Goal: Task Accomplishment & Management: Manage account settings

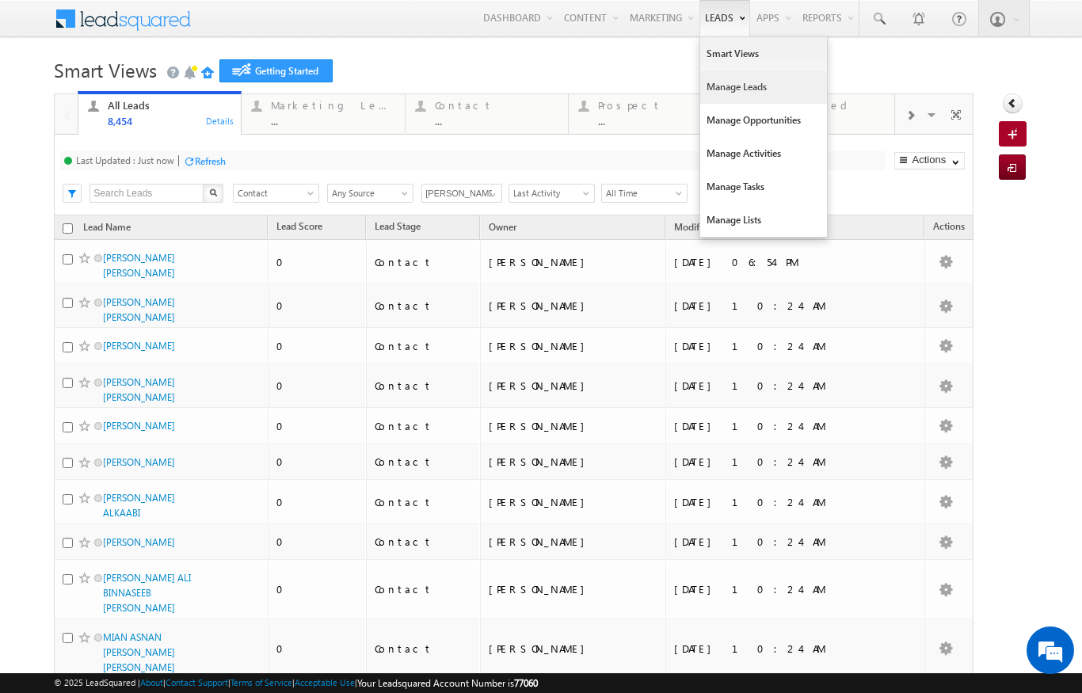
click at [719, 89] on link "Manage Leads" at bounding box center [763, 87] width 127 height 33
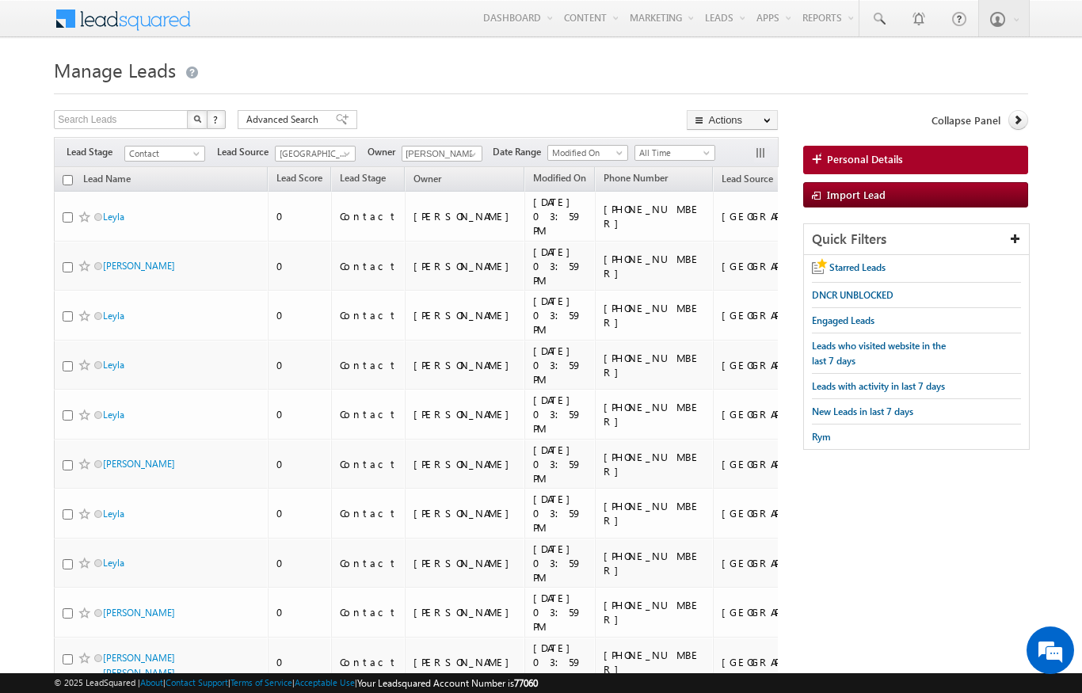
click at [68, 185] on input "checkbox" at bounding box center [68, 180] width 10 height 10
checkbox input "true"
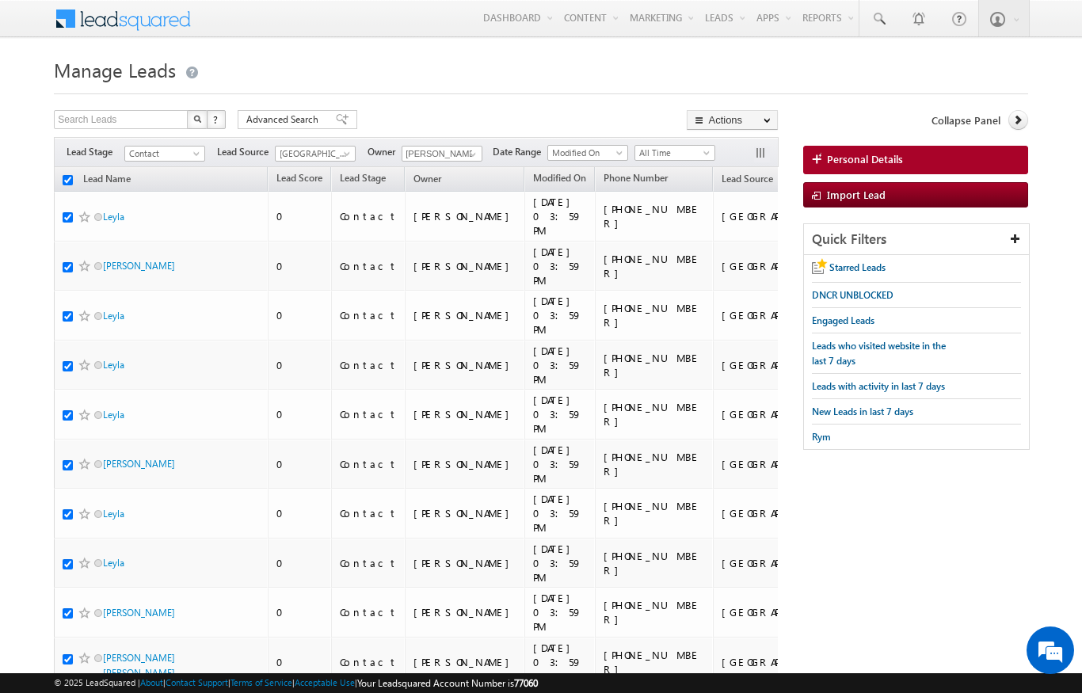
checkbox input "true"
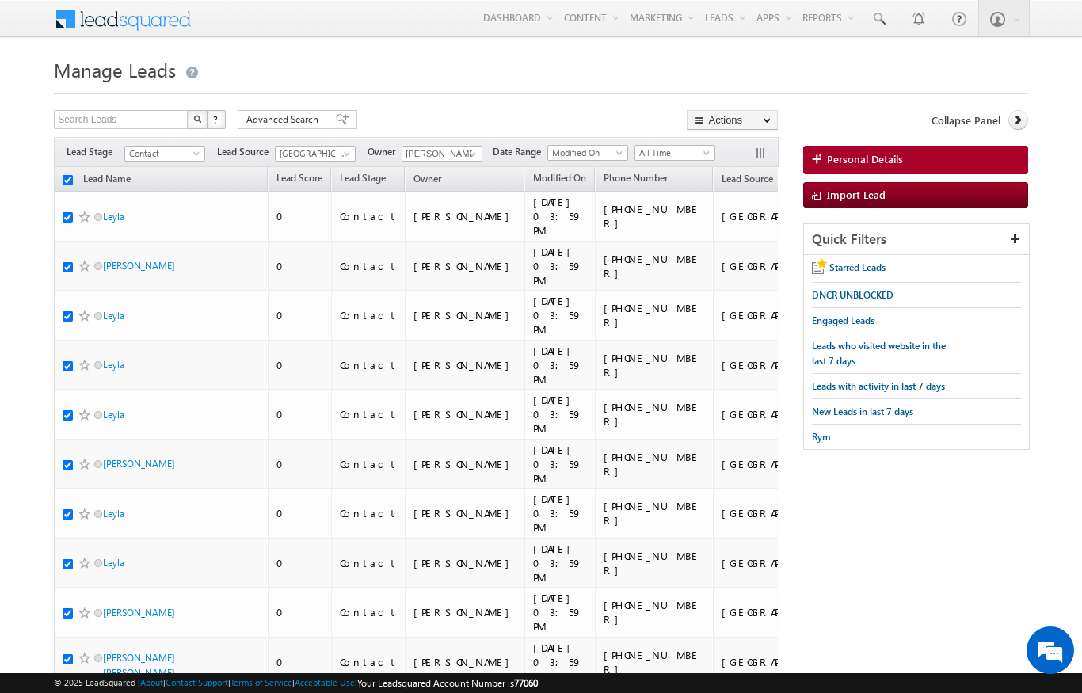
checkbox input "true"
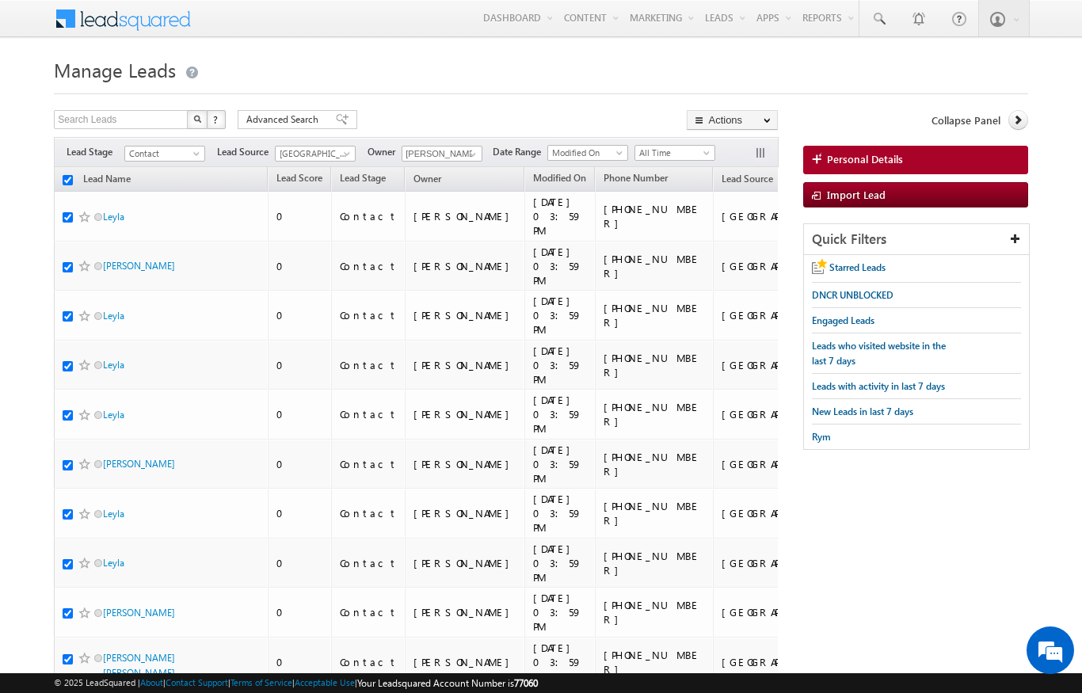
checkbox input "true"
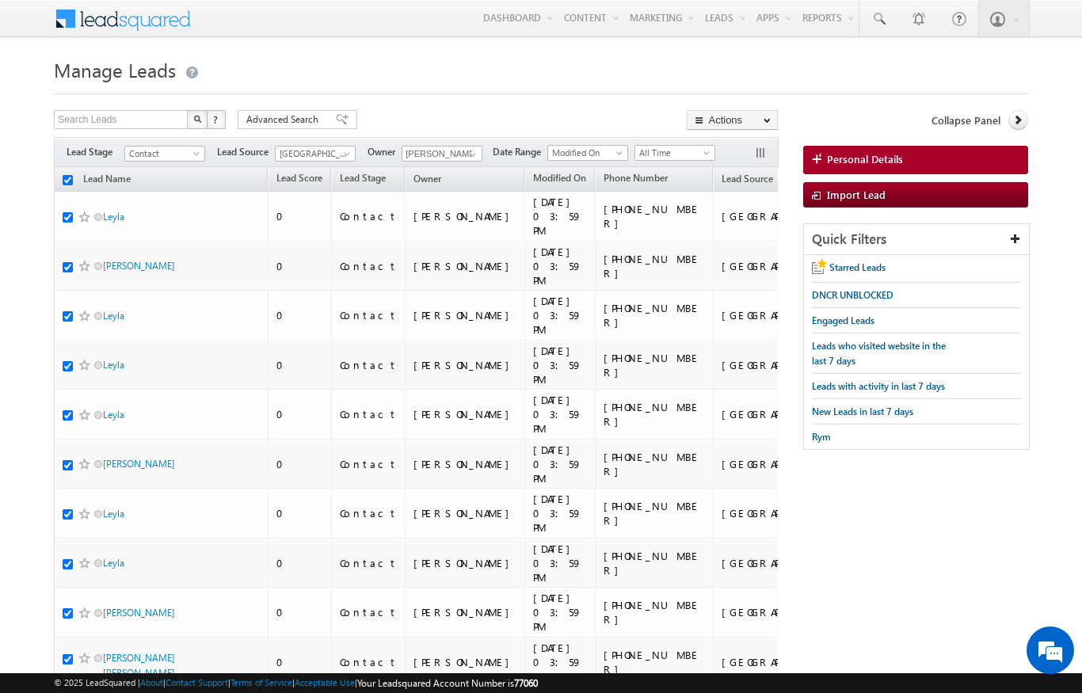
checkbox input "true"
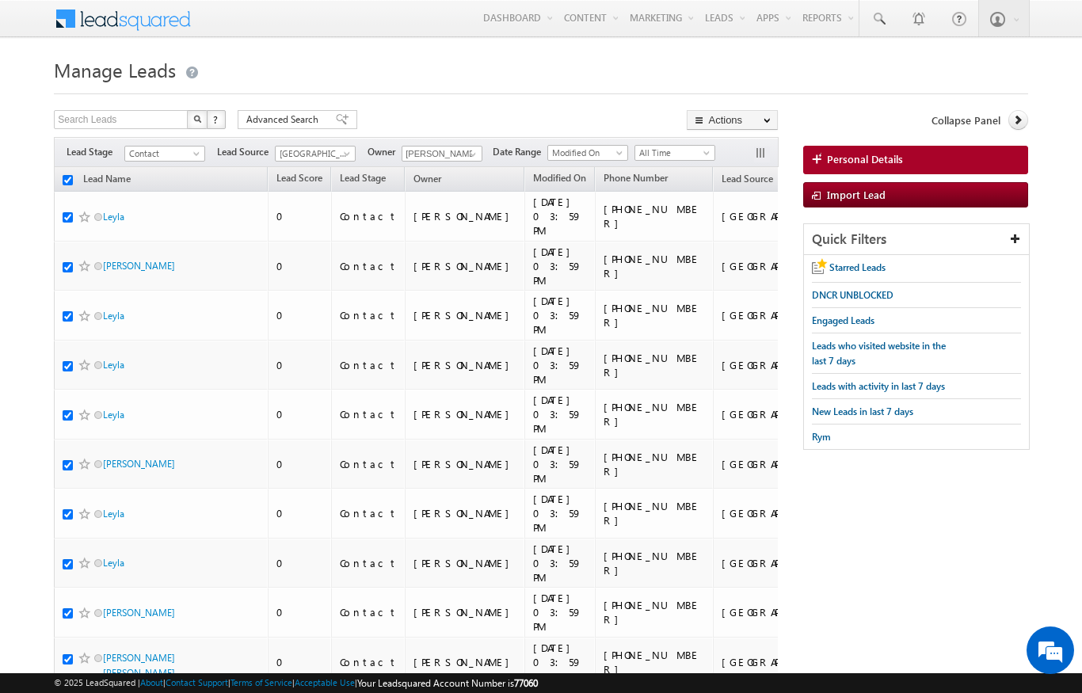
checkbox input "true"
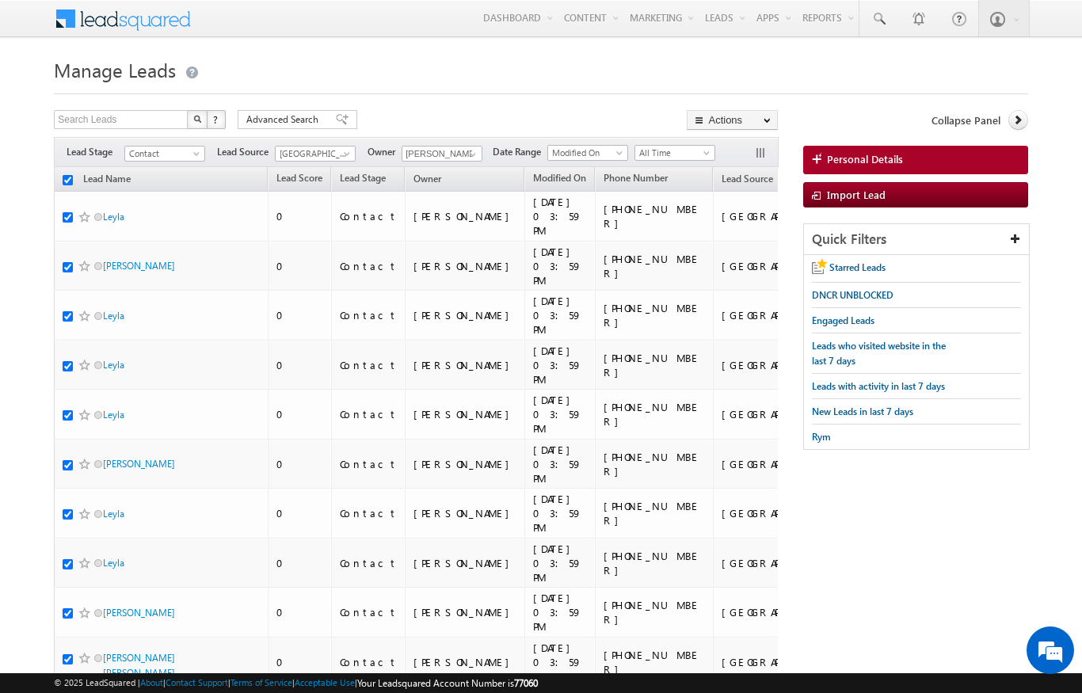
checkbox input "true"
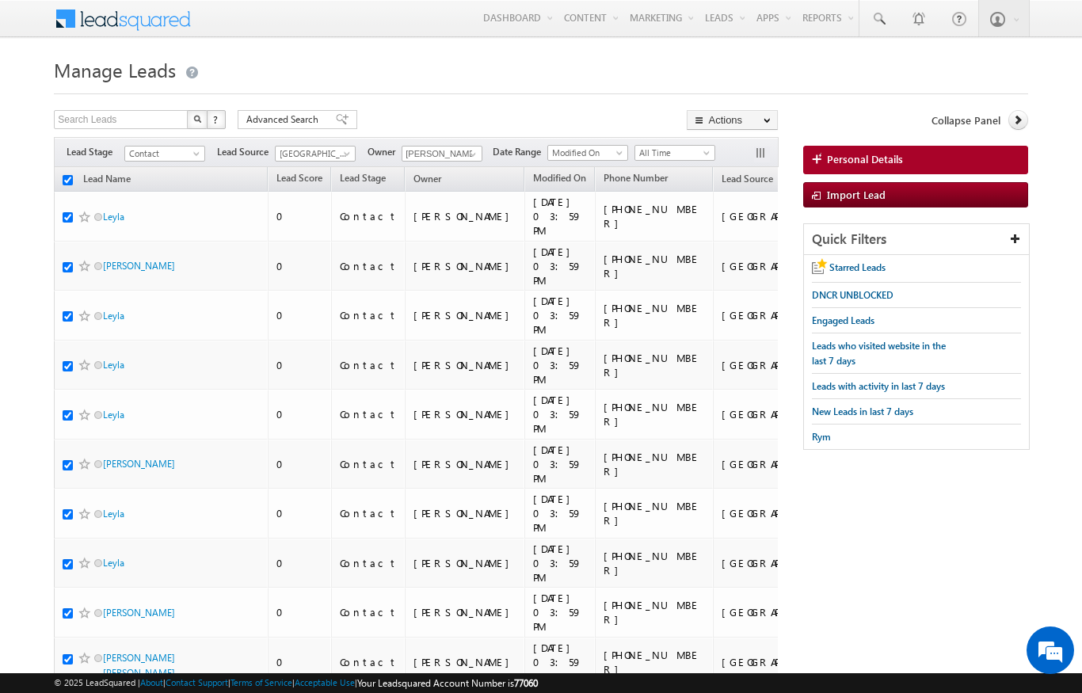
checkbox input "true"
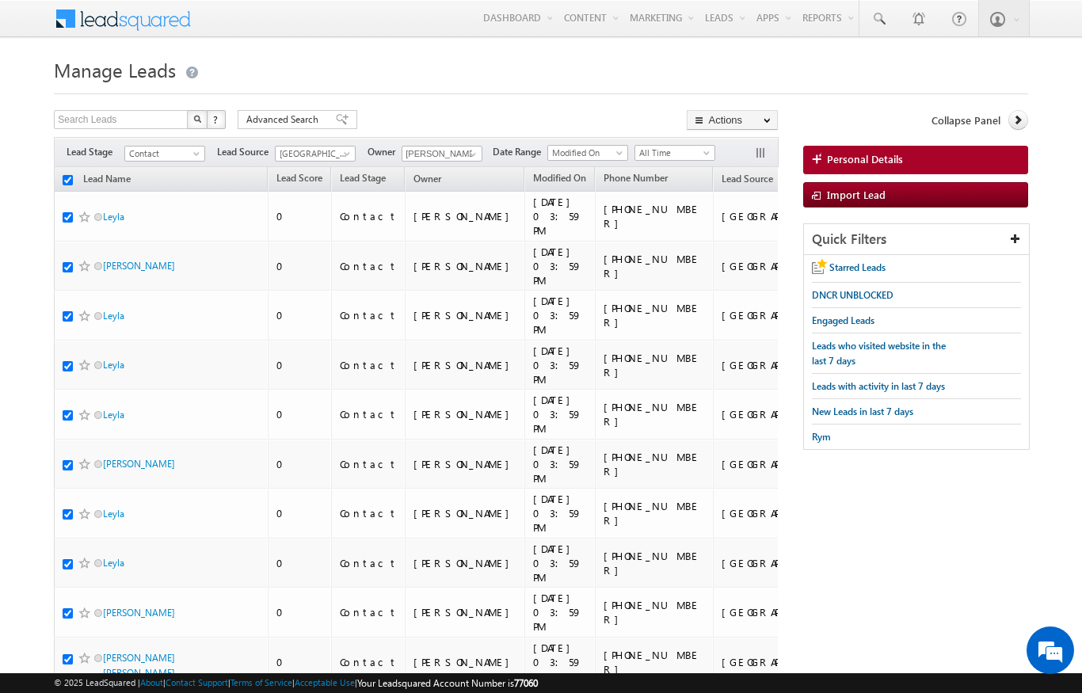
checkbox input "true"
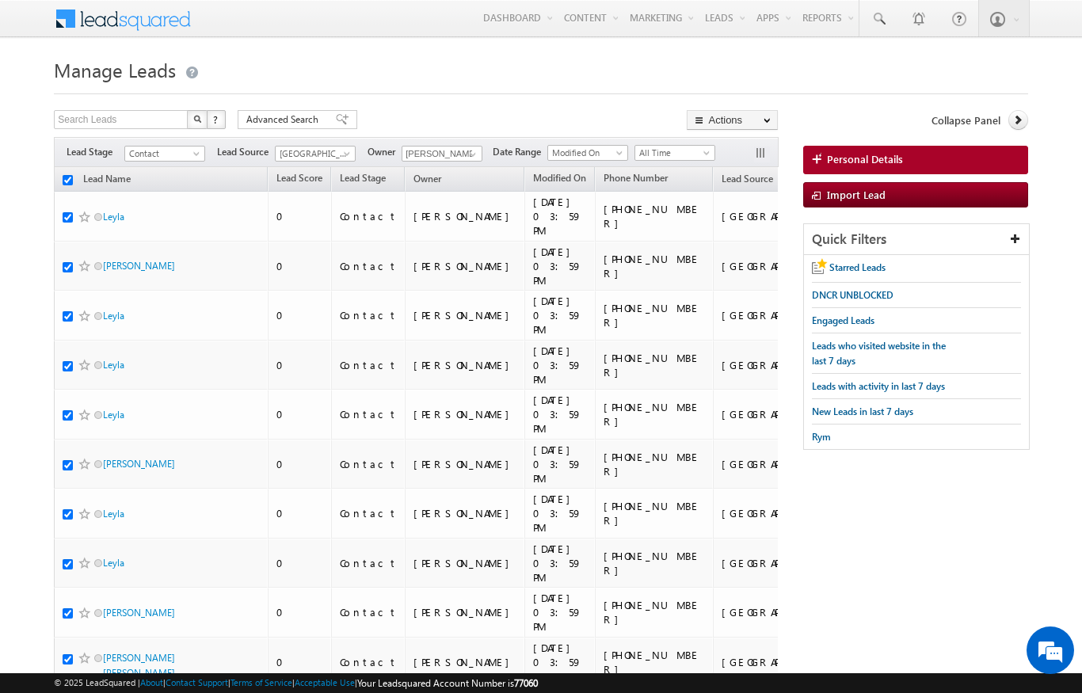
checkbox input "true"
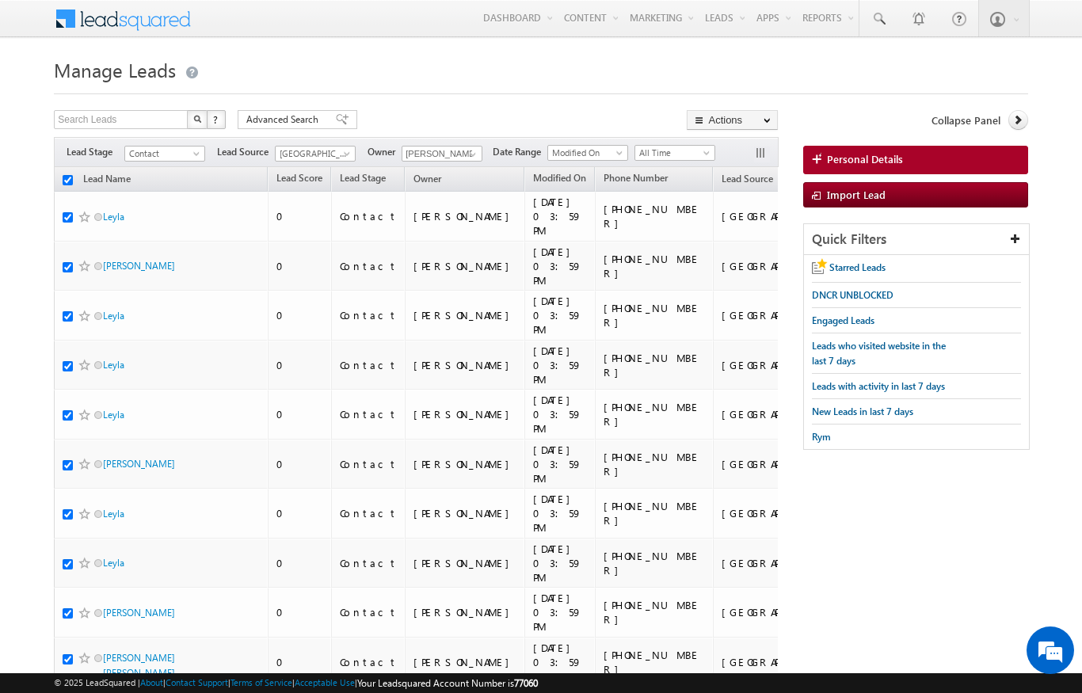
checkbox input "true"
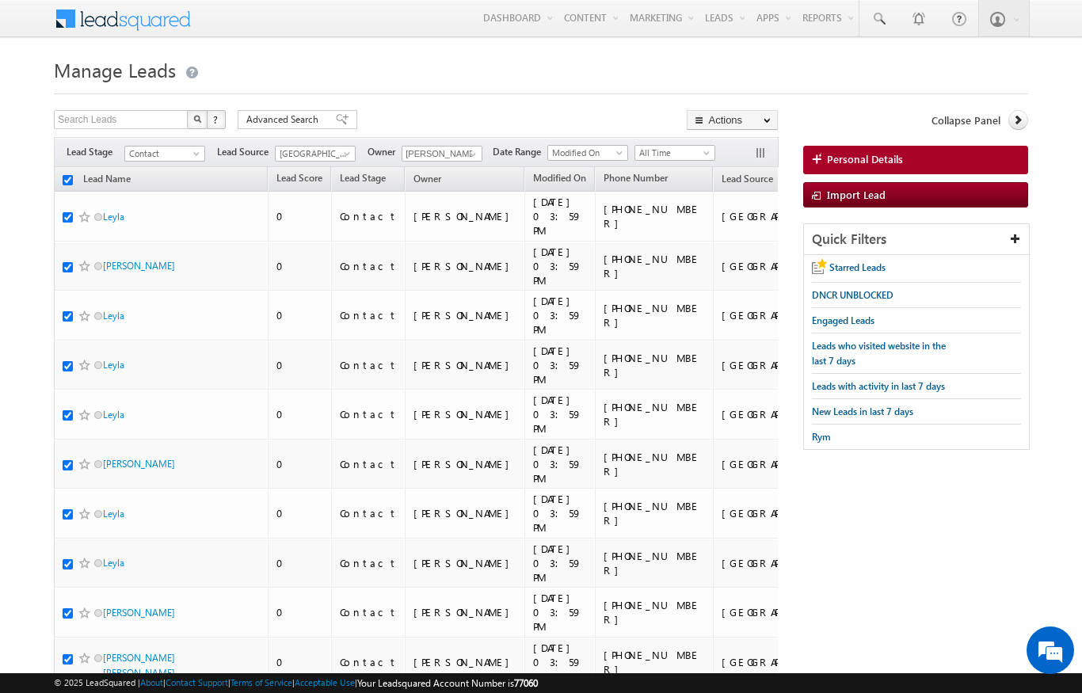
checkbox input "true"
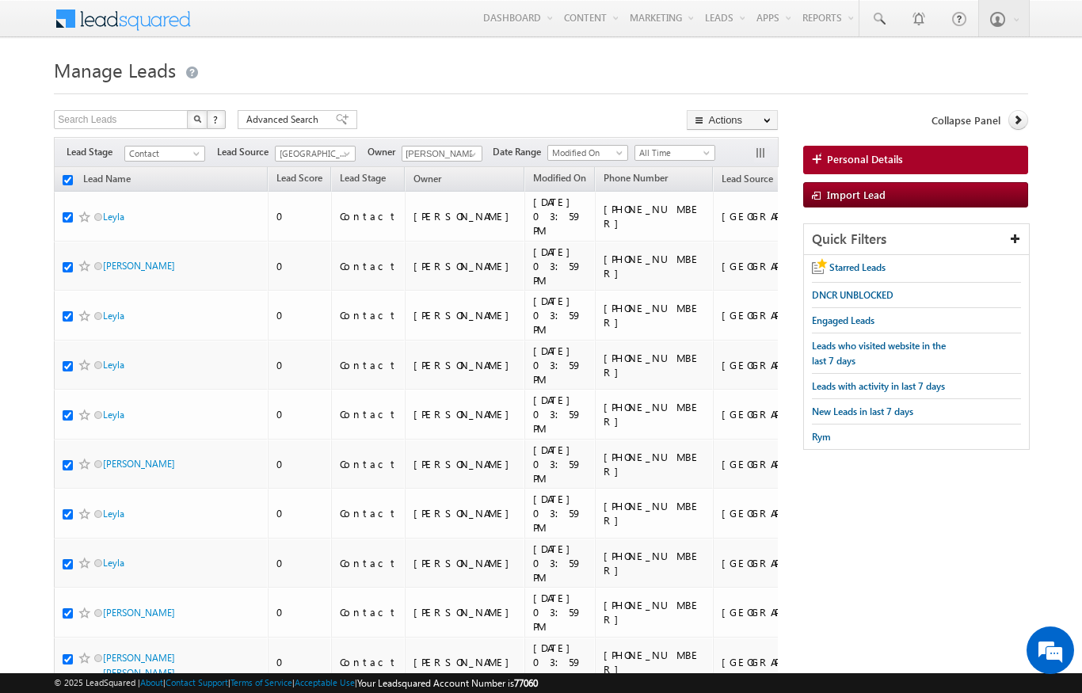
checkbox input "true"
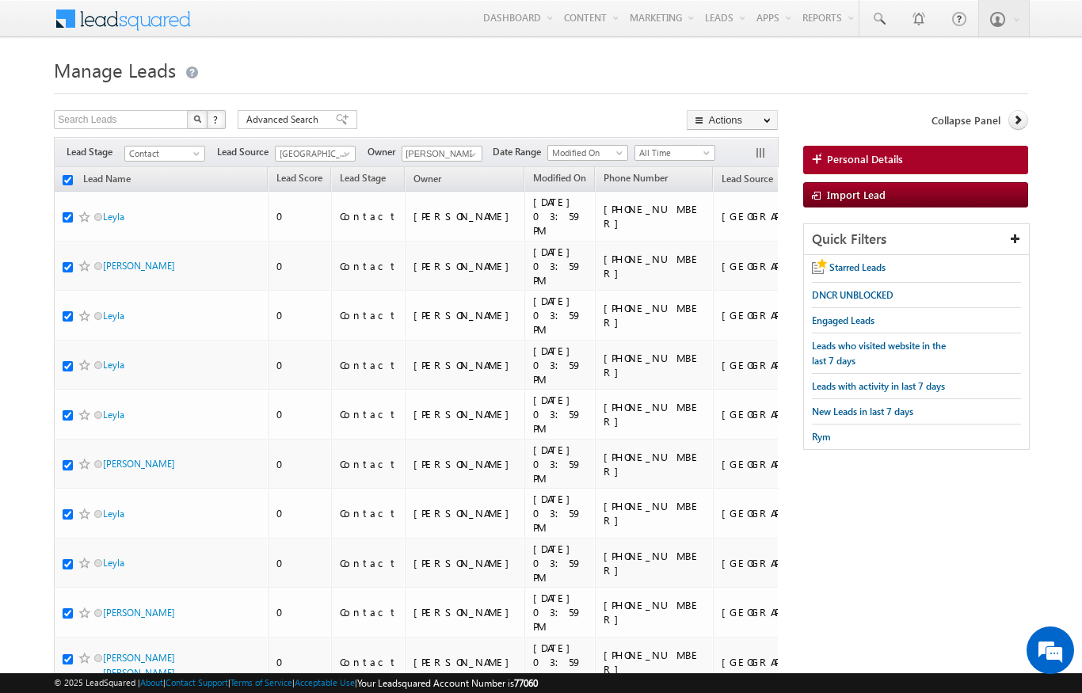
checkbox input "true"
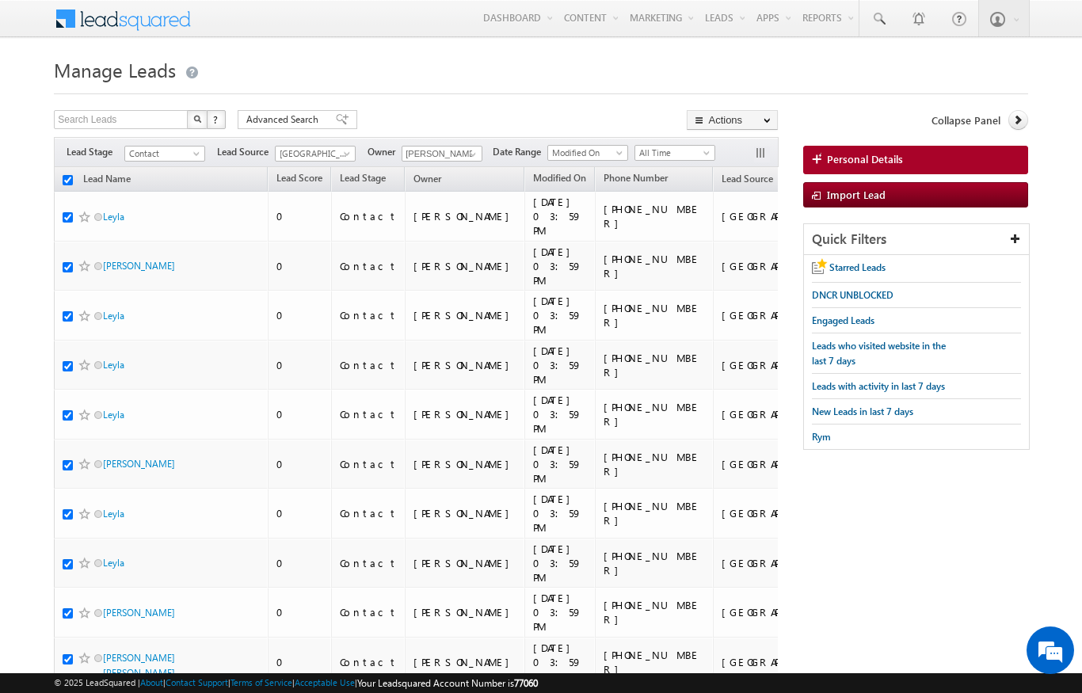
checkbox input "true"
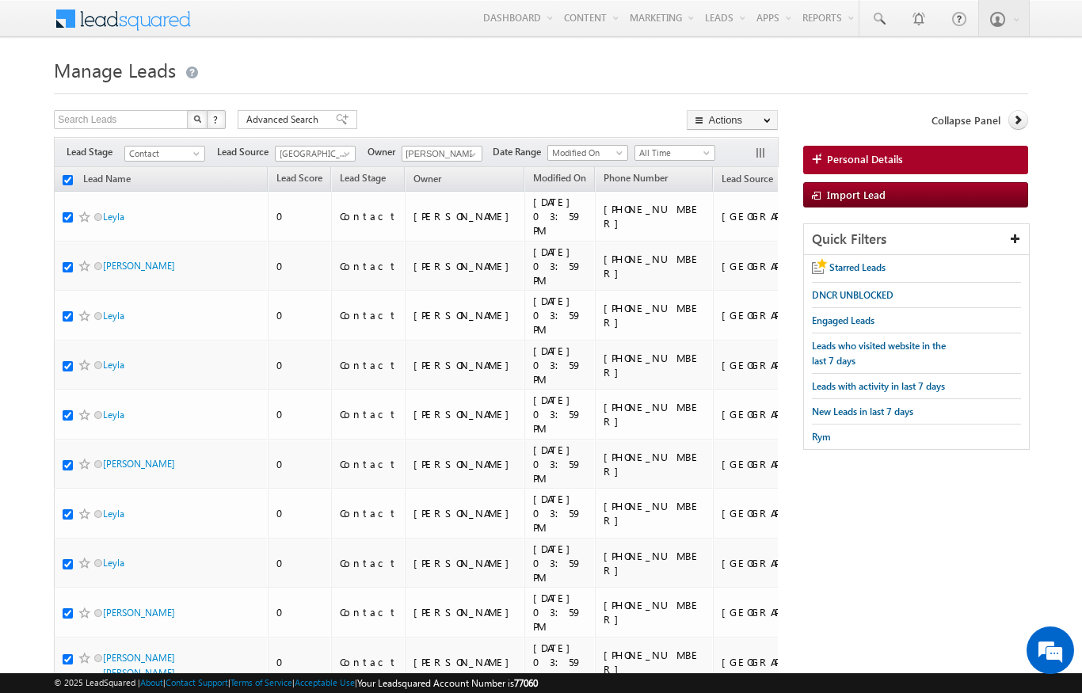
checkbox input "true"
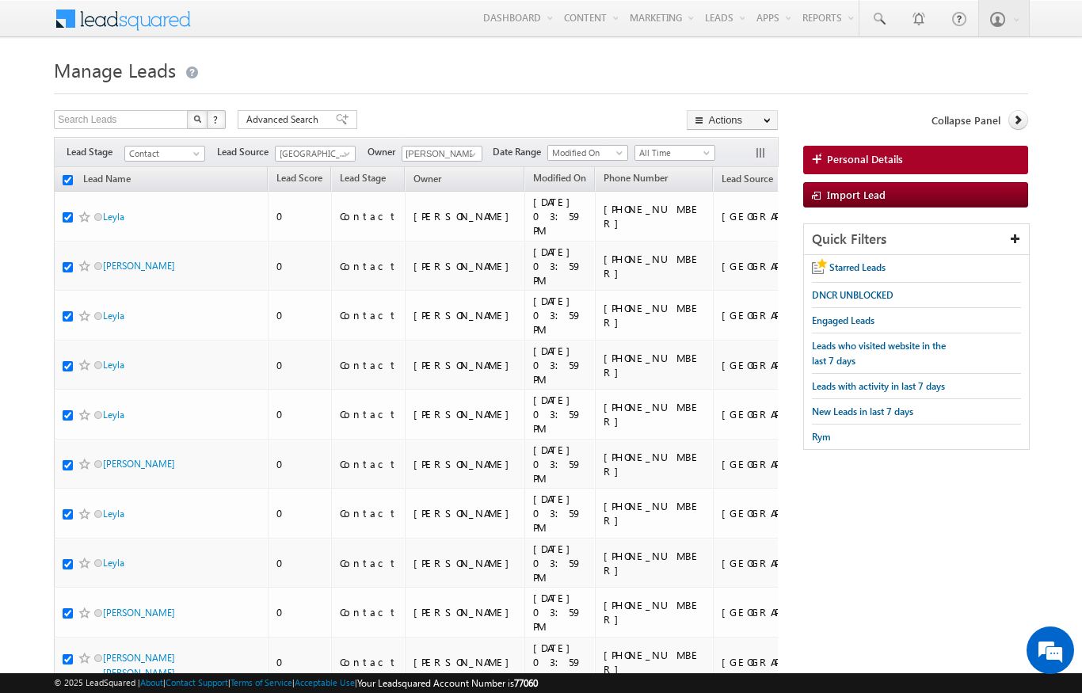
checkbox input "true"
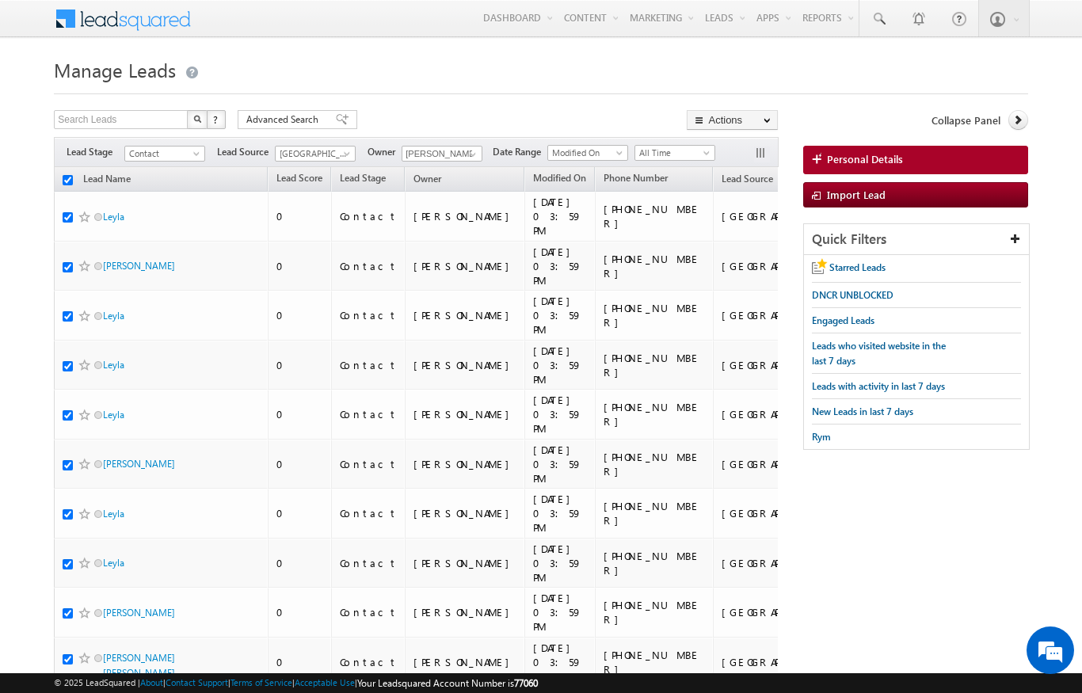
checkbox input "true"
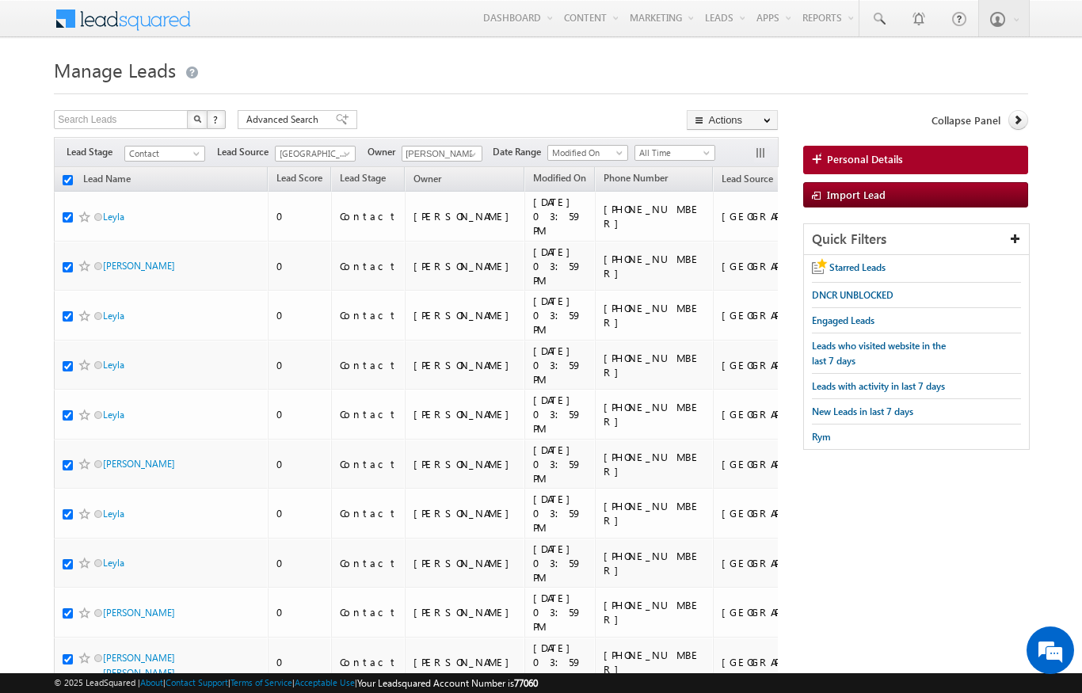
checkbox input "true"
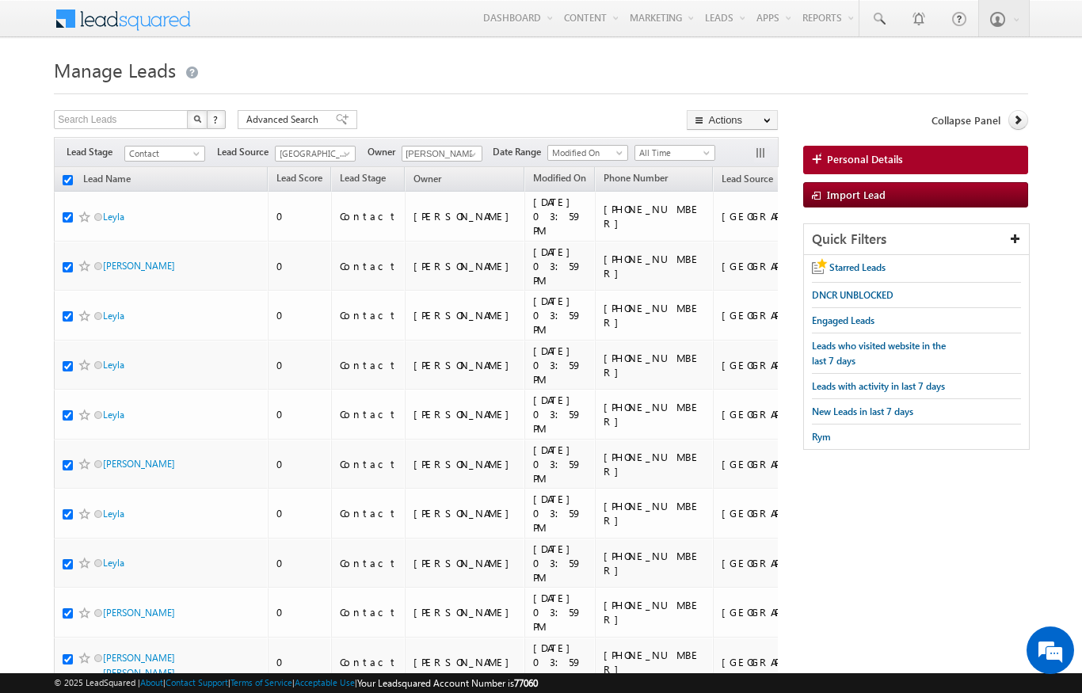
checkbox input "true"
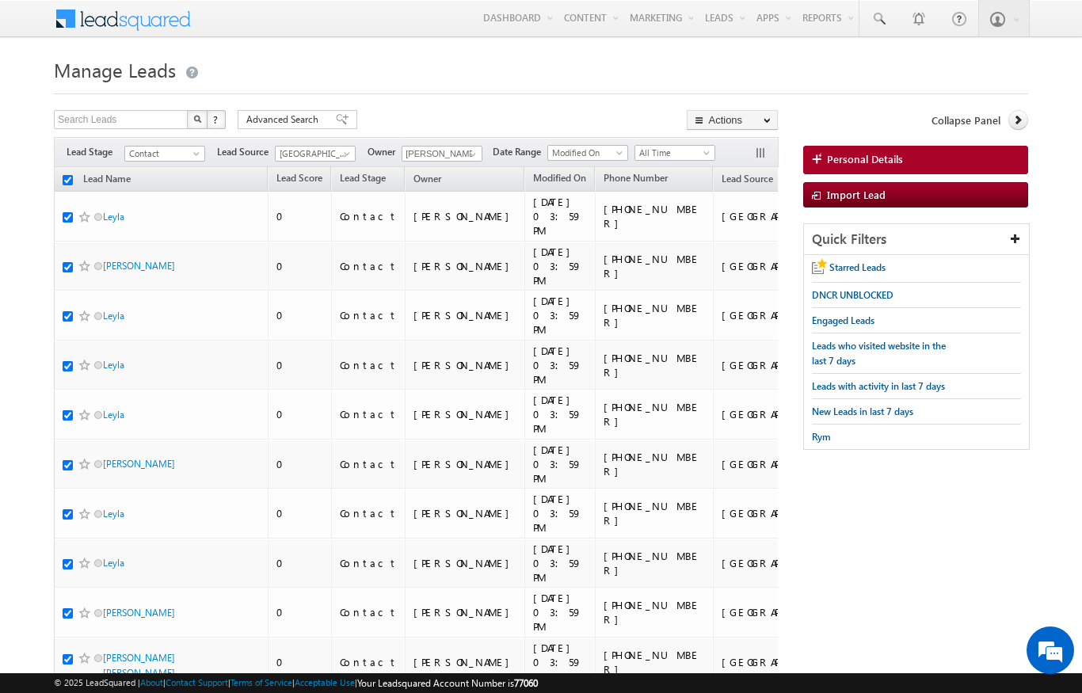
checkbox input "true"
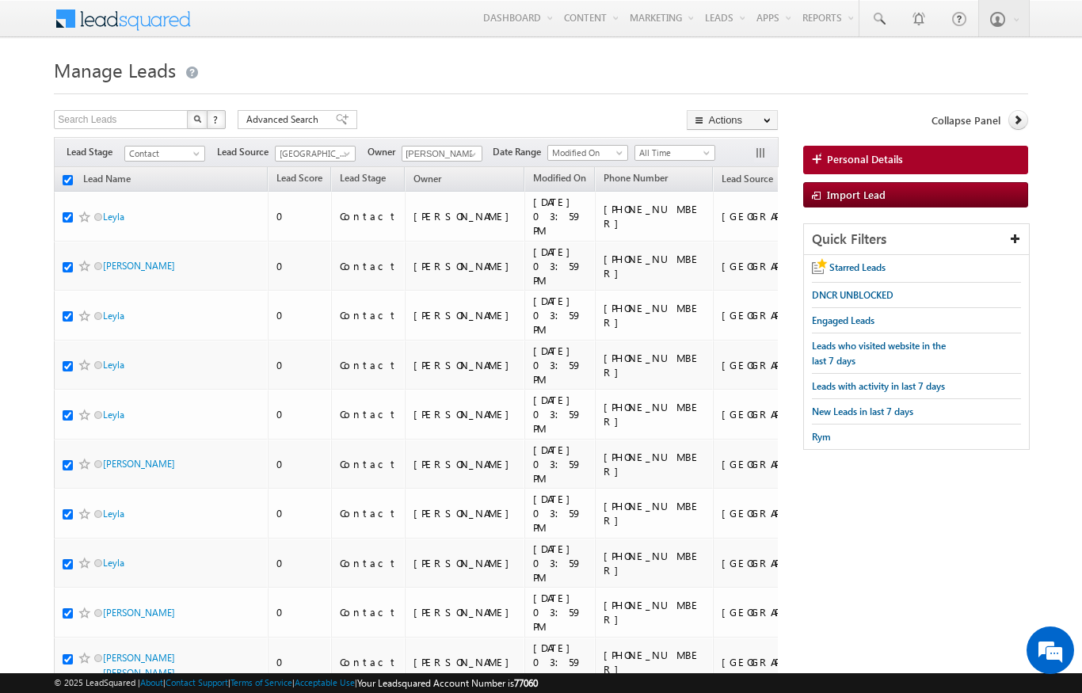
checkbox input "true"
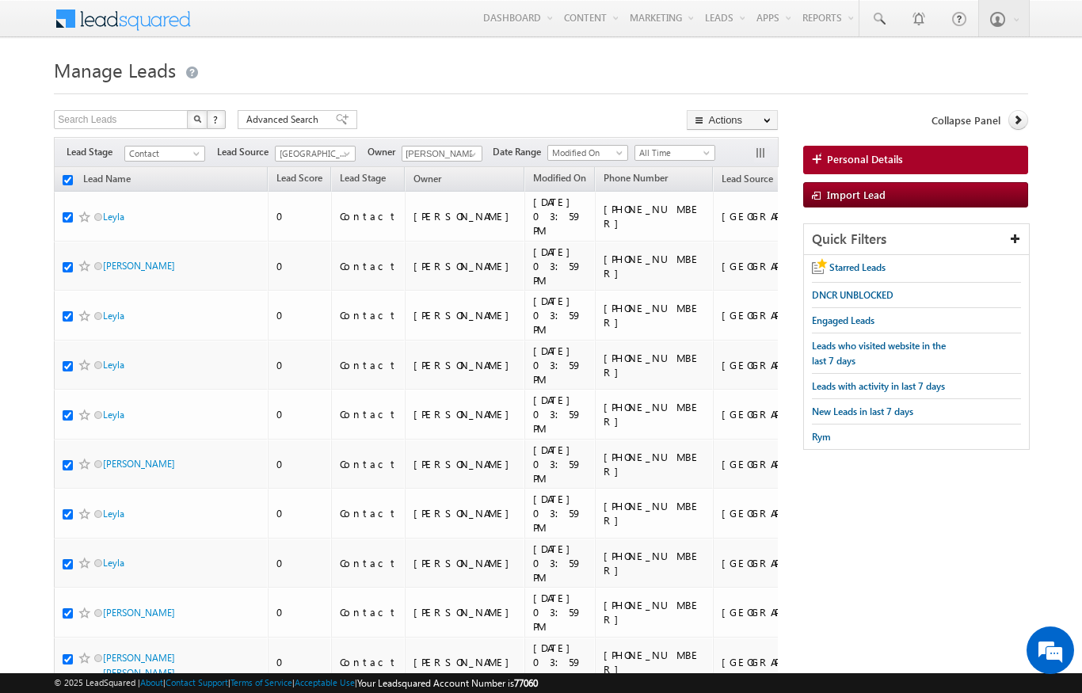
checkbox input "true"
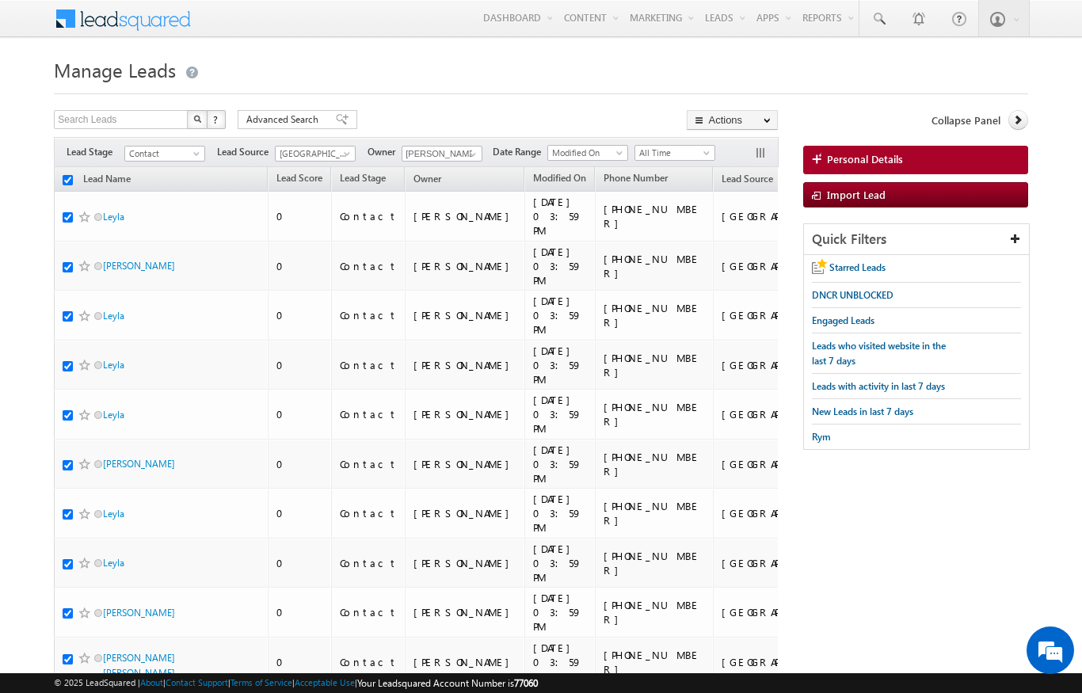
checkbox input "true"
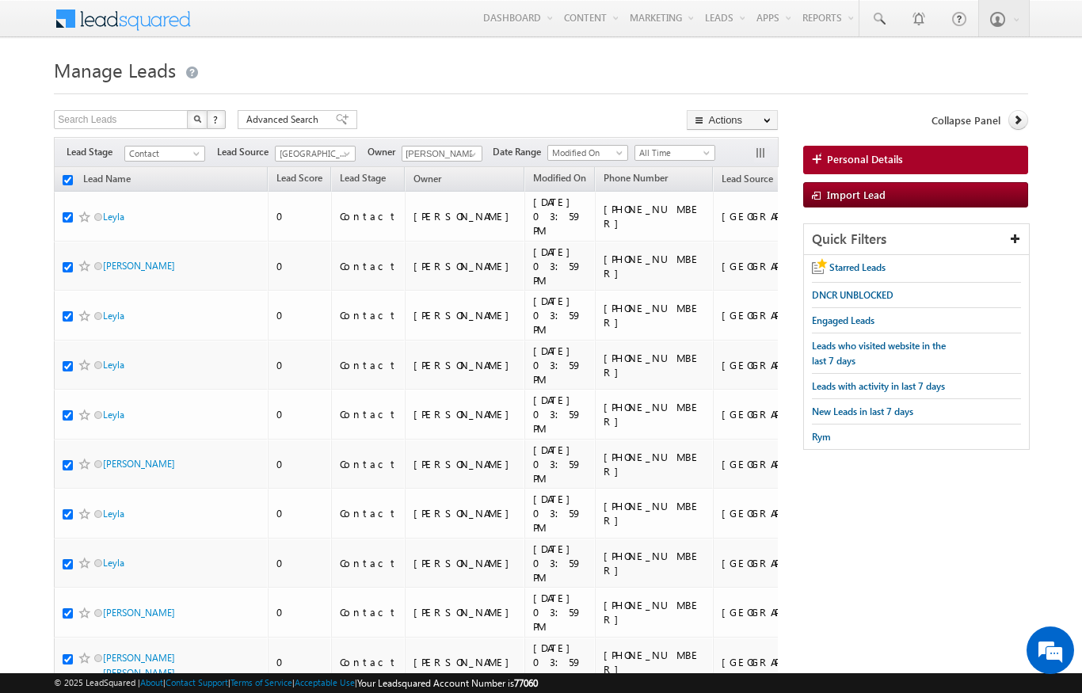
checkbox input "true"
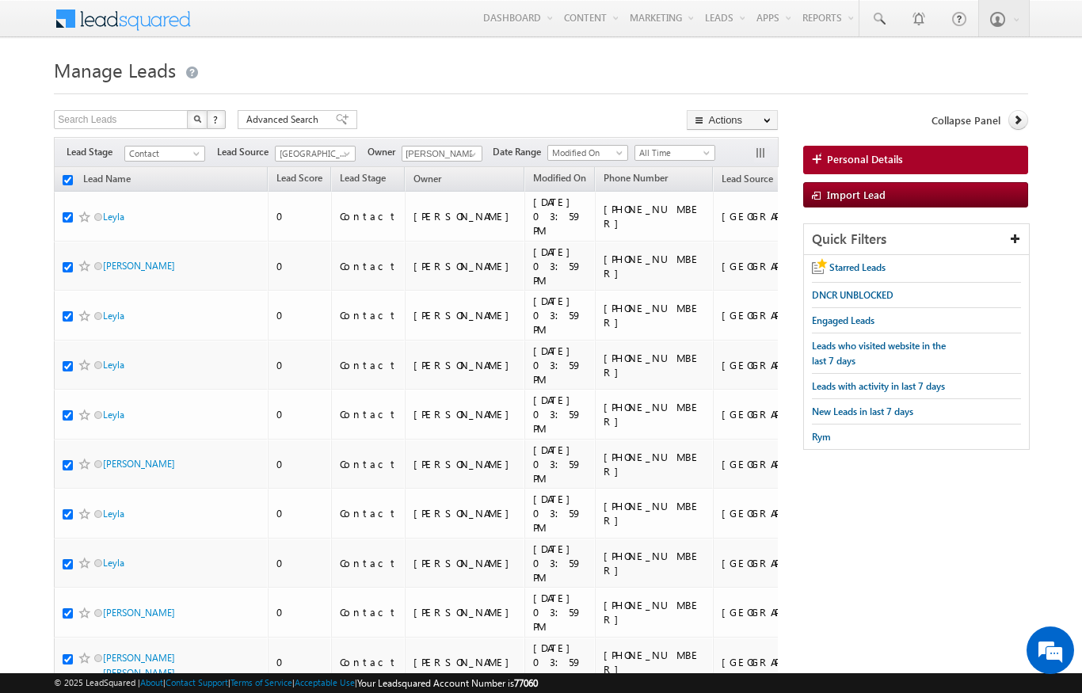
checkbox input "true"
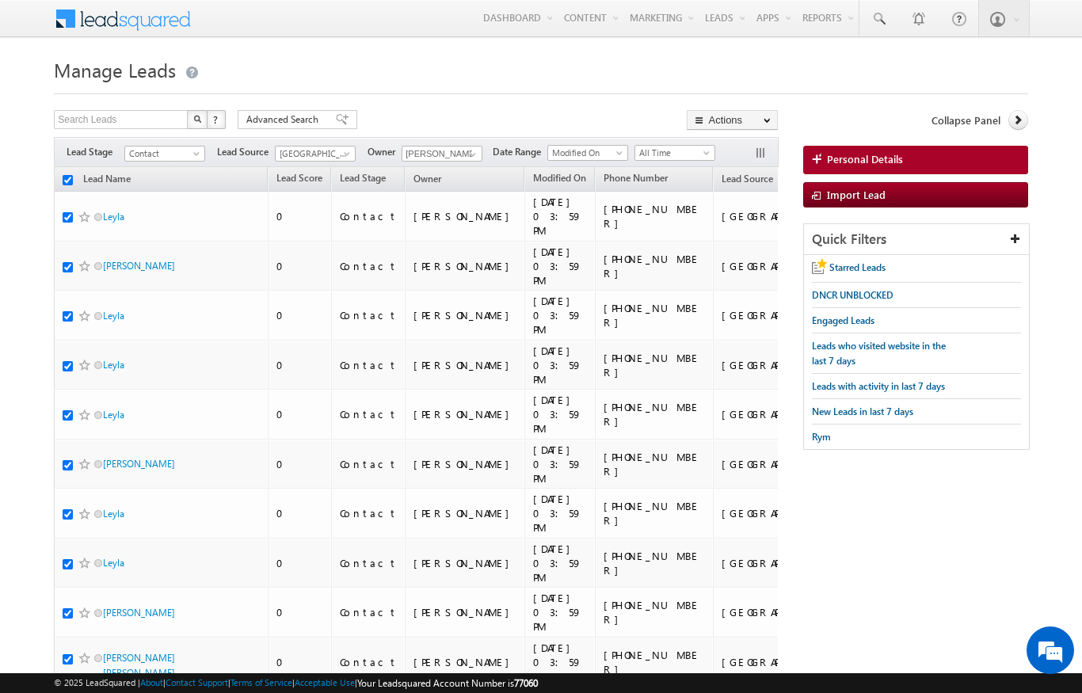
checkbox input "true"
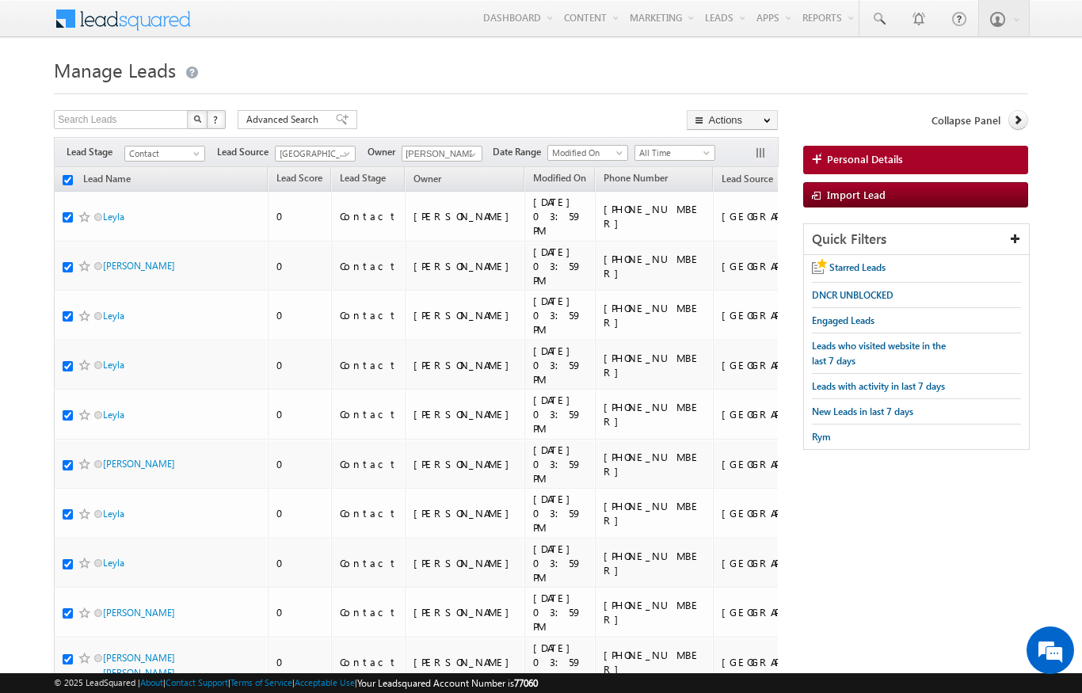
checkbox input "true"
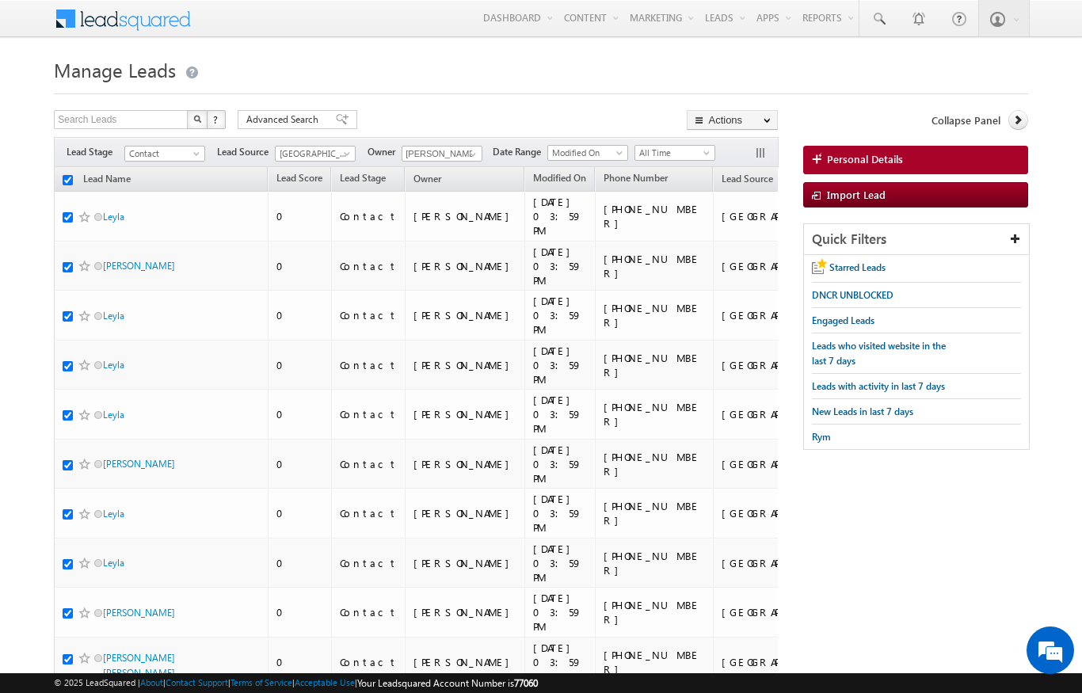
checkbox input "true"
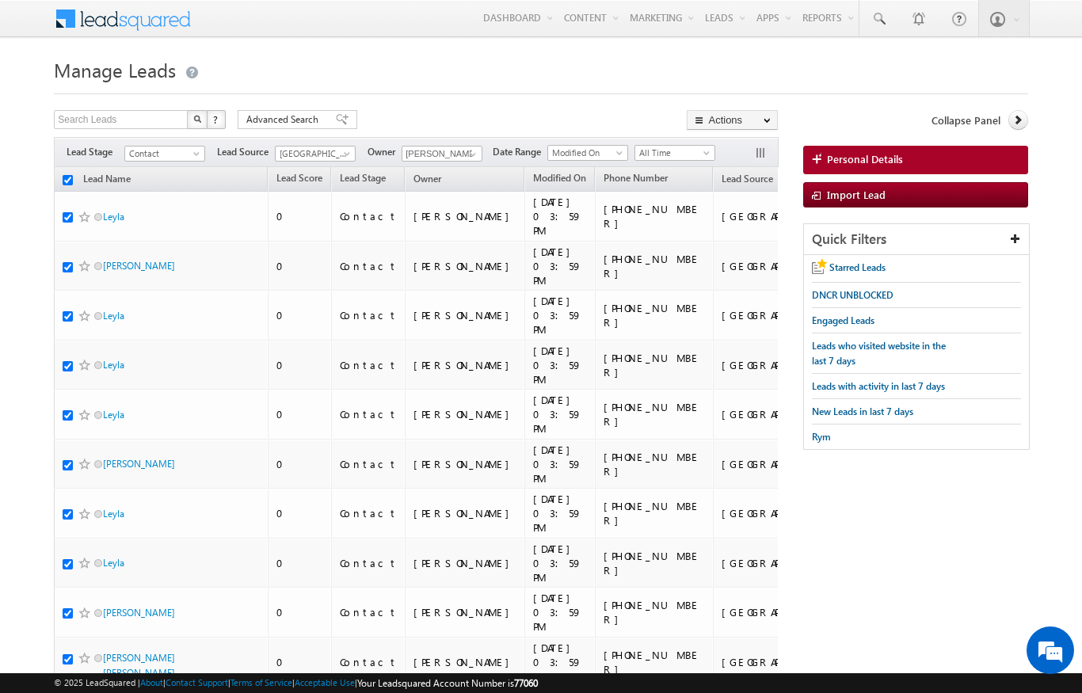
checkbox input "true"
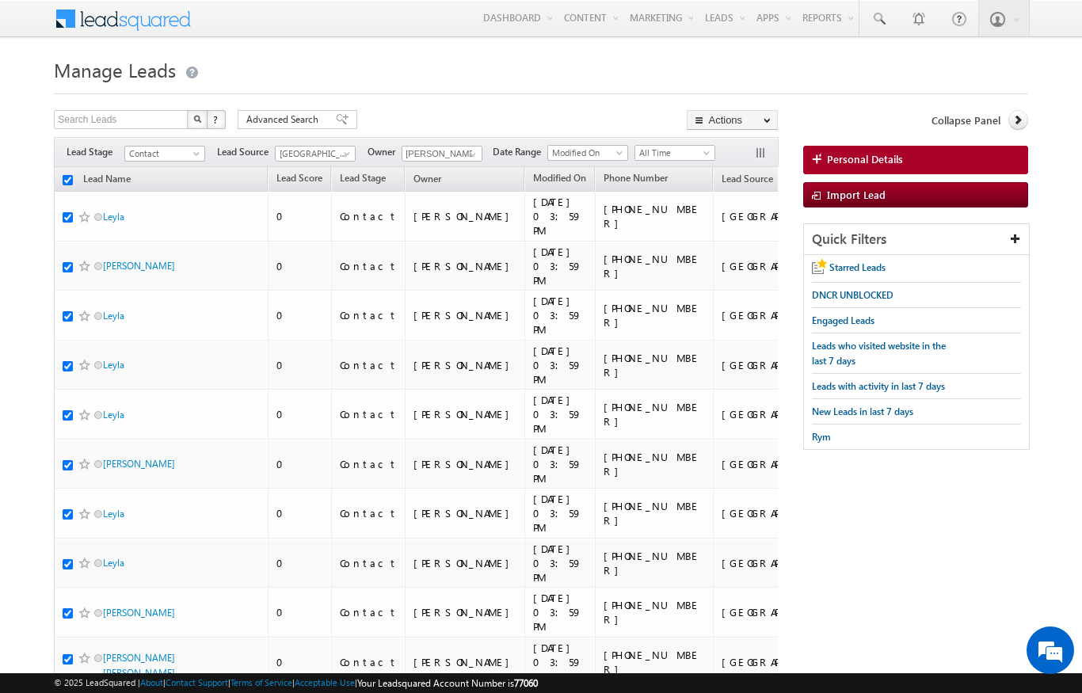
checkbox input "true"
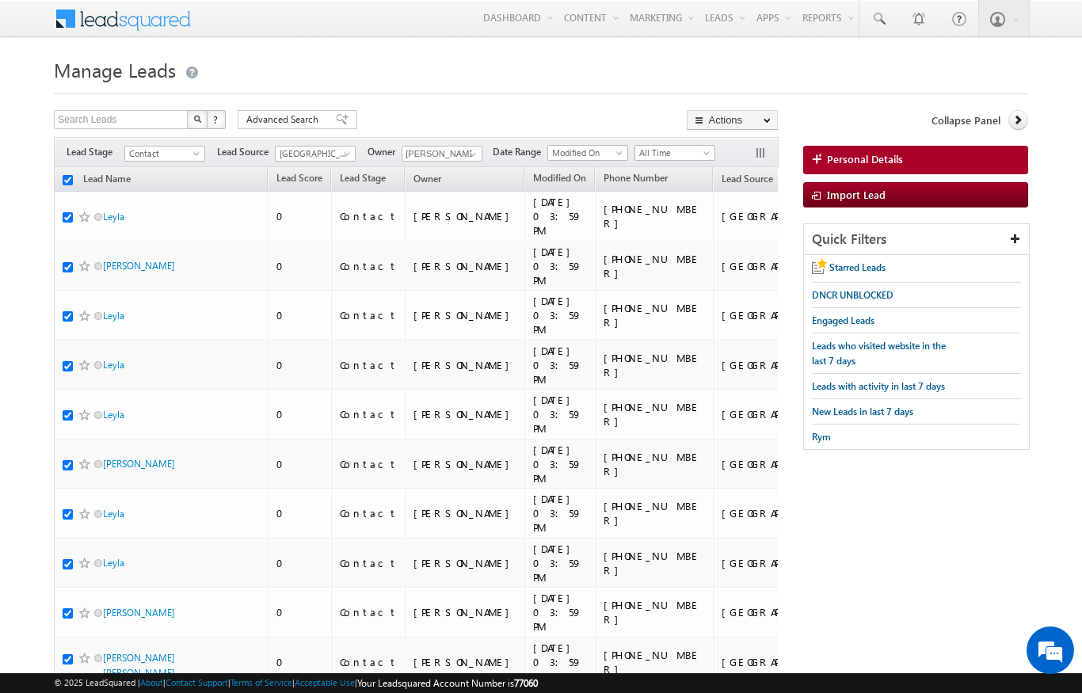
checkbox input "true"
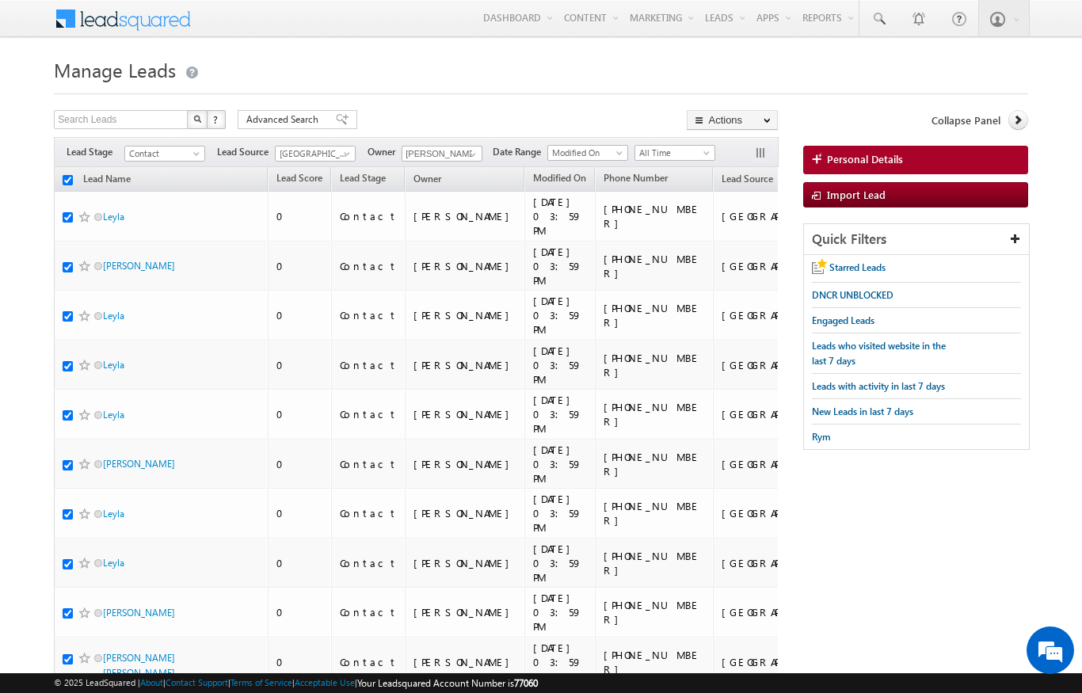
checkbox input "true"
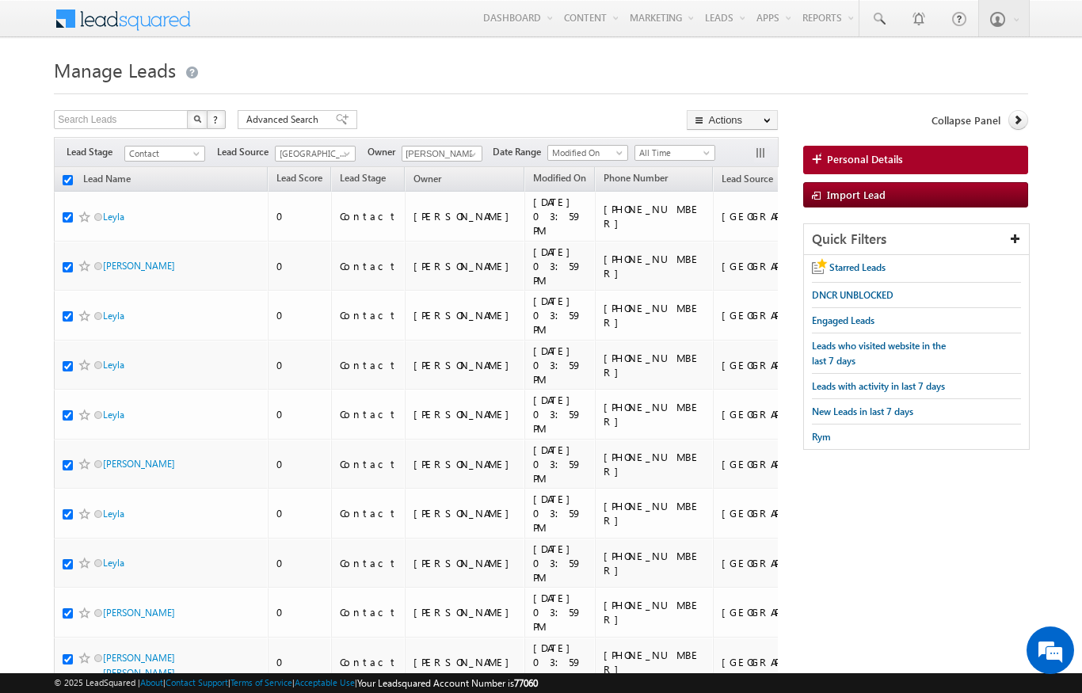
checkbox input "true"
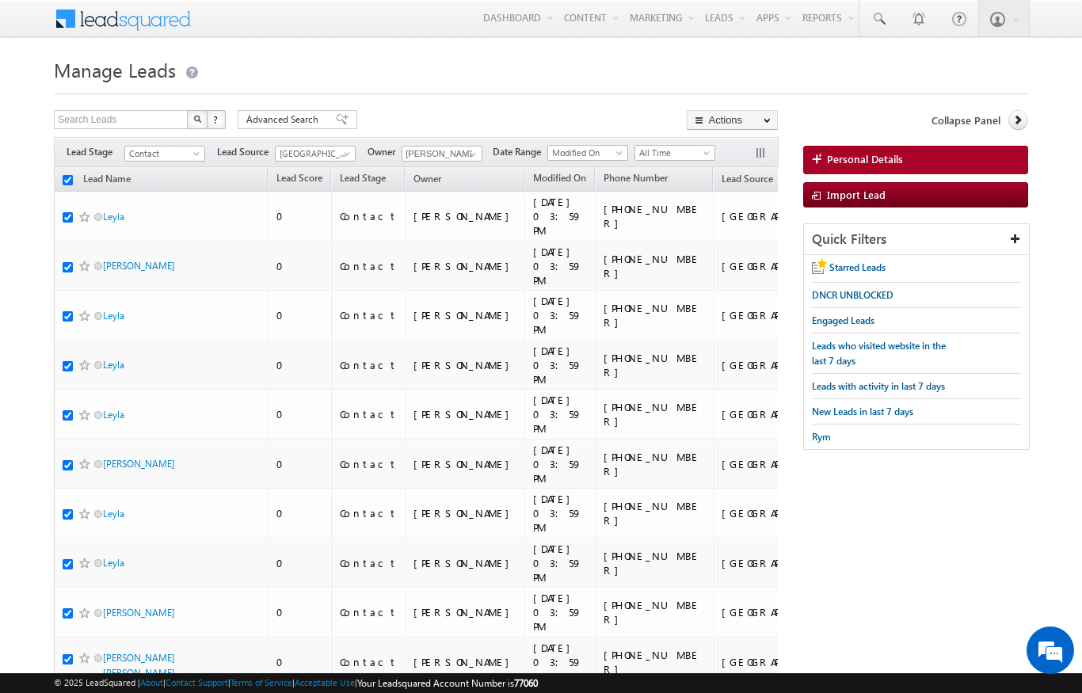
checkbox input "true"
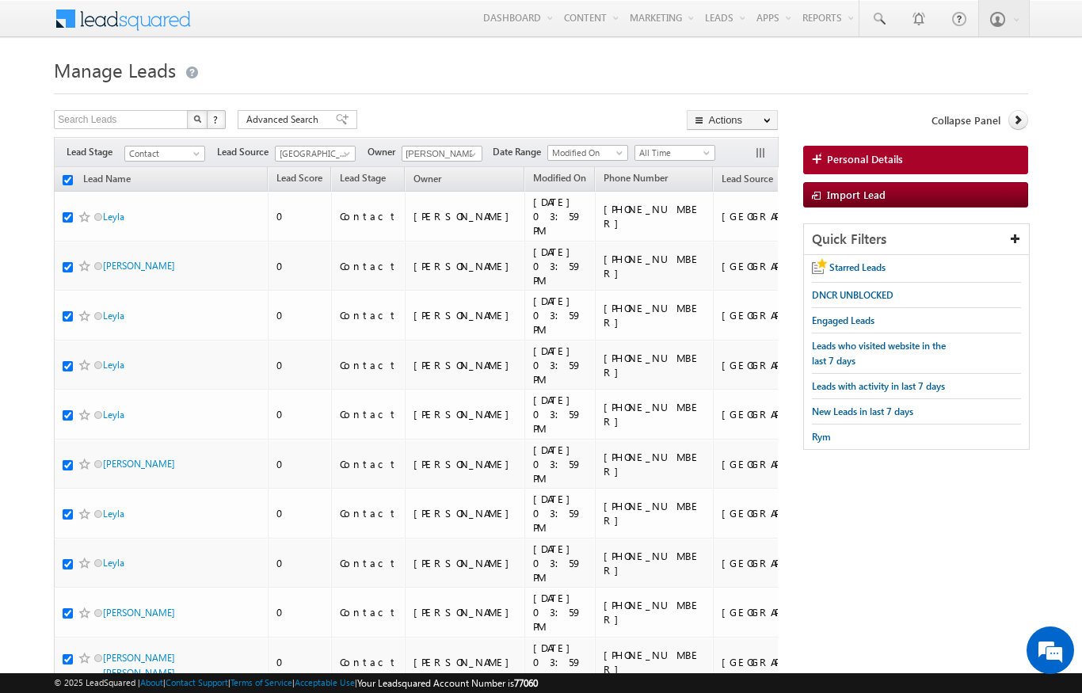
checkbox input "true"
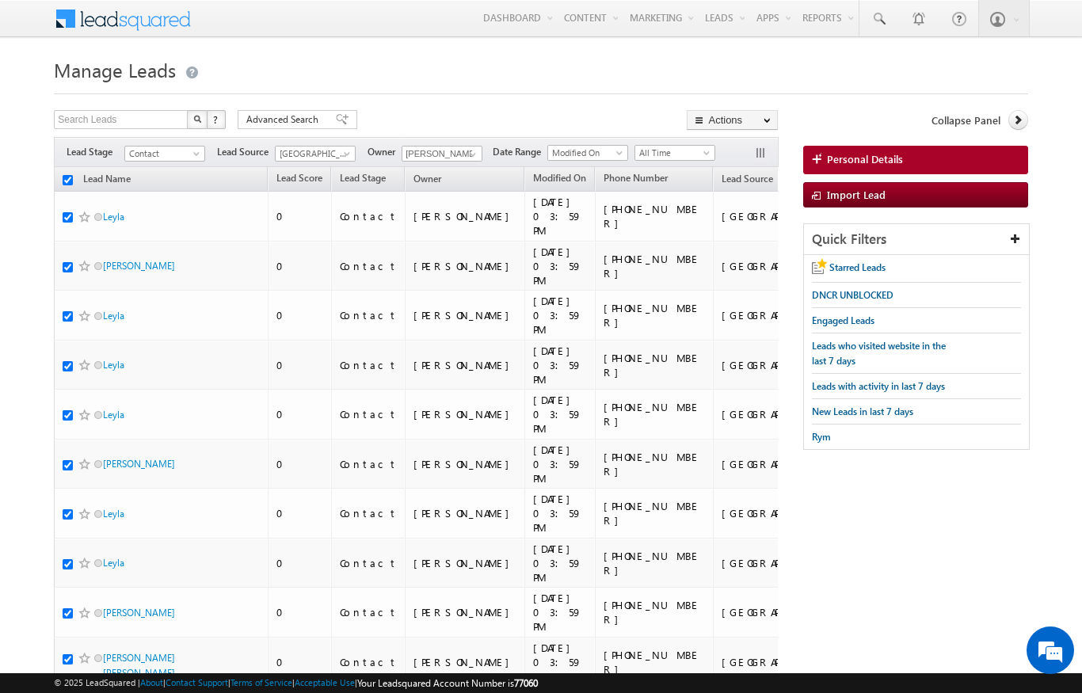
checkbox input "true"
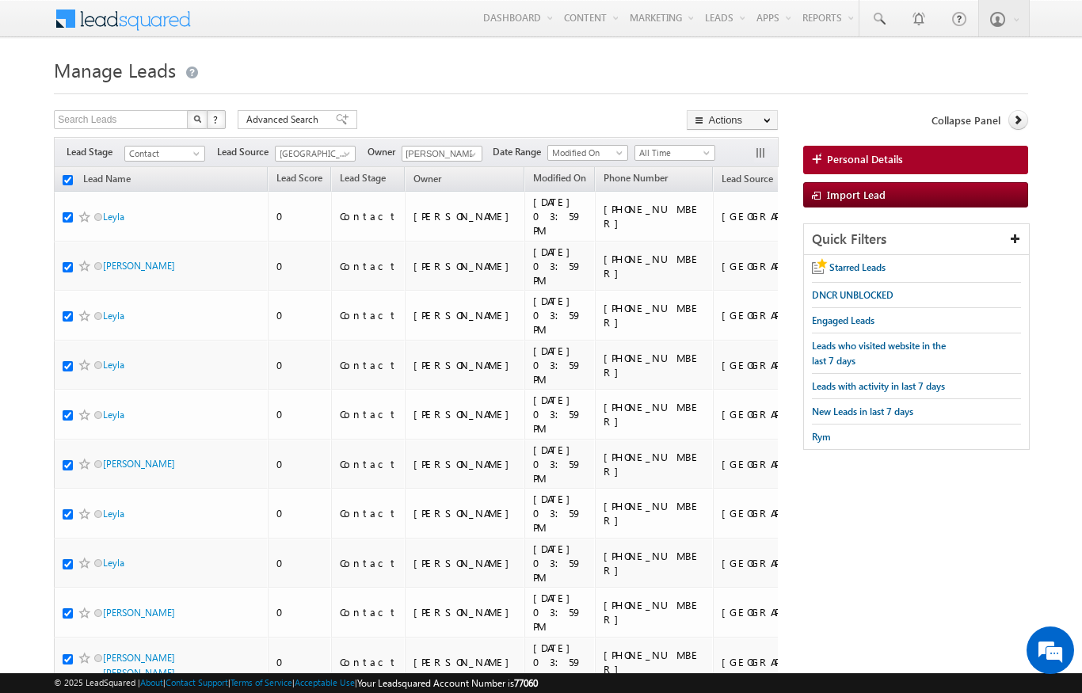
checkbox input "true"
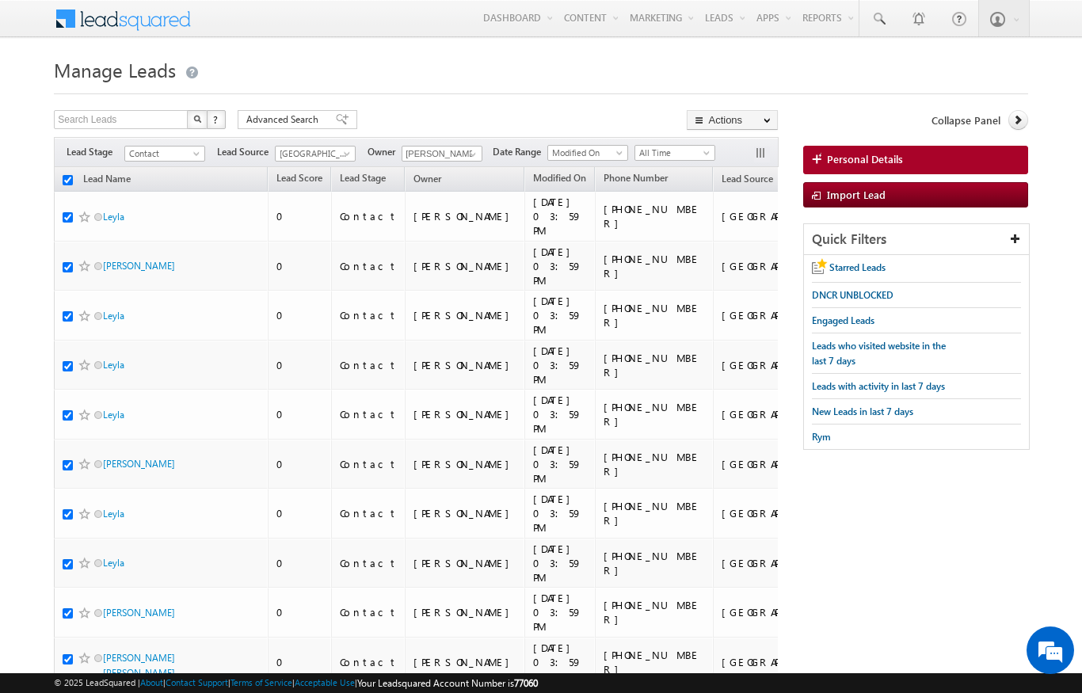
checkbox input "true"
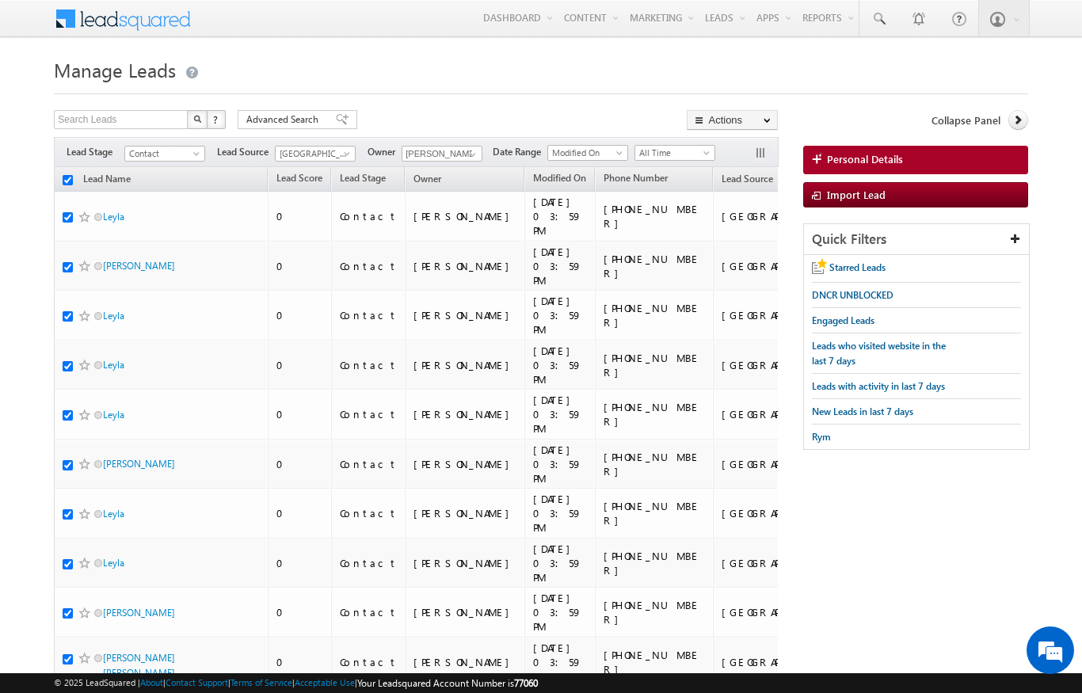
checkbox input "true"
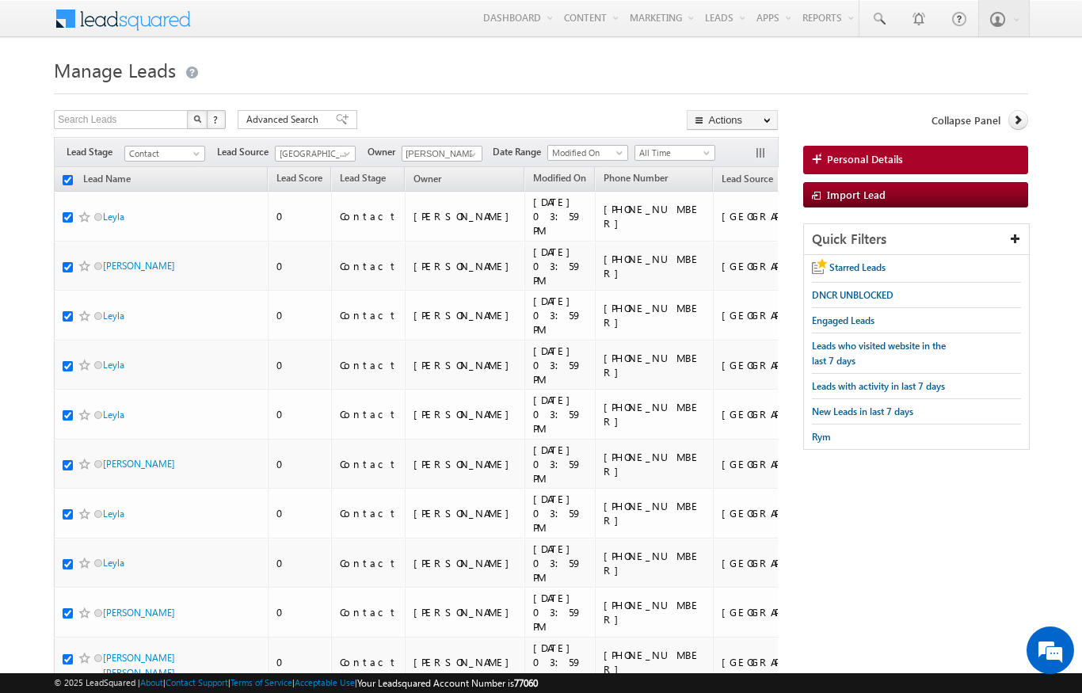
checkbox input "true"
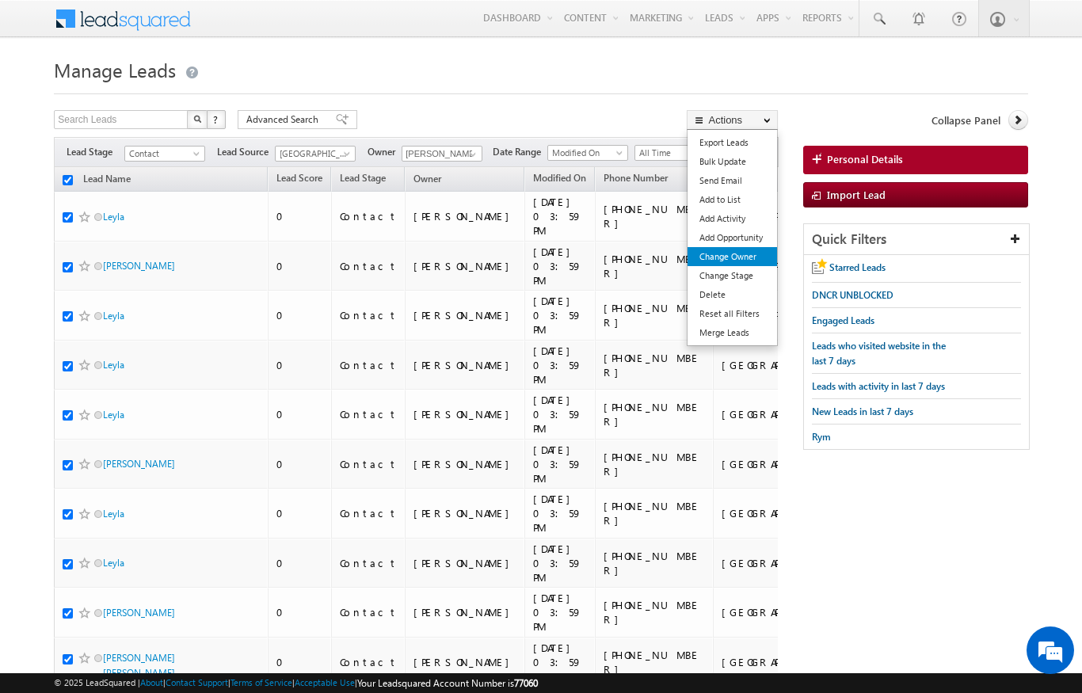
click at [750, 264] on link "Change Owner" at bounding box center [733, 256] width 90 height 19
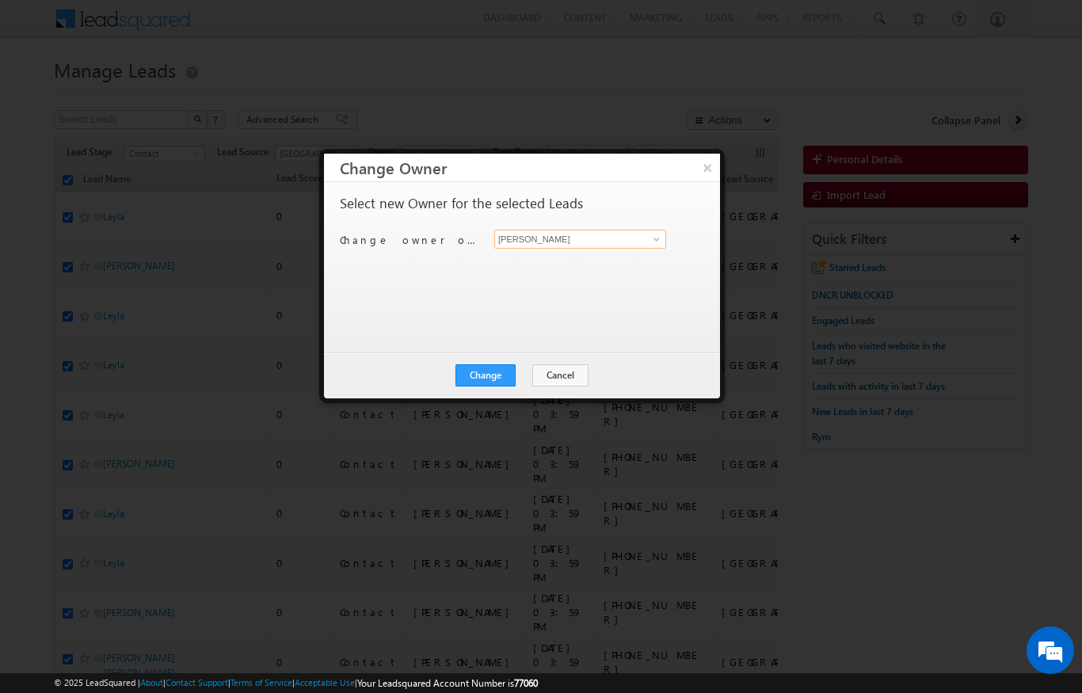
click at [631, 245] on input "[PERSON_NAME]" at bounding box center [580, 239] width 172 height 19
click at [576, 271] on span "ekta.verhani@indglobal.ae" at bounding box center [572, 270] width 143 height 12
click at [500, 385] on button "Change" at bounding box center [486, 375] width 60 height 22
click at [524, 379] on button "Close" at bounding box center [524, 375] width 51 height 22
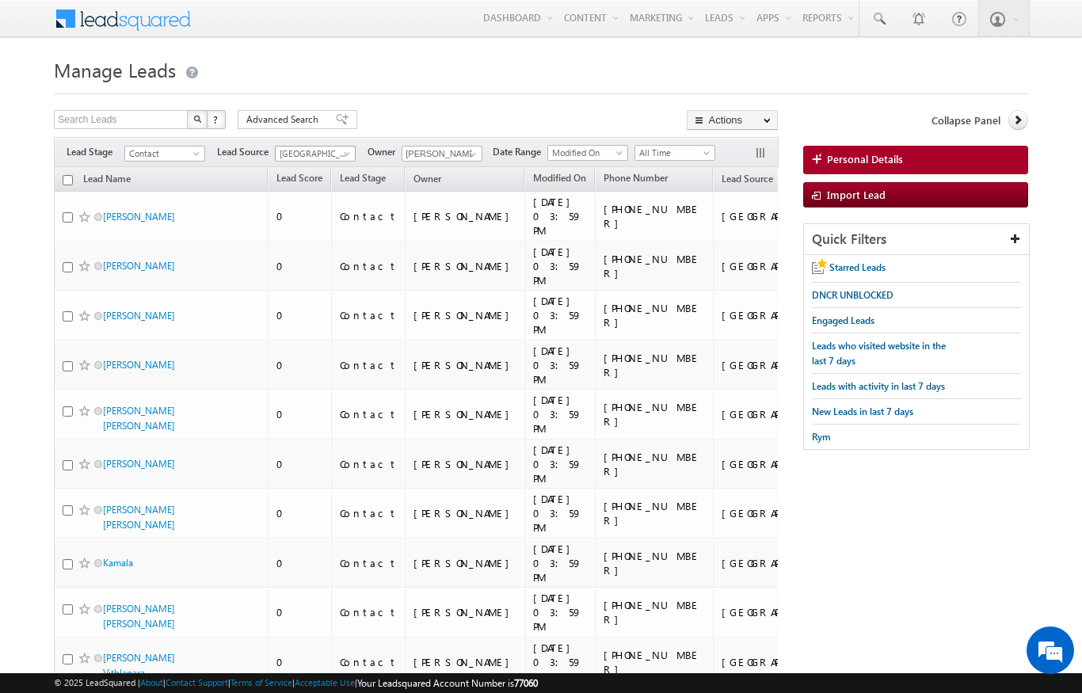
click at [338, 150] on span "Sharjah School" at bounding box center [313, 154] width 75 height 14
click at [279, 170] on link "All" at bounding box center [316, 171] width 80 height 14
click at [280, 120] on span "Advanced Search" at bounding box center [284, 119] width 77 height 14
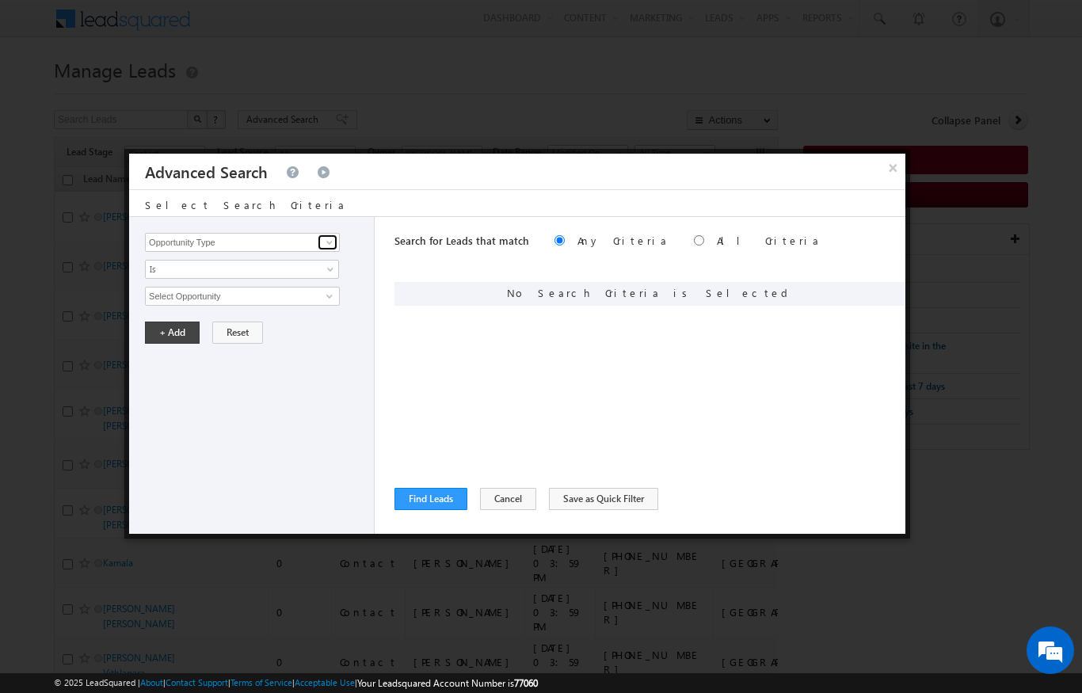
click at [337, 238] on link at bounding box center [328, 243] width 20 height 16
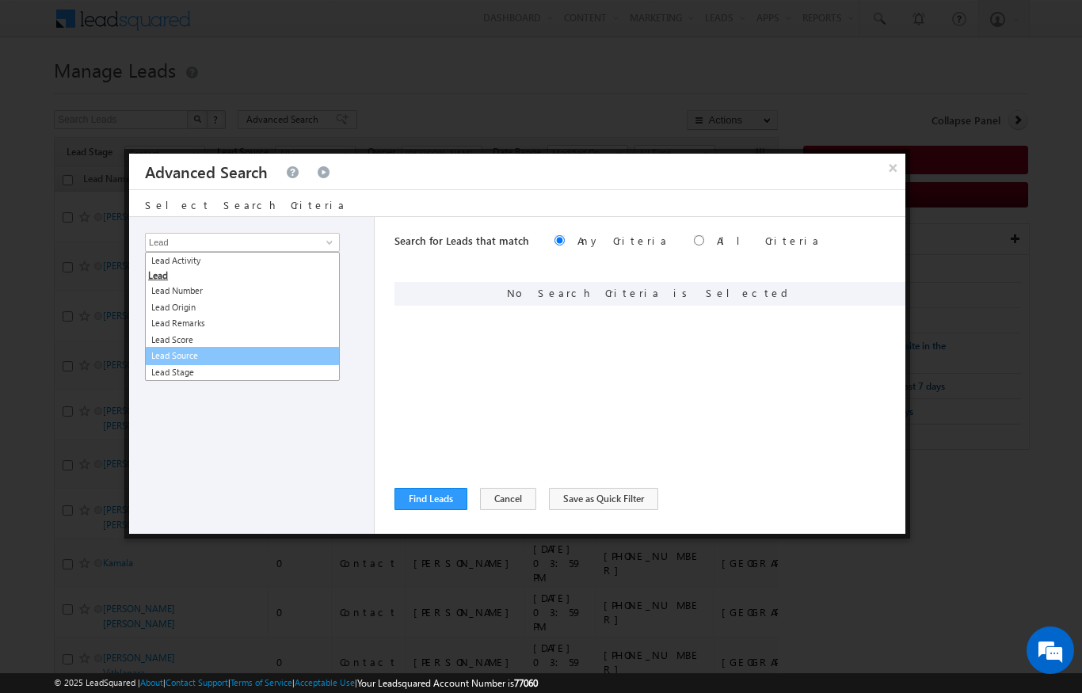
click at [162, 356] on link "Lead Source" at bounding box center [242, 356] width 195 height 18
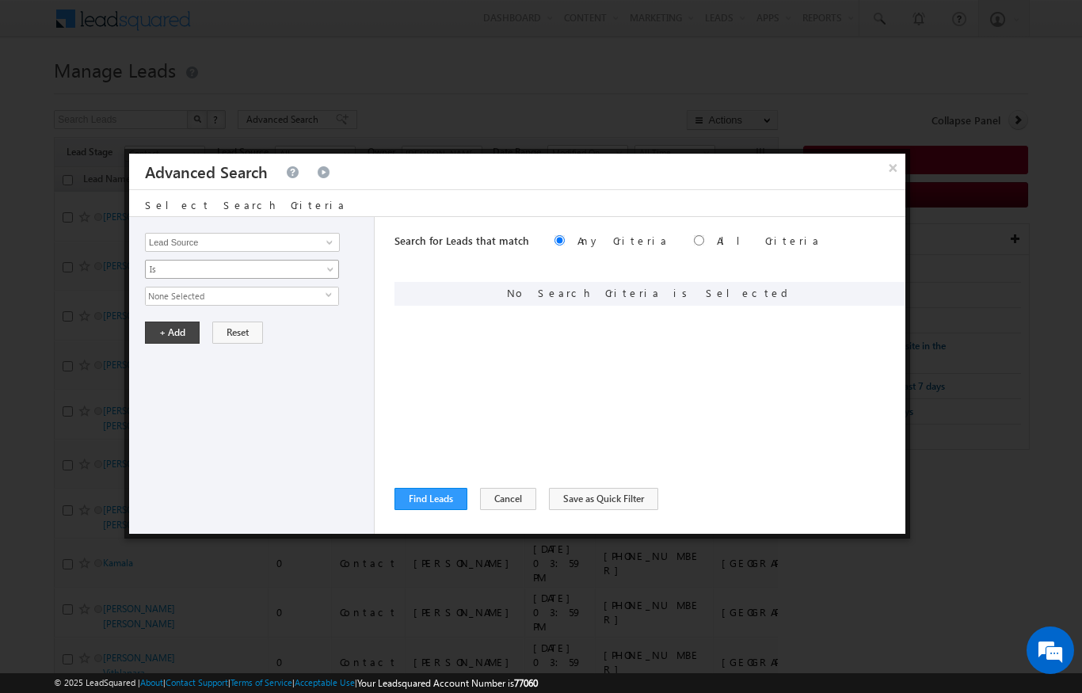
click at [162, 268] on span "Is" at bounding box center [232, 269] width 172 height 14
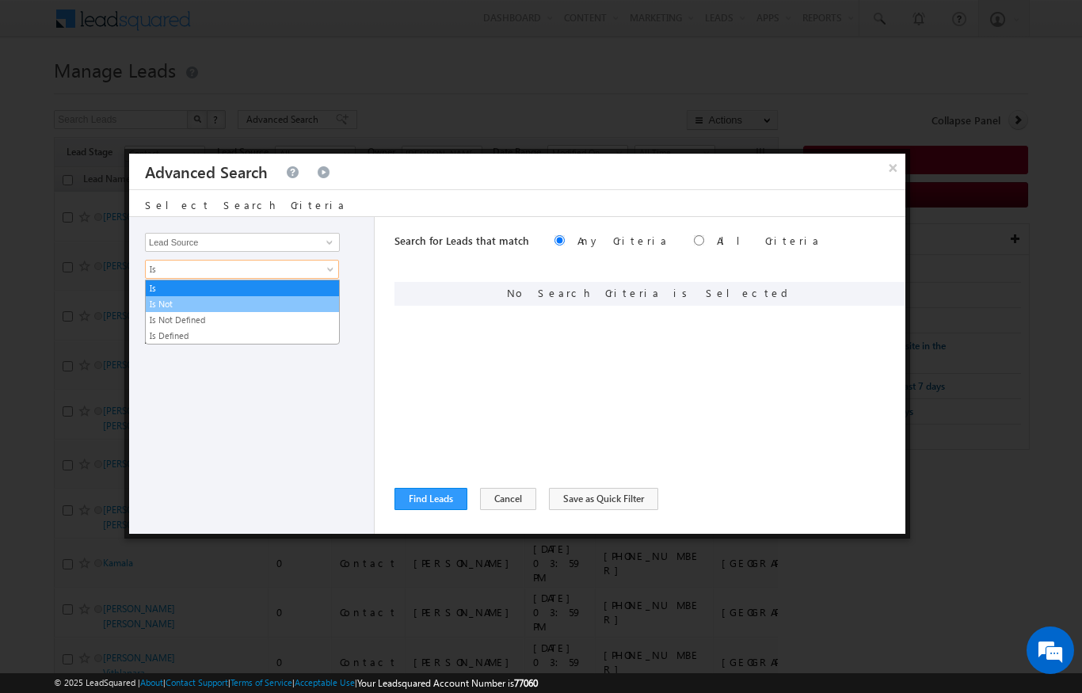
click at [155, 298] on link "Is Not" at bounding box center [242, 304] width 193 height 14
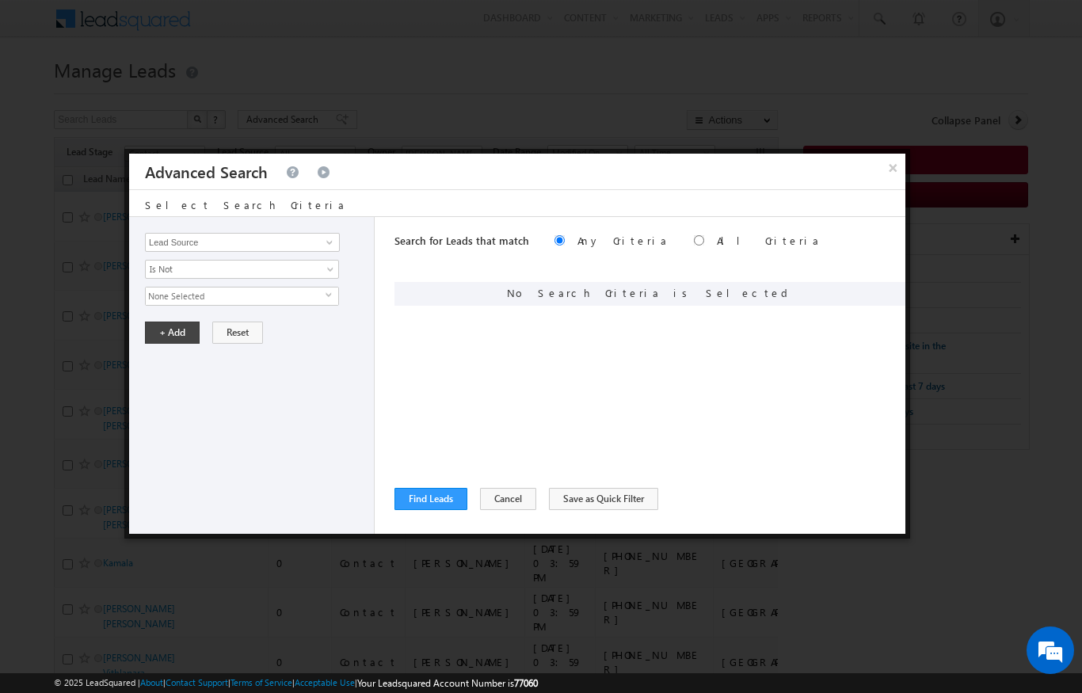
click at [162, 303] on span "None Selected" at bounding box center [236, 296] width 180 height 17
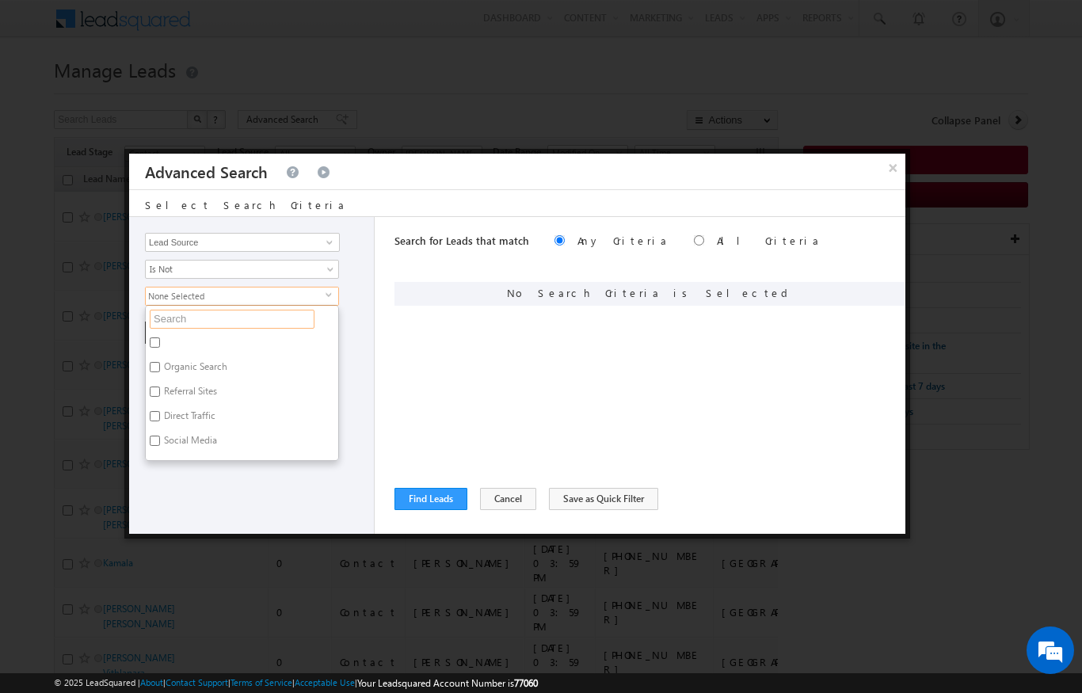
click at [177, 324] on input "text" at bounding box center [232, 319] width 165 height 19
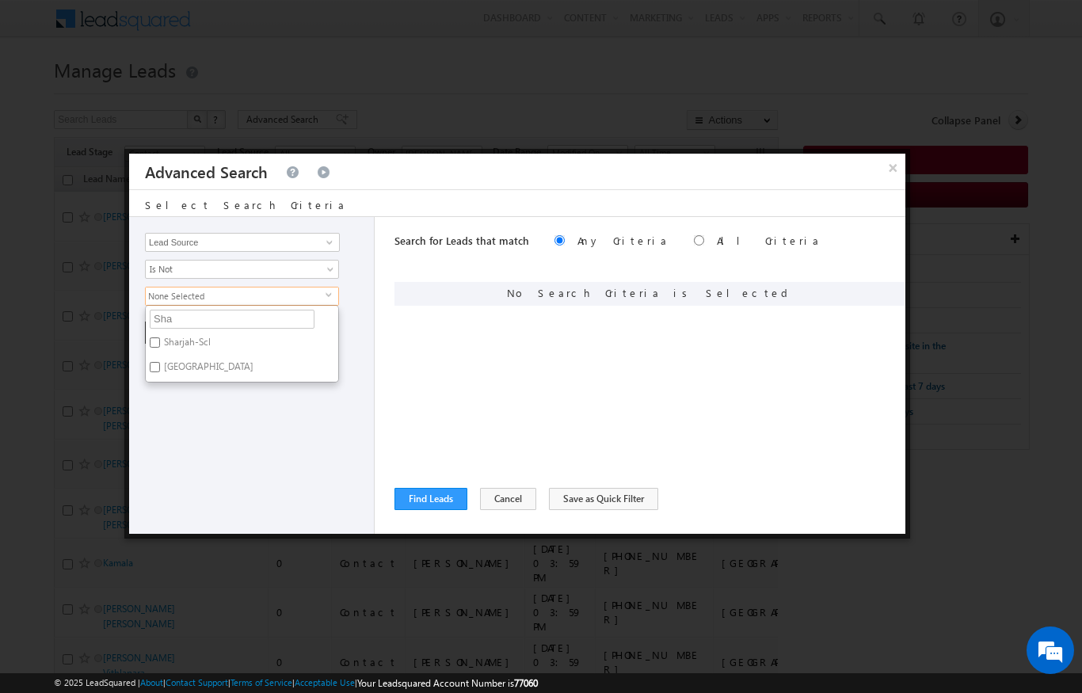
click at [166, 364] on label "Sharjah School" at bounding box center [208, 369] width 124 height 25
click at [160, 364] on input "Sharjah School" at bounding box center [155, 367] width 10 height 10
click at [162, 336] on label "Sharjah-Scl" at bounding box center [186, 345] width 81 height 25
click at [160, 337] on input "Sharjah-Scl" at bounding box center [155, 342] width 10 height 10
click at [199, 433] on div "Opportunity Type Lead Activity Task Sales Group Prospect Id Address 1 Address 2…" at bounding box center [252, 375] width 246 height 317
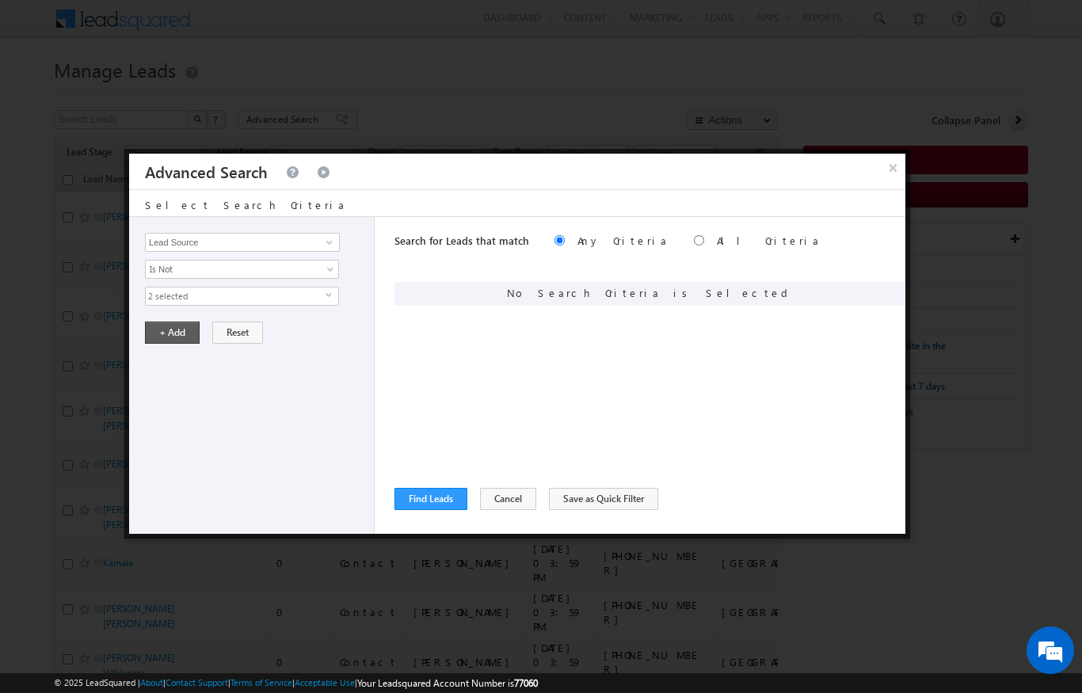
click at [161, 334] on button "+ Add" at bounding box center [172, 333] width 55 height 22
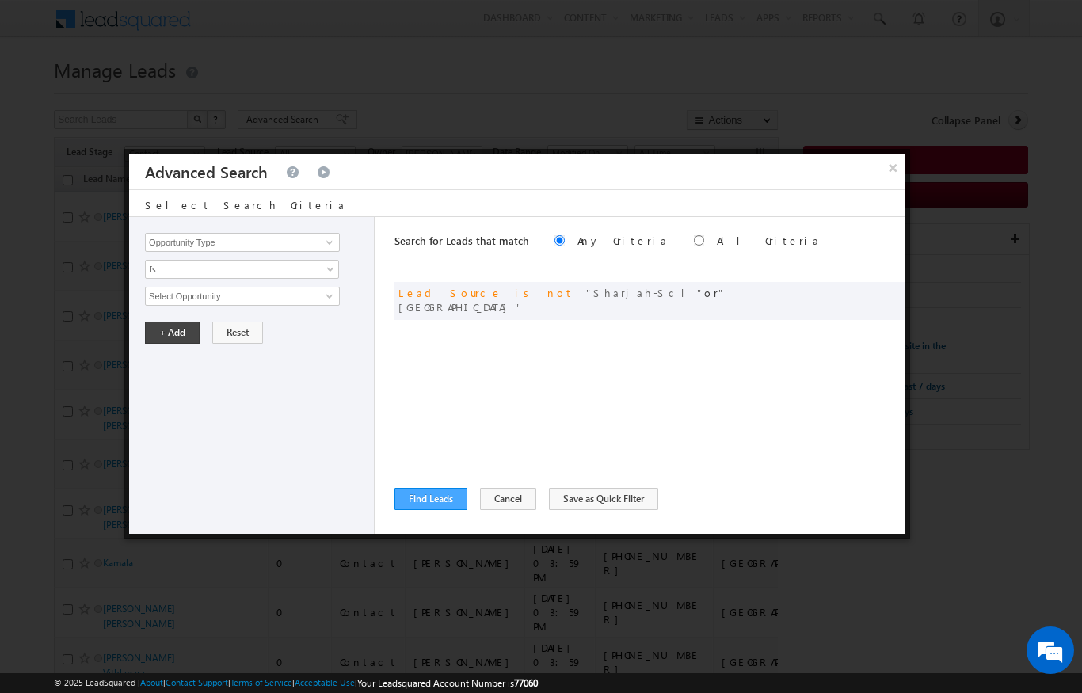
click at [414, 498] on button "Find Leads" at bounding box center [431, 499] width 73 height 22
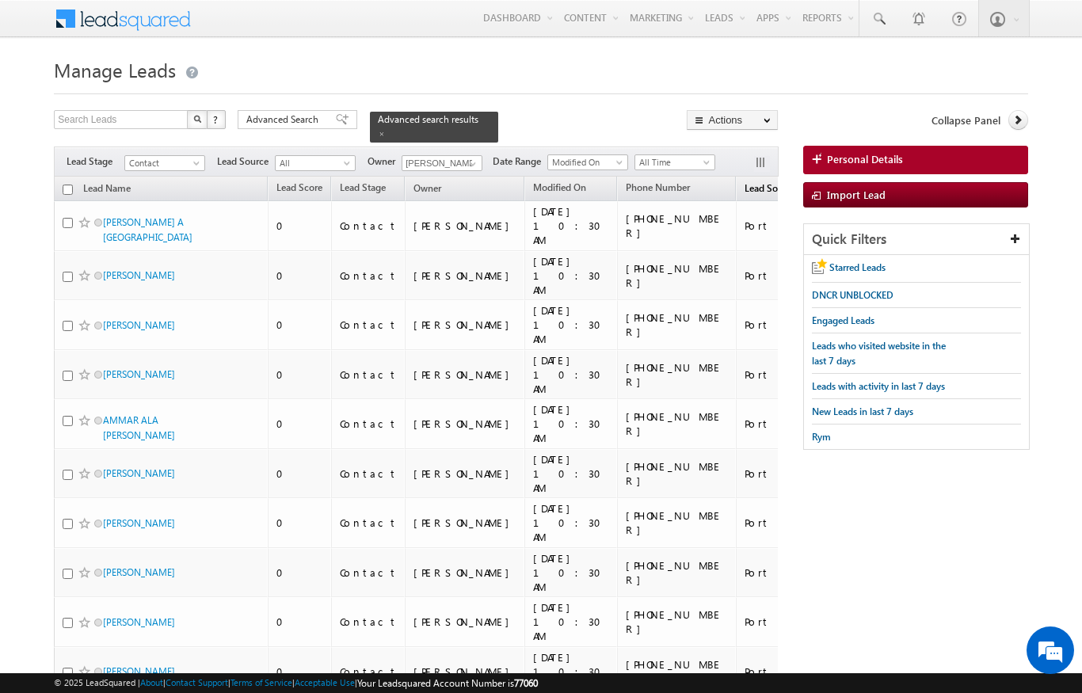
click at [799, 183] on span "(sorted descending)" at bounding box center [805, 189] width 13 height 13
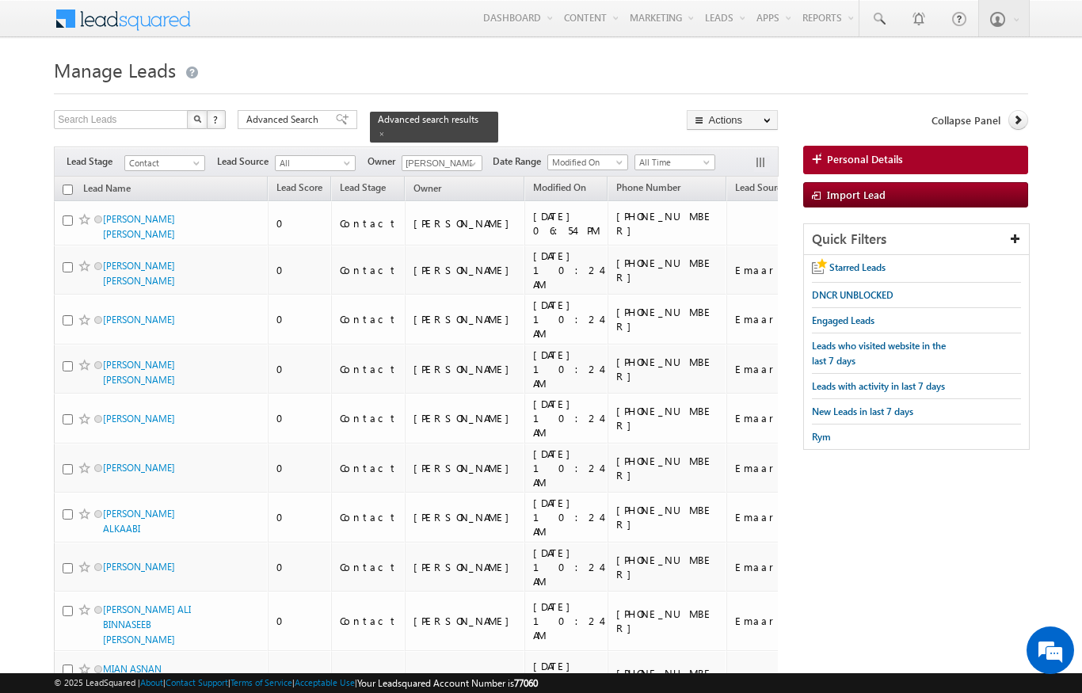
click at [70, 185] on input "checkbox" at bounding box center [68, 190] width 10 height 10
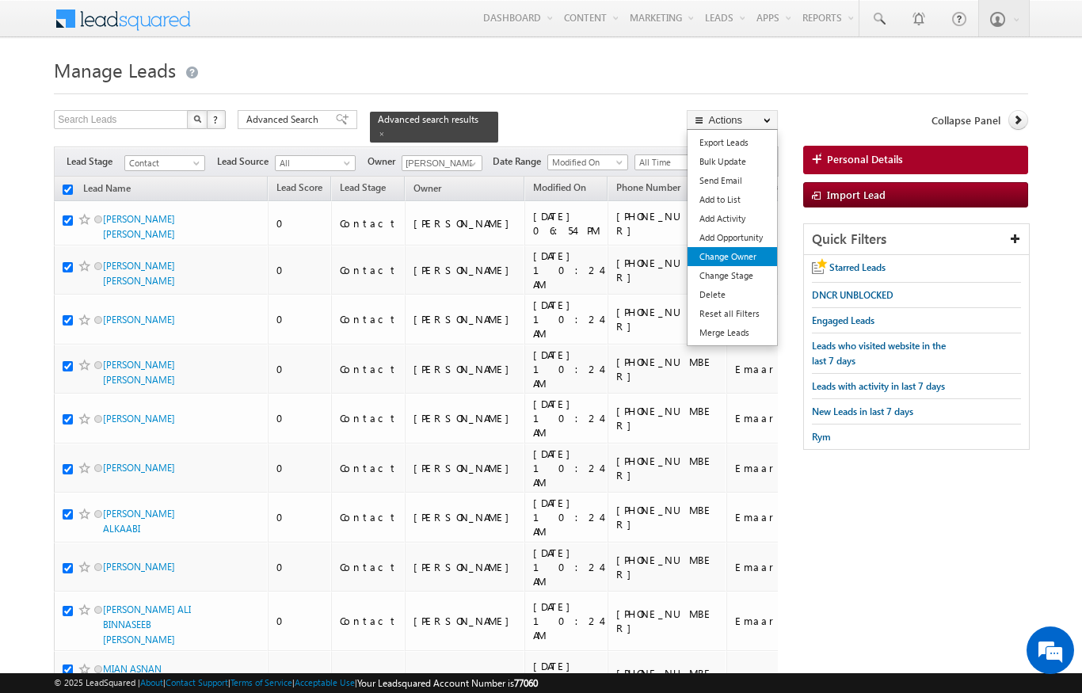
click at [740, 265] on link "Change Owner" at bounding box center [733, 256] width 90 height 19
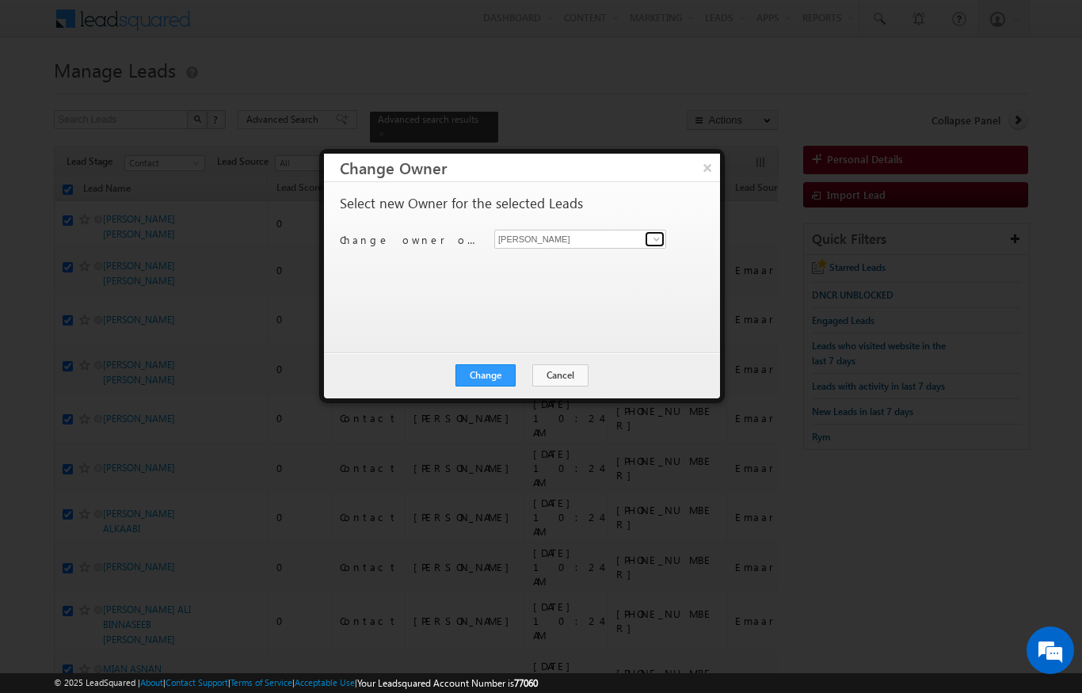
click at [660, 235] on span at bounding box center [656, 239] width 13 height 13
click at [552, 275] on span "aswathi.ezhunamannil@indglobal.ae" at bounding box center [572, 270] width 143 height 12
click at [480, 380] on button "Change" at bounding box center [486, 375] width 60 height 22
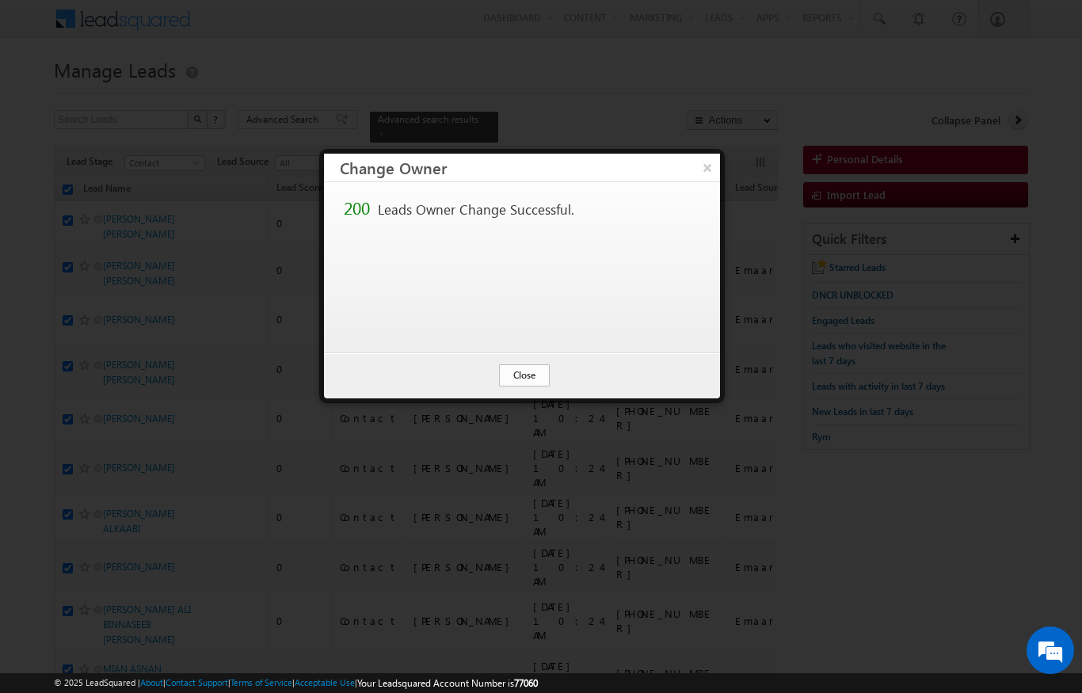
click at [529, 379] on button "Close" at bounding box center [524, 375] width 51 height 22
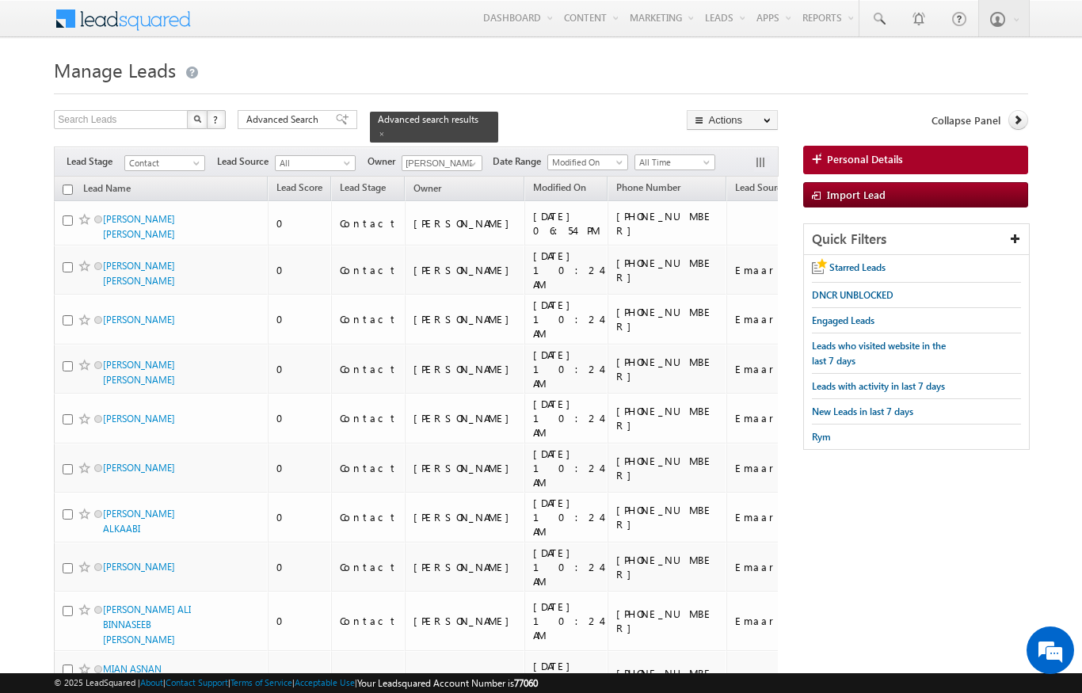
click at [70, 185] on input "checkbox" at bounding box center [68, 190] width 10 height 10
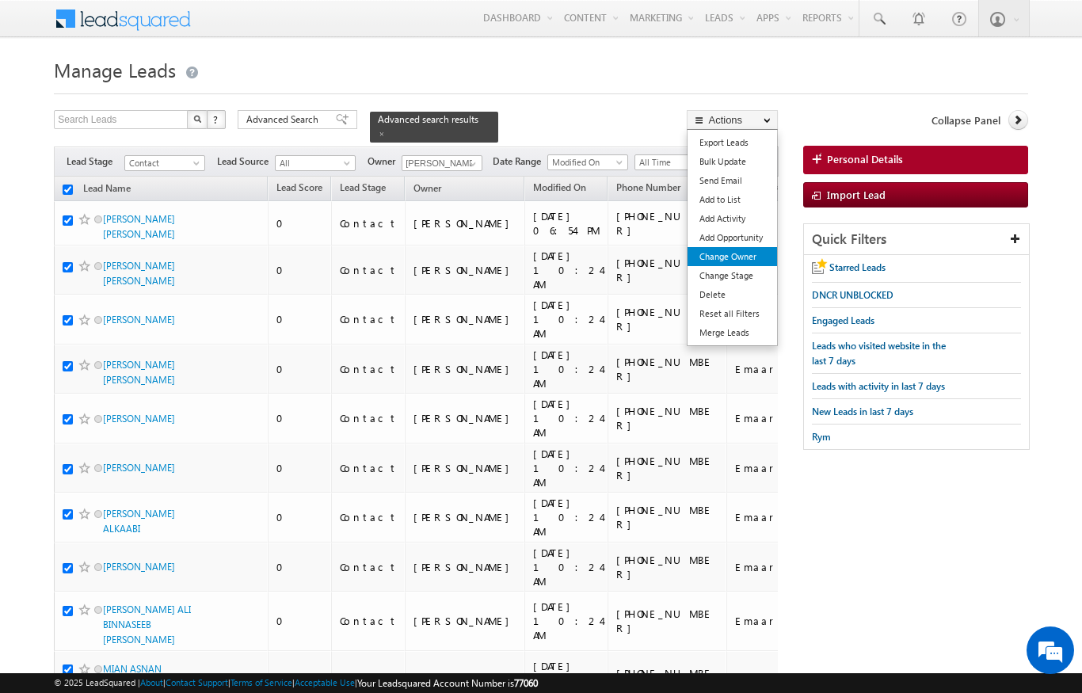
click at [760, 259] on link "Change Owner" at bounding box center [733, 256] width 90 height 19
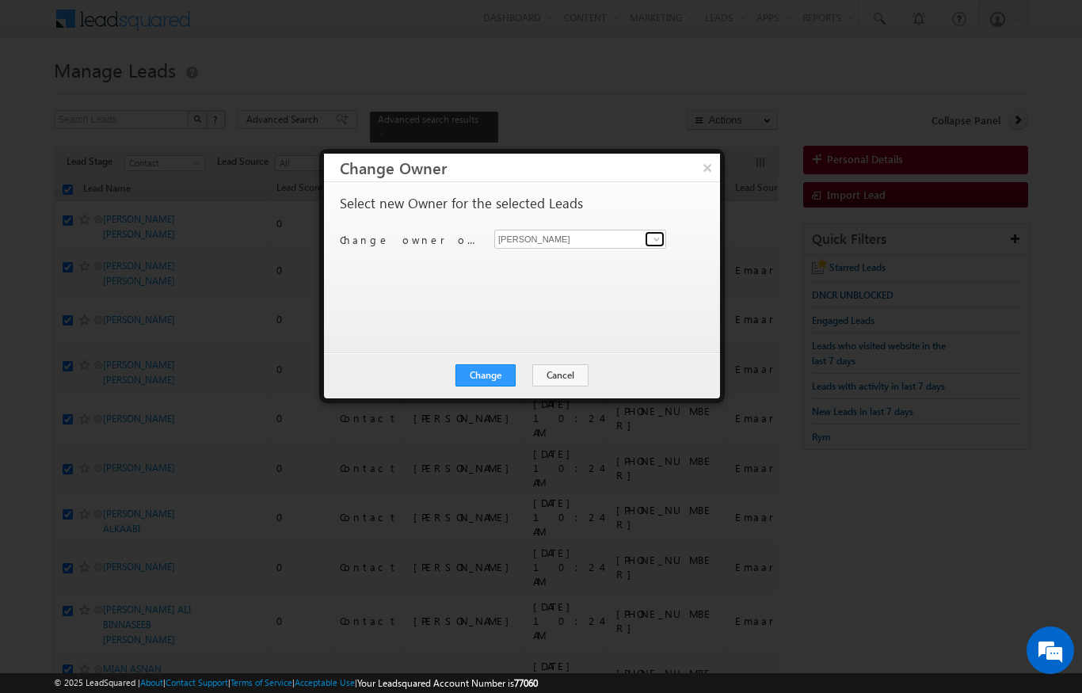
click at [650, 239] on link at bounding box center [655, 239] width 20 height 16
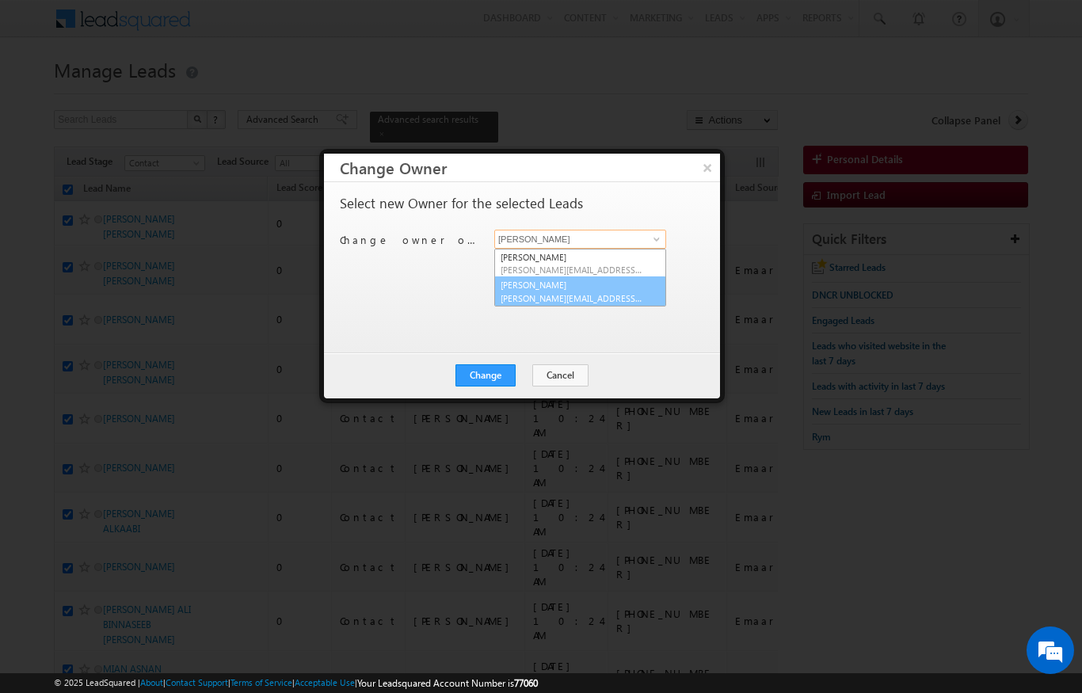
click at [593, 287] on link "Ankita Dumbre ankita.dumbre@indglobal.ae" at bounding box center [580, 291] width 172 height 30
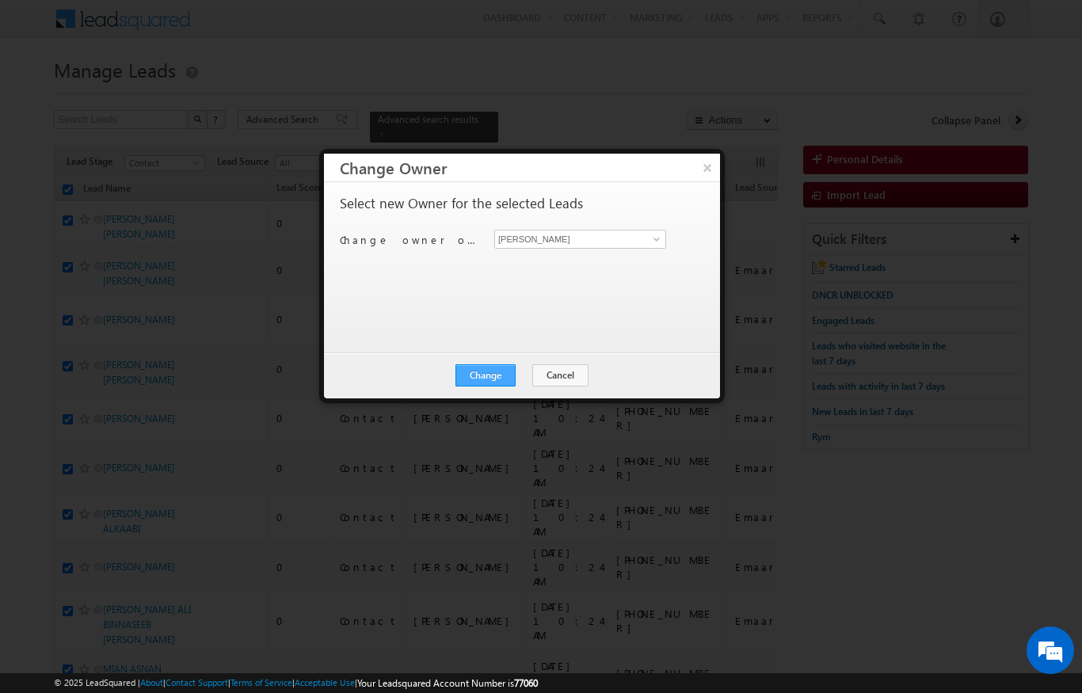
click at [503, 378] on button "Change" at bounding box center [486, 375] width 60 height 22
click at [521, 373] on button "Close" at bounding box center [524, 375] width 51 height 22
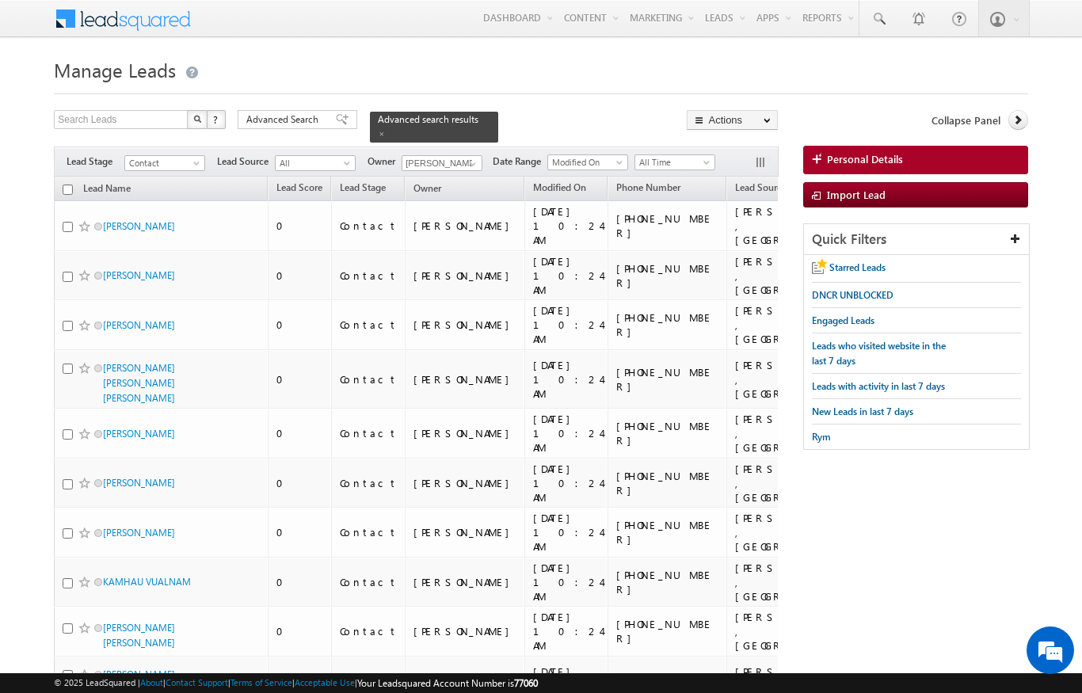
click at [71, 185] on input "checkbox" at bounding box center [68, 190] width 10 height 10
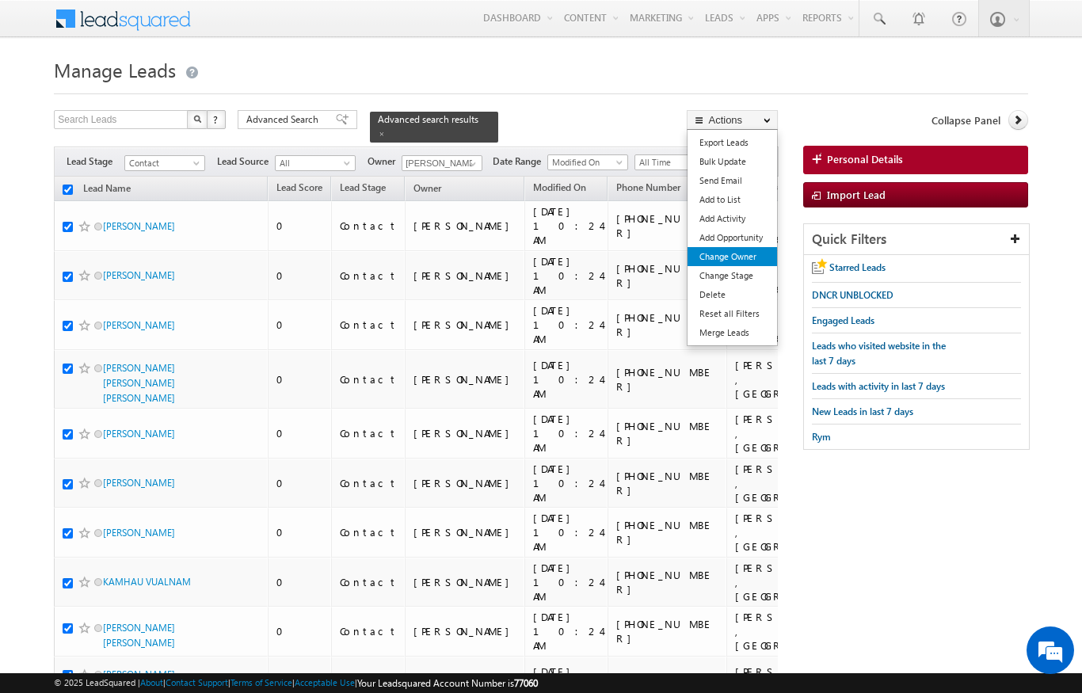
click at [744, 258] on link "Change Owner" at bounding box center [733, 256] width 90 height 19
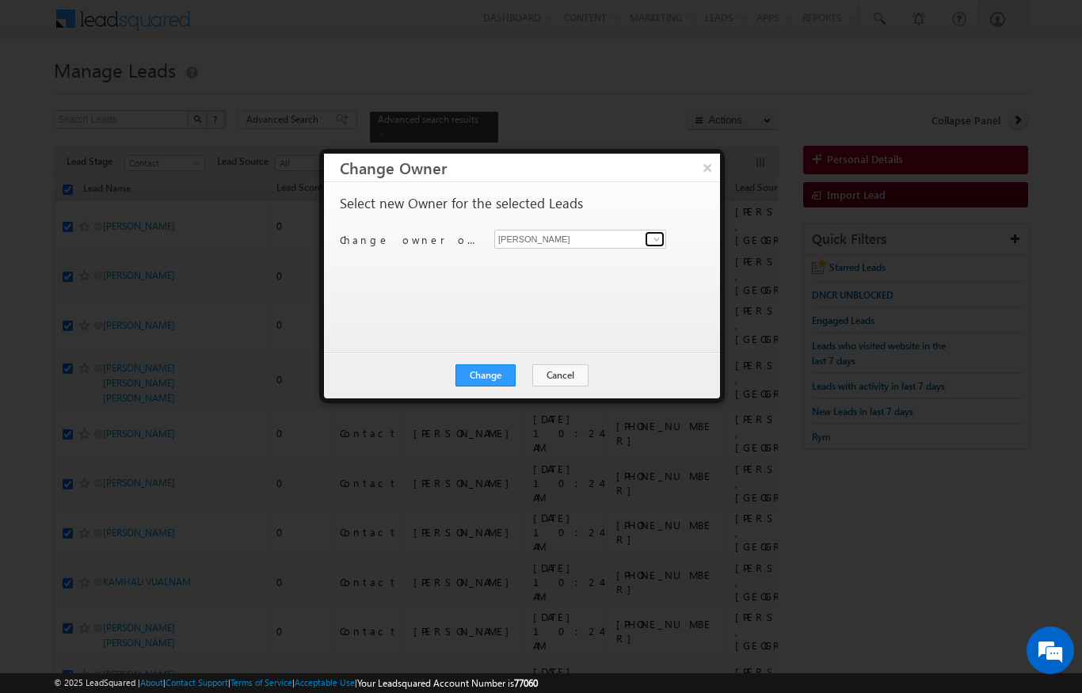
click at [663, 238] on link at bounding box center [655, 239] width 20 height 16
click at [614, 276] on link "Sandeep kumar sandeep.skumar@indglobal.ae" at bounding box center [580, 264] width 172 height 30
click at [501, 378] on button "Change" at bounding box center [486, 375] width 60 height 22
click at [527, 395] on div "Change Cancel Close" at bounding box center [522, 376] width 396 height 46
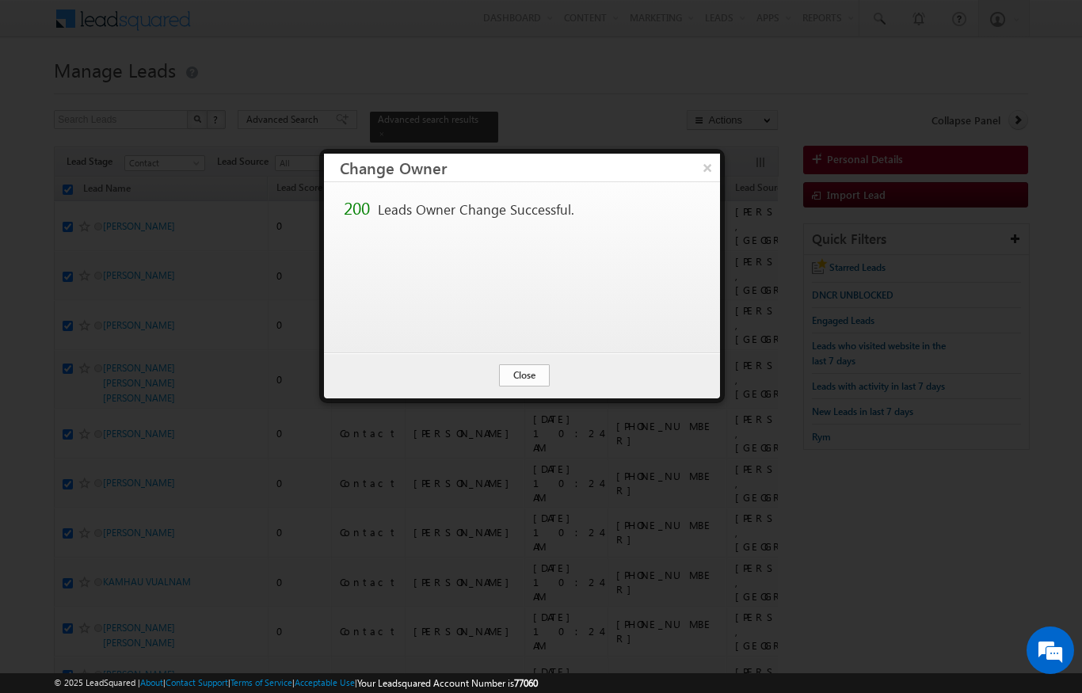
click at [528, 384] on button "Close" at bounding box center [524, 375] width 51 height 22
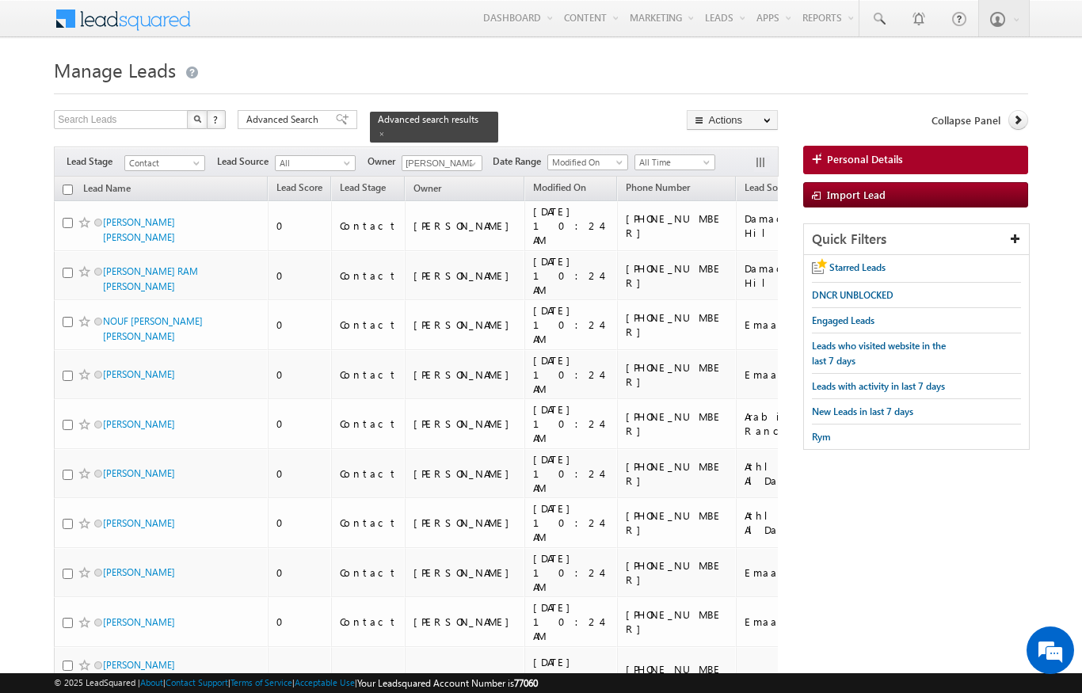
click at [69, 185] on input "checkbox" at bounding box center [68, 190] width 10 height 10
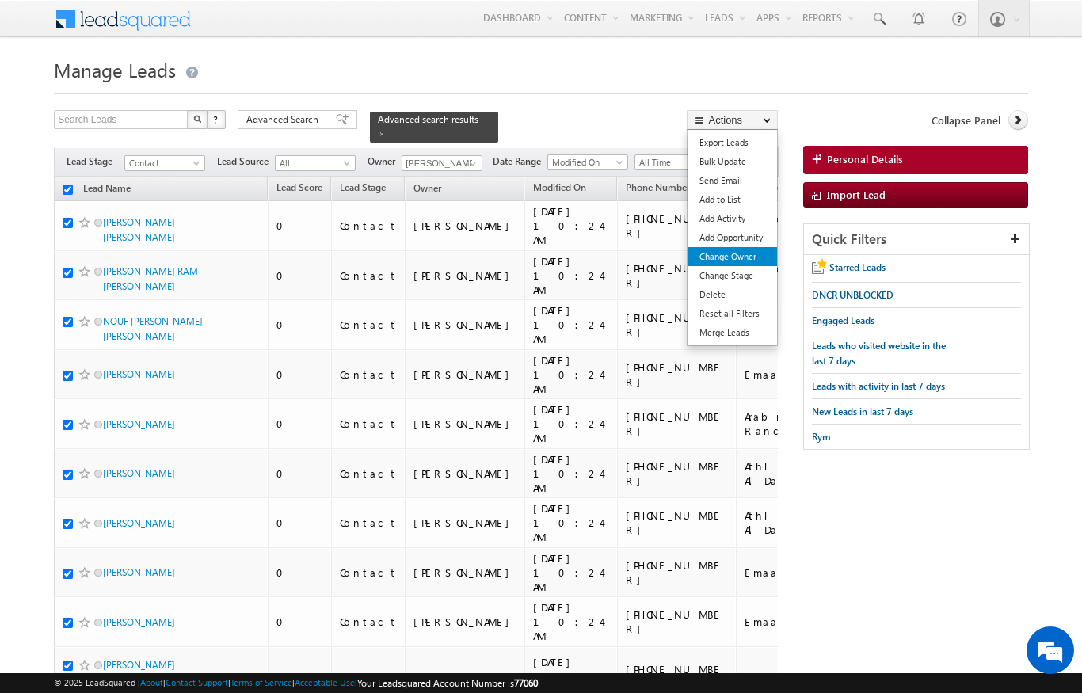
click at [740, 261] on link "Change Owner" at bounding box center [733, 256] width 90 height 19
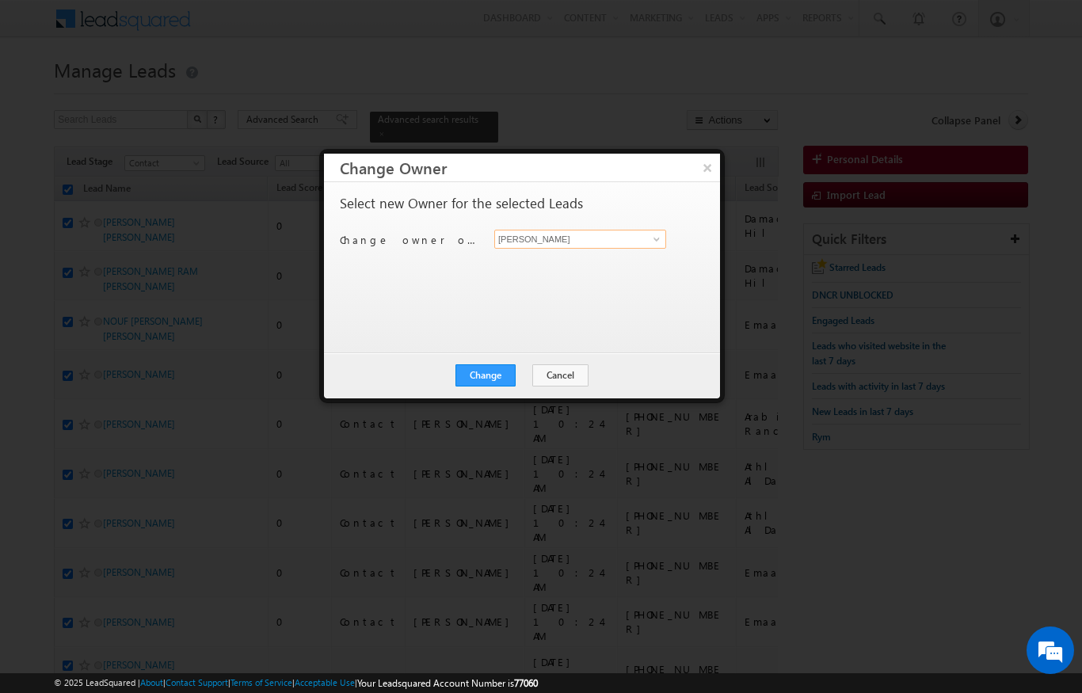
click at [625, 242] on input "[PERSON_NAME]" at bounding box center [580, 239] width 172 height 19
click at [616, 269] on span "ankita.dua@indglobal.ae" at bounding box center [572, 270] width 143 height 12
click at [513, 377] on button "Change" at bounding box center [486, 375] width 60 height 22
click at [536, 382] on button "Close" at bounding box center [524, 375] width 51 height 22
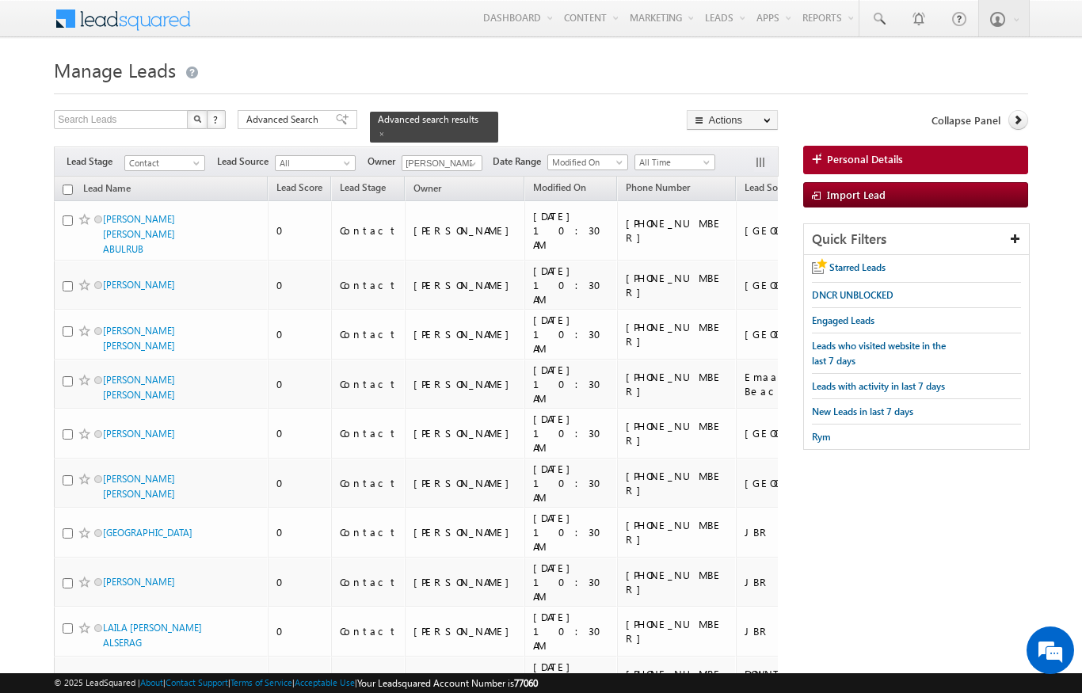
click at [63, 185] on input "checkbox" at bounding box center [68, 190] width 10 height 10
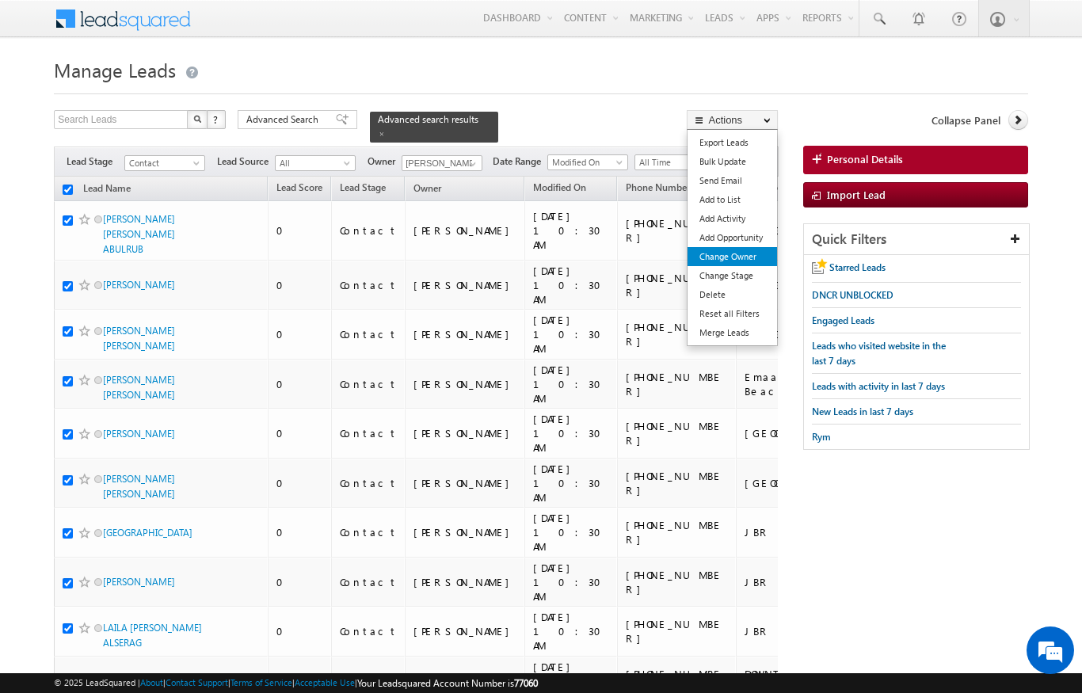
click at [751, 260] on link "Change Owner" at bounding box center [733, 256] width 90 height 19
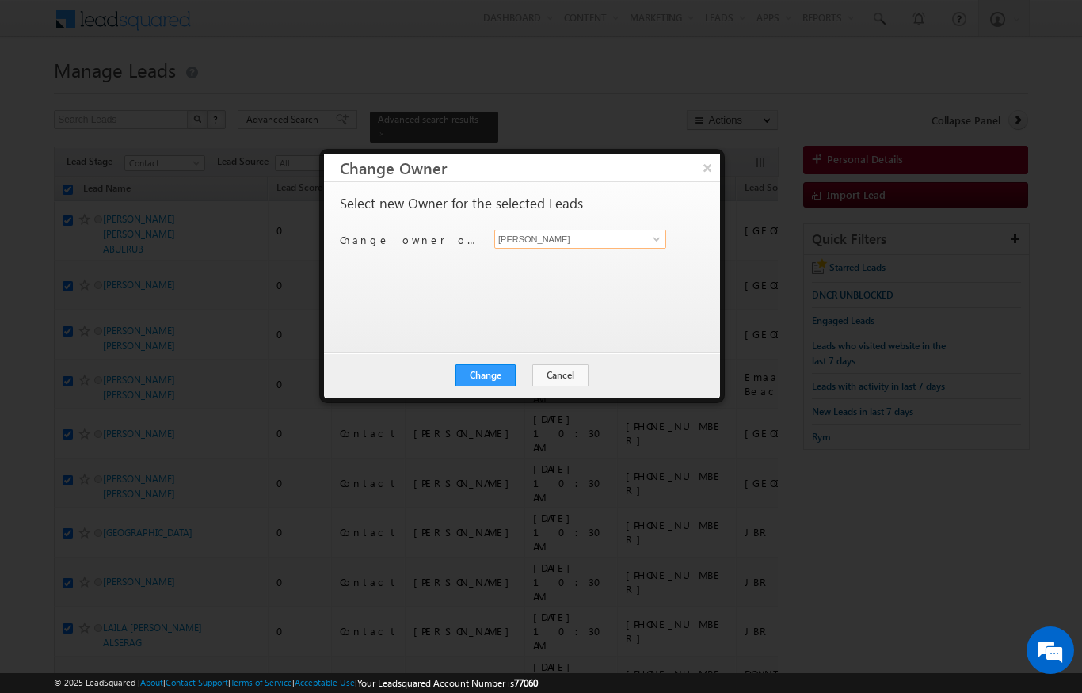
click at [643, 244] on input "[PERSON_NAME]" at bounding box center [580, 239] width 172 height 19
click at [601, 270] on span "bhargav.nayak@indglobal.ae" at bounding box center [572, 270] width 143 height 12
click at [503, 365] on button "Change" at bounding box center [486, 375] width 60 height 22
click at [539, 373] on button "Close" at bounding box center [524, 375] width 51 height 22
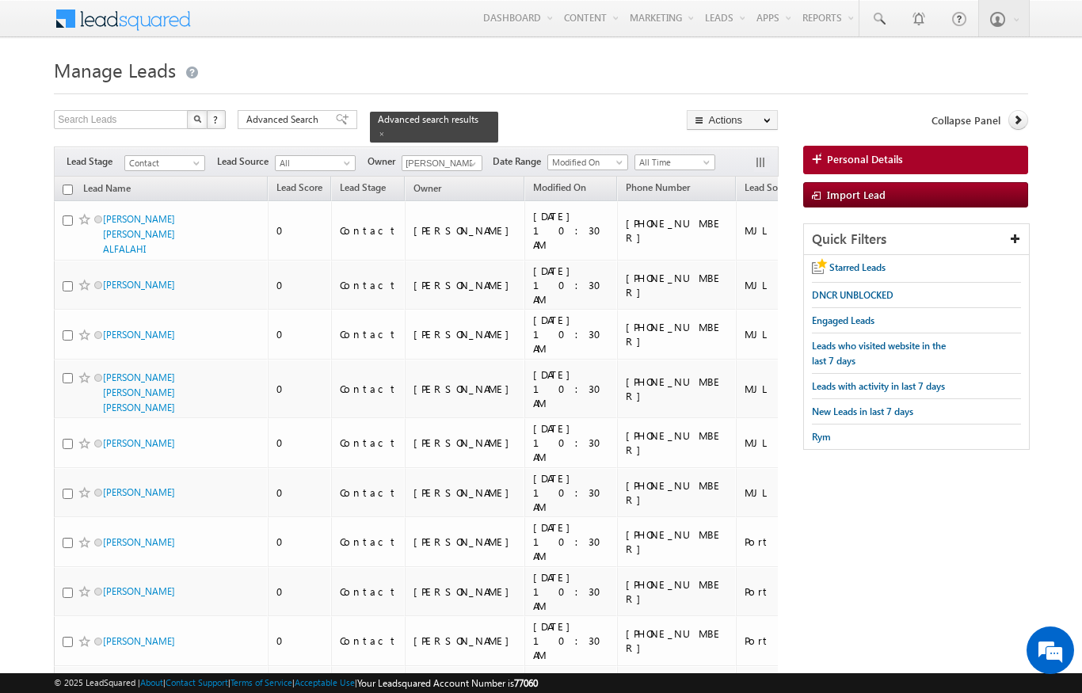
click at [63, 185] on input "checkbox" at bounding box center [68, 190] width 10 height 10
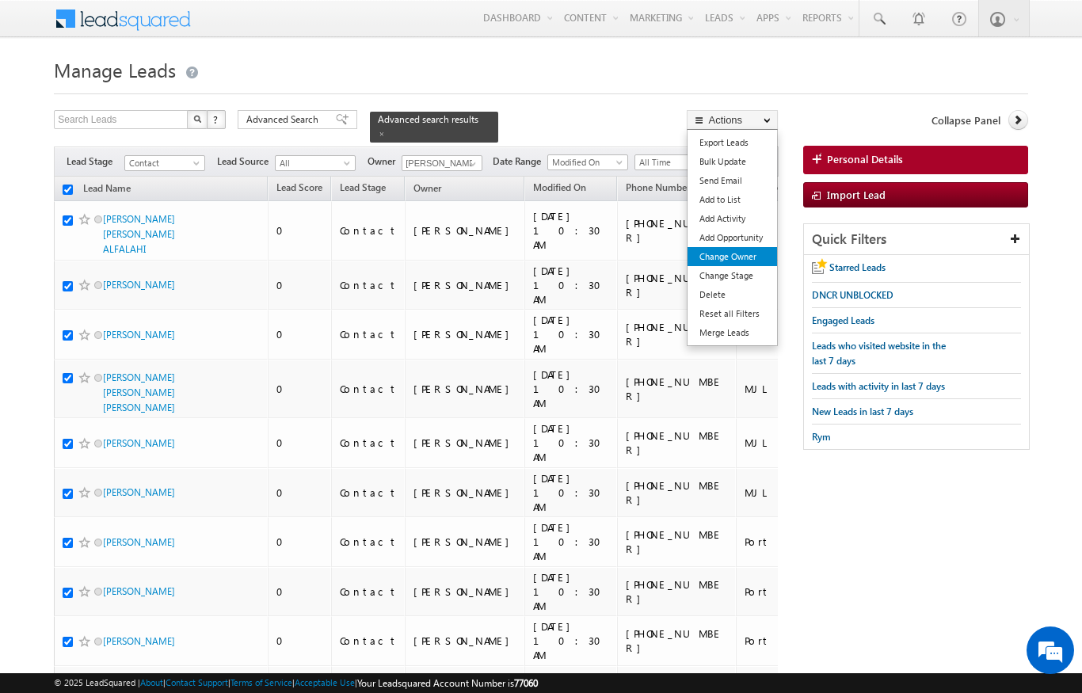
click at [742, 254] on link "Change Owner" at bounding box center [733, 256] width 90 height 19
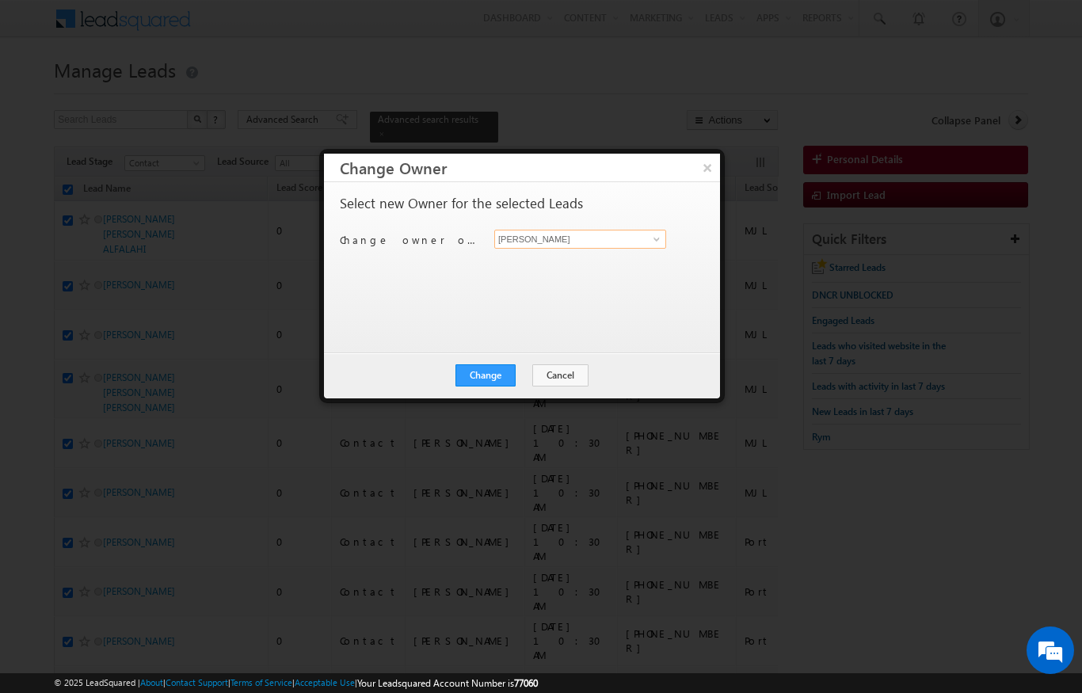
click at [627, 236] on input "[PERSON_NAME]" at bounding box center [580, 239] width 172 height 19
click at [601, 266] on span "Karan.solanki@indglobal.ae" at bounding box center [572, 270] width 143 height 12
click at [506, 369] on button "Change" at bounding box center [486, 375] width 60 height 22
click at [526, 374] on button "Close" at bounding box center [524, 375] width 51 height 22
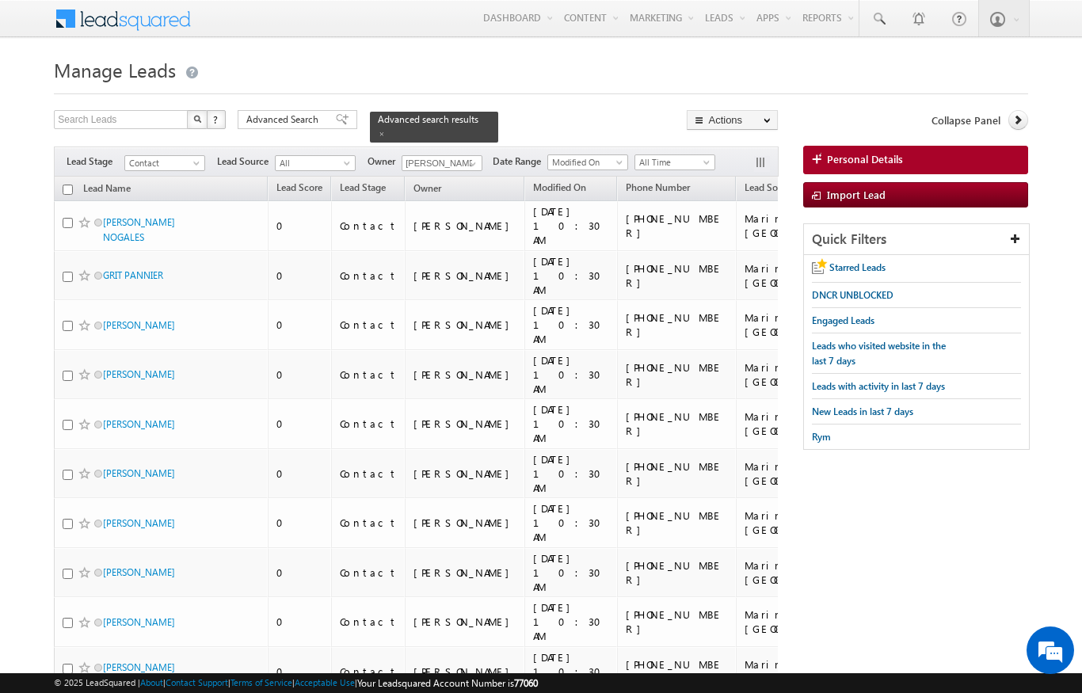
click at [886, 55] on h1 "Manage Leads" at bounding box center [541, 68] width 974 height 31
click at [471, 155] on input "[PERSON_NAME]" at bounding box center [442, 163] width 81 height 16
click at [498, 171] on link "Aswathi Ezhunamannil aswathi.ezhunamannil@indglobal.ae" at bounding box center [481, 186] width 158 height 30
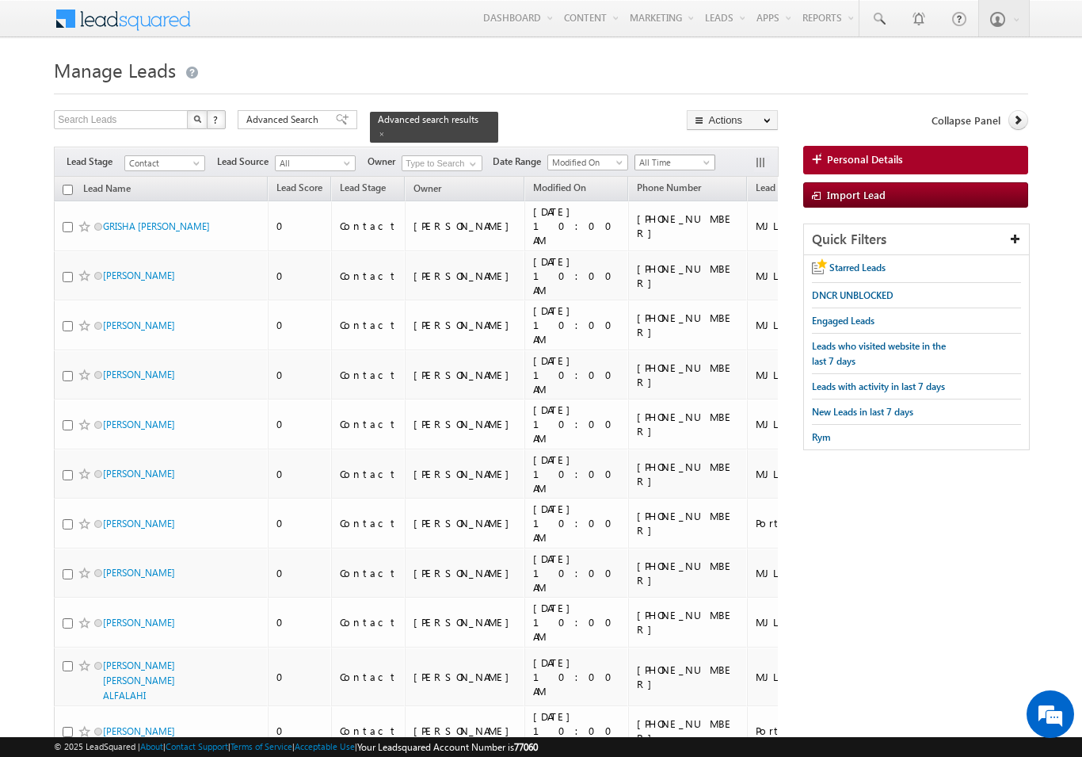
click at [701, 158] on span "All Time" at bounding box center [672, 162] width 75 height 14
click at [648, 227] on link "Today" at bounding box center [678, 221] width 80 height 14
click at [455, 158] on input at bounding box center [442, 163] width 81 height 16
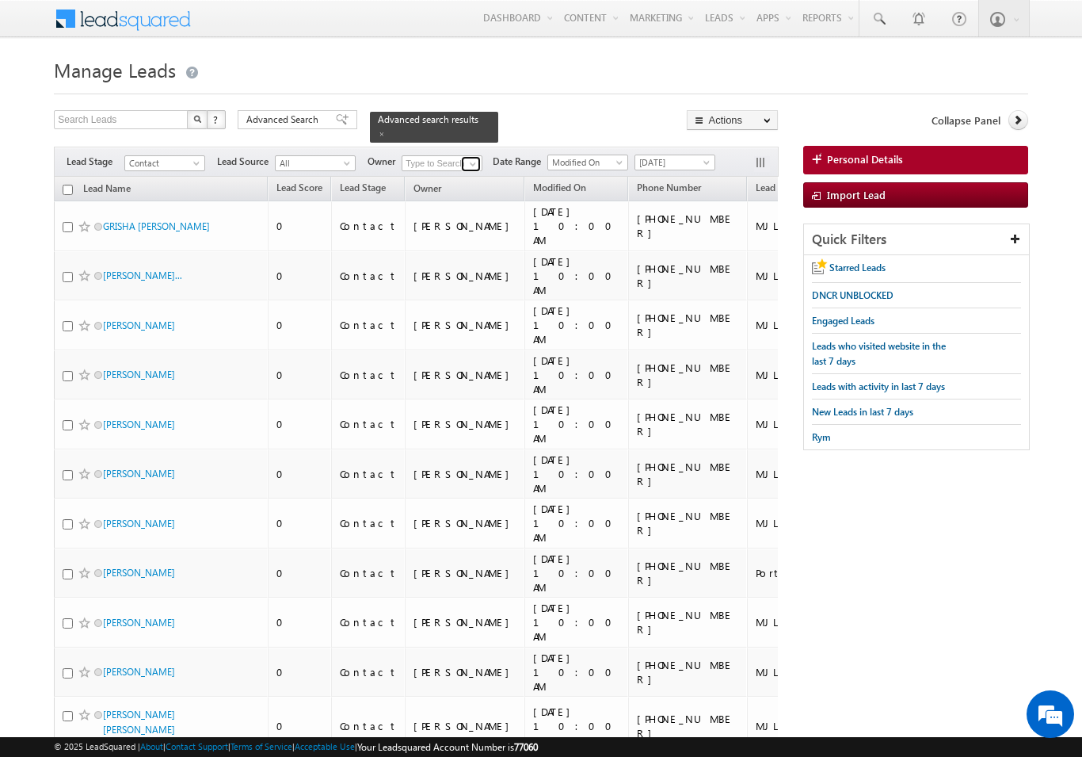
click at [479, 158] on span at bounding box center [473, 164] width 13 height 13
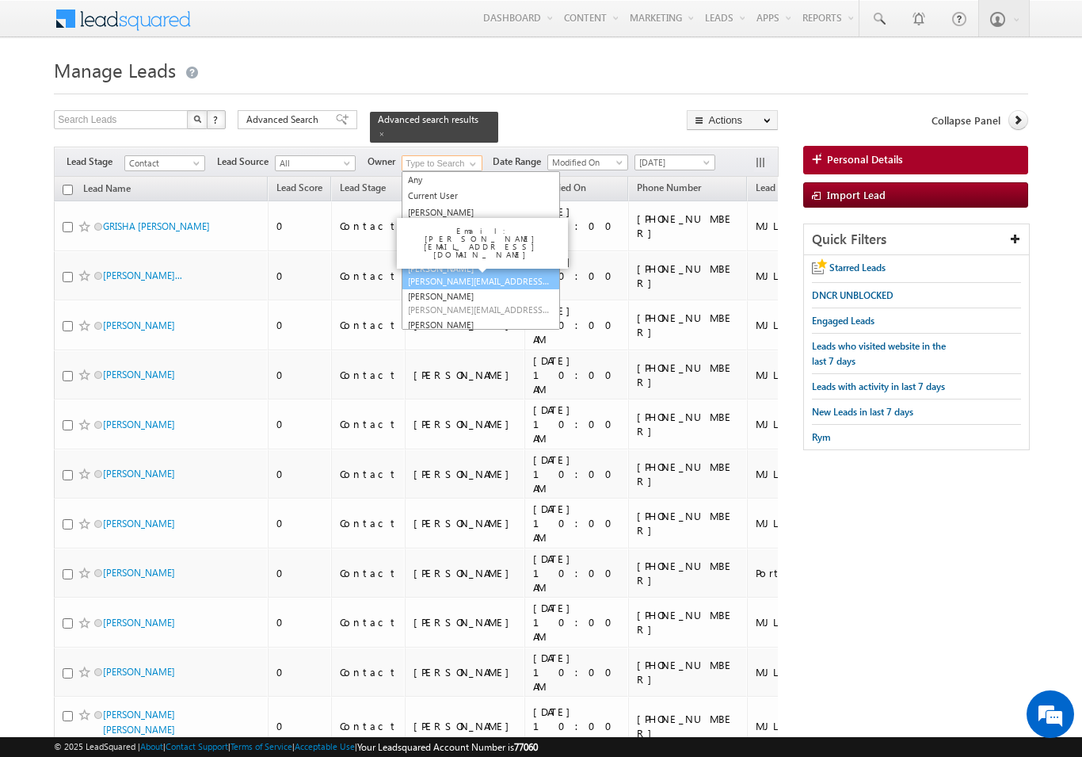
click at [450, 260] on link "Aswathi Ezhunamannil aswathi.ezhunamannil@indglobal.ae" at bounding box center [481, 275] width 158 height 30
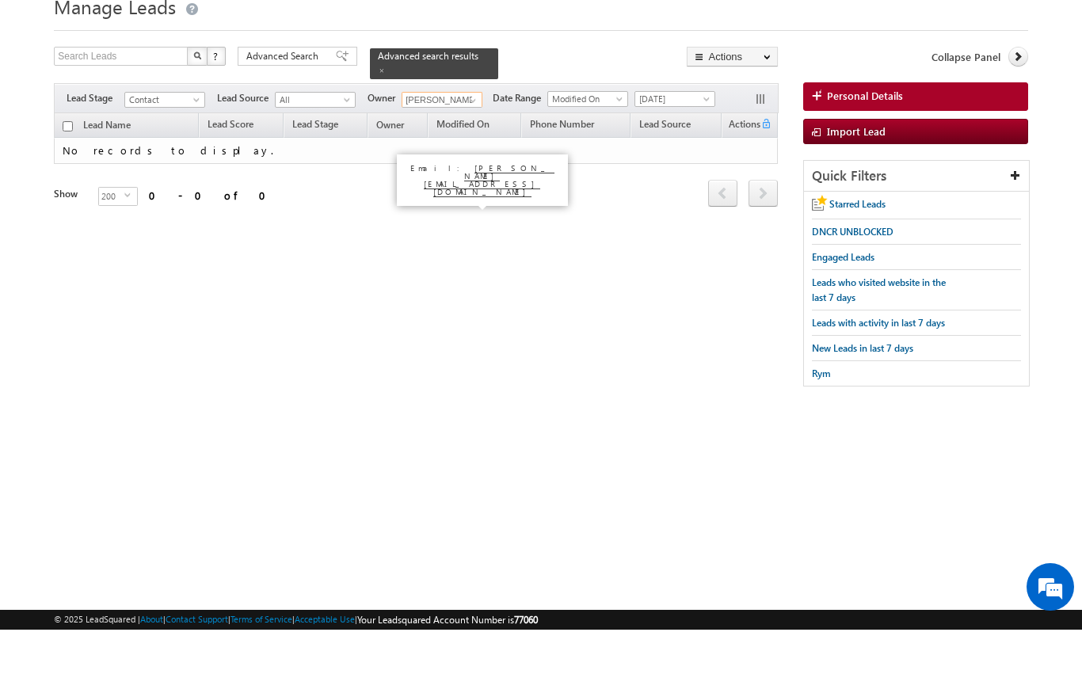
click at [456, 155] on input "Aswathi Ezhunamannil" at bounding box center [442, 163] width 81 height 16
click at [538, 84] on div at bounding box center [541, 89] width 974 height 10
click at [456, 282] on div "Lead Name Lead Score Lead Stage Owner Modified On first" at bounding box center [416, 236] width 724 height 118
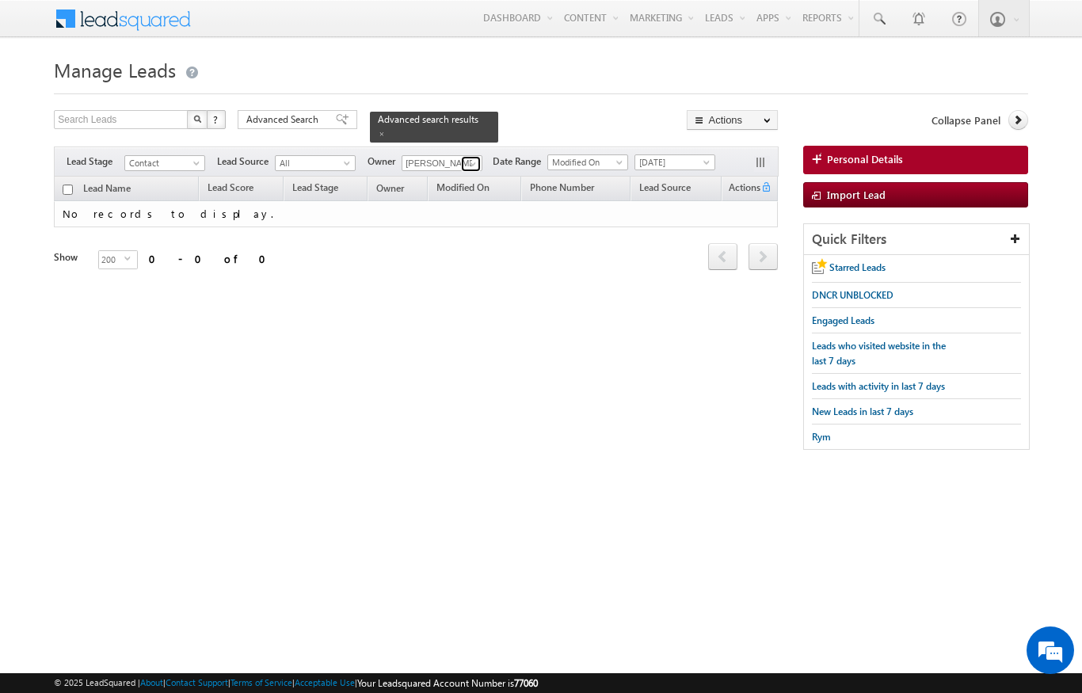
click at [477, 158] on span at bounding box center [473, 164] width 13 height 13
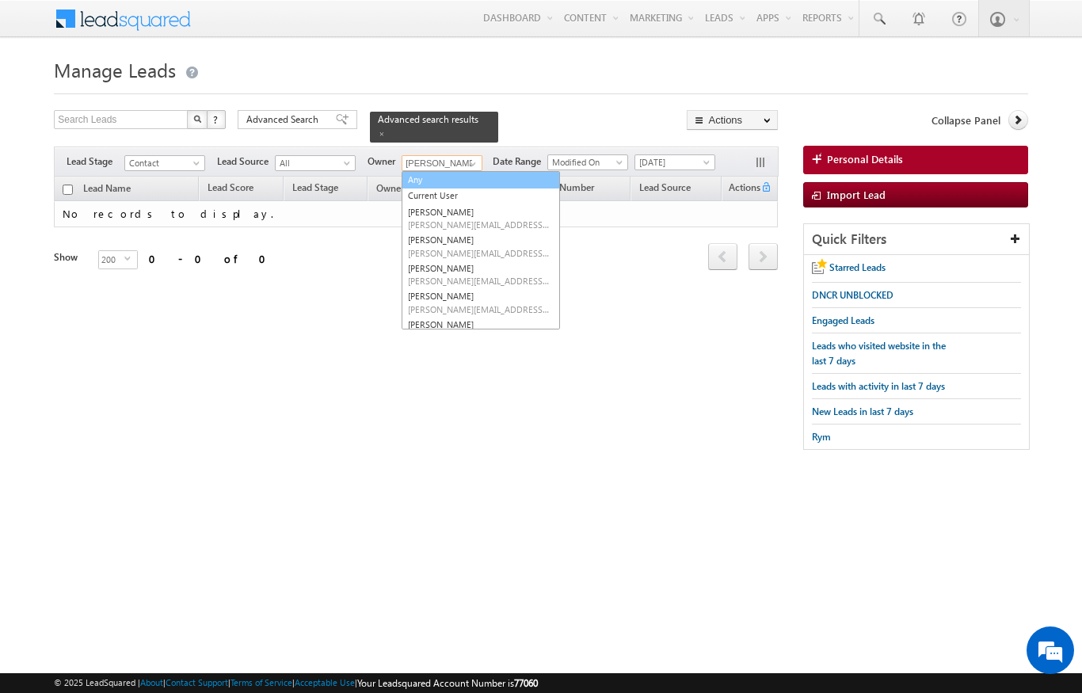
click at [432, 171] on link "Any" at bounding box center [481, 180] width 158 height 18
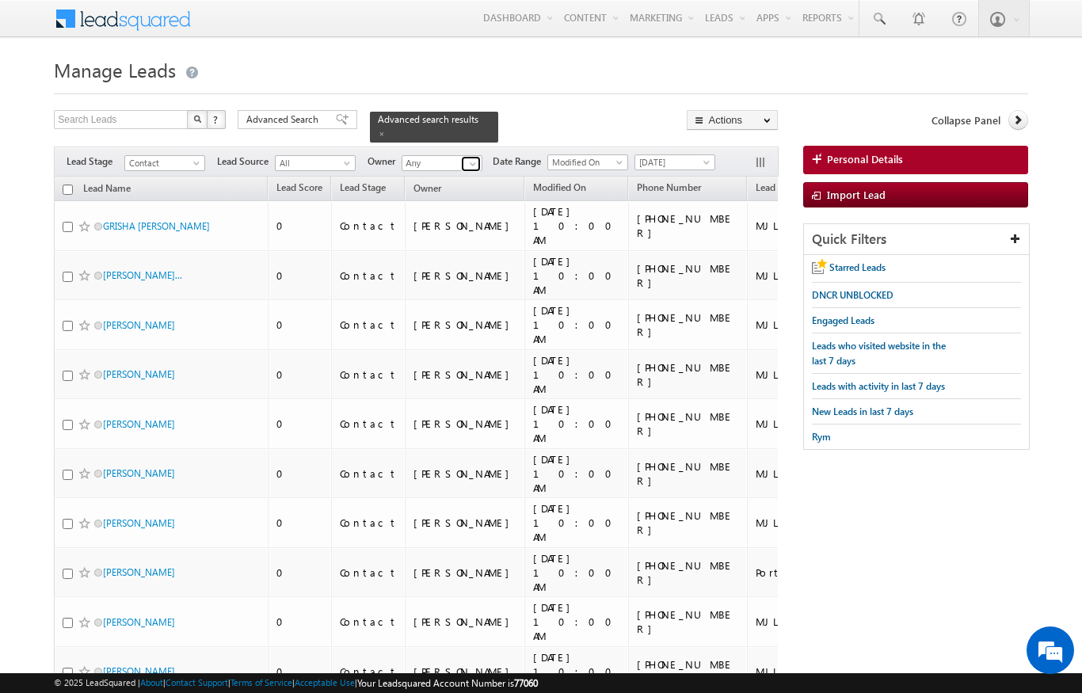
click at [467, 158] on span at bounding box center [473, 164] width 13 height 13
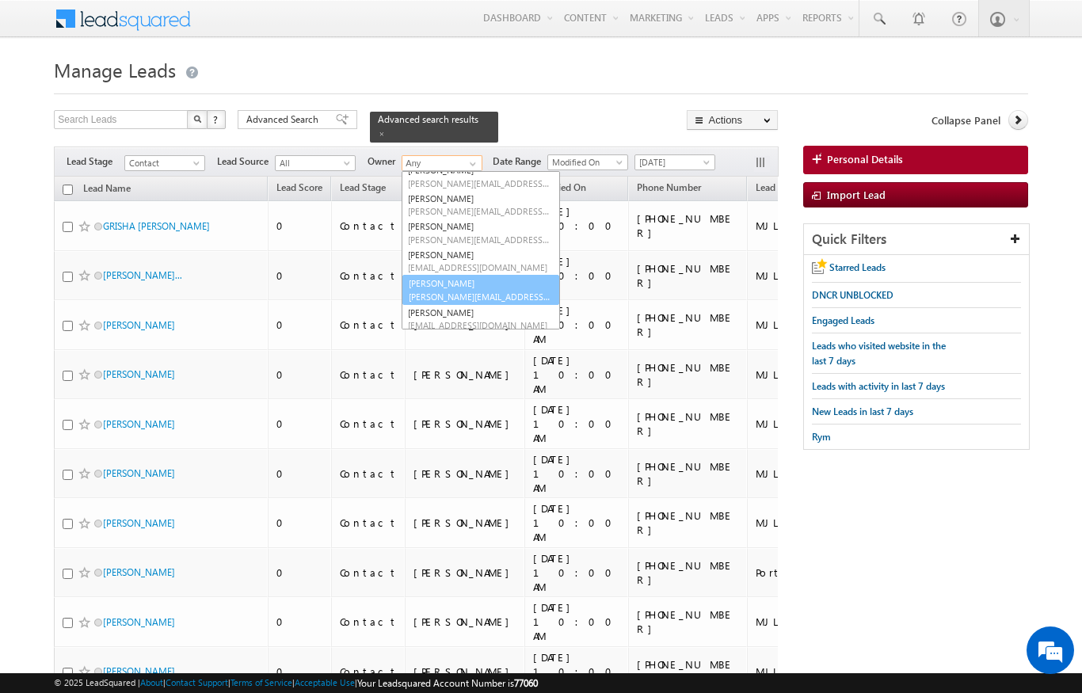
scroll to position [124, 0]
click at [470, 292] on span "niraj.upadhyay@indglobal.ae" at bounding box center [479, 298] width 143 height 12
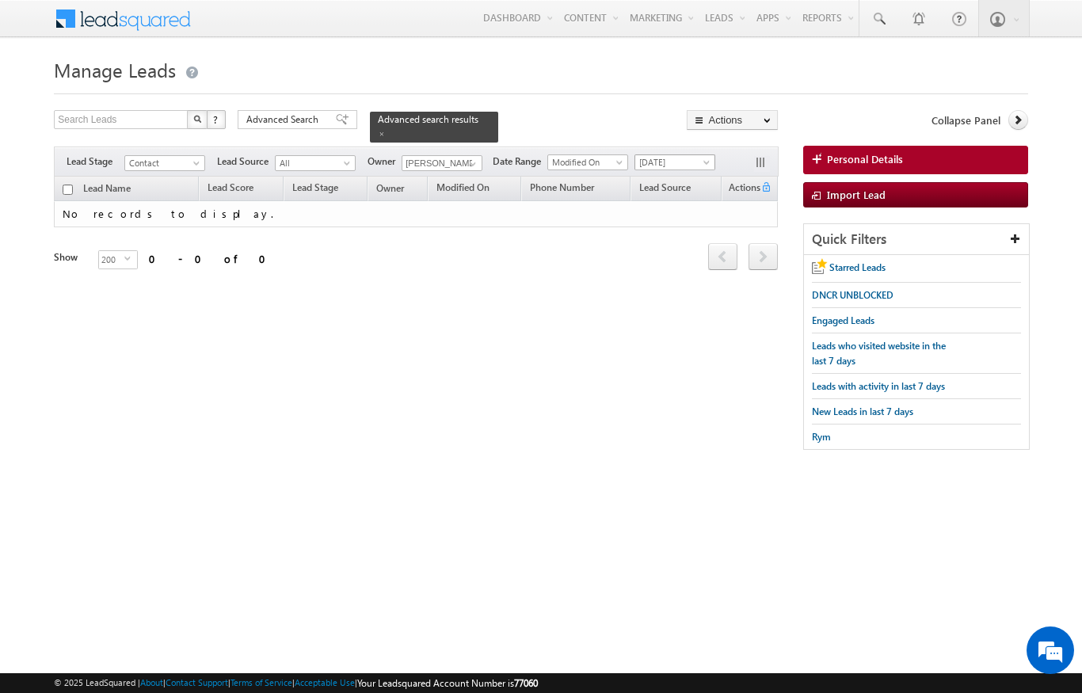
click at [695, 155] on span "Today" at bounding box center [672, 162] width 75 height 14
click at [673, 164] on link "All Time" at bounding box center [678, 170] width 80 height 14
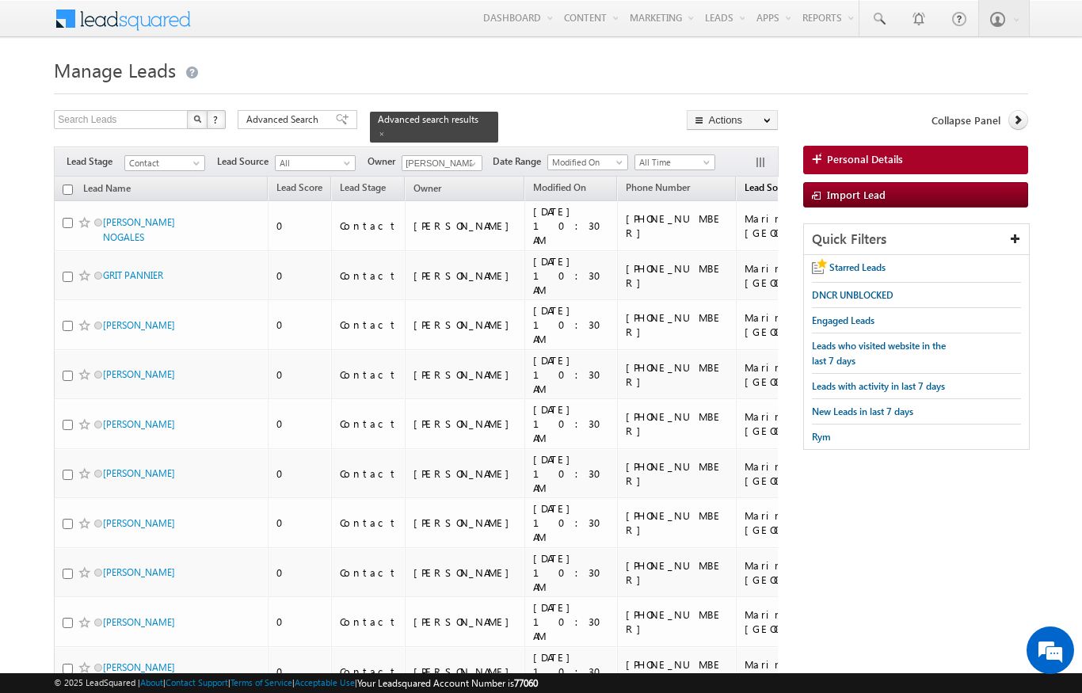
click at [745, 185] on span "Lead Source" at bounding box center [770, 187] width 51 height 12
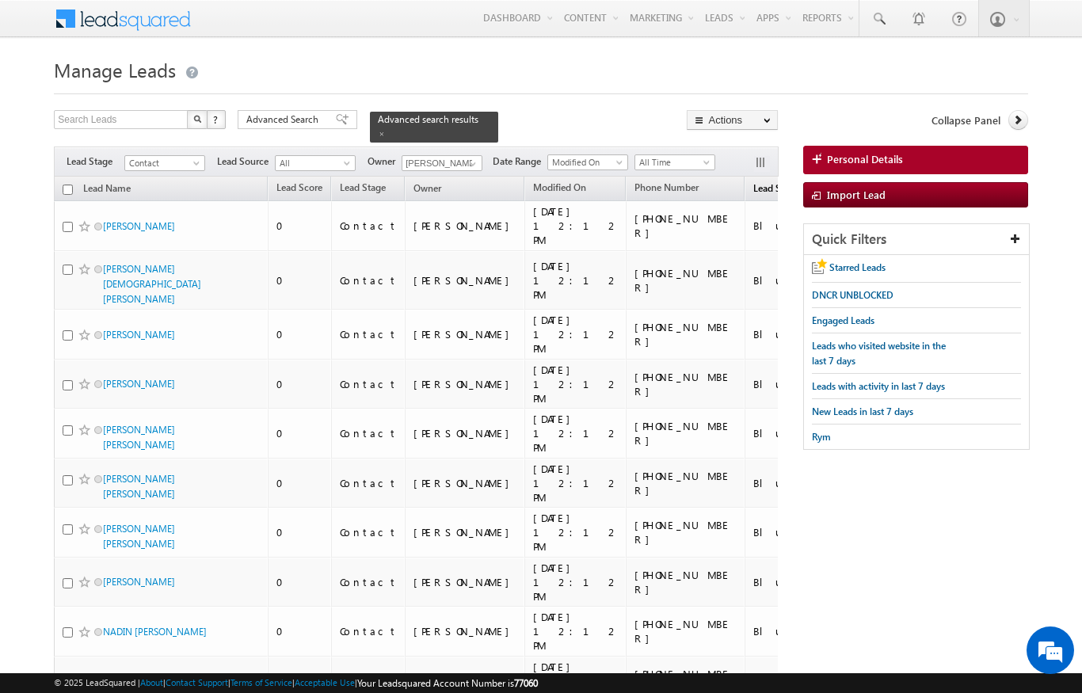
click at [753, 182] on span "Lead Source" at bounding box center [778, 188] width 51 height 12
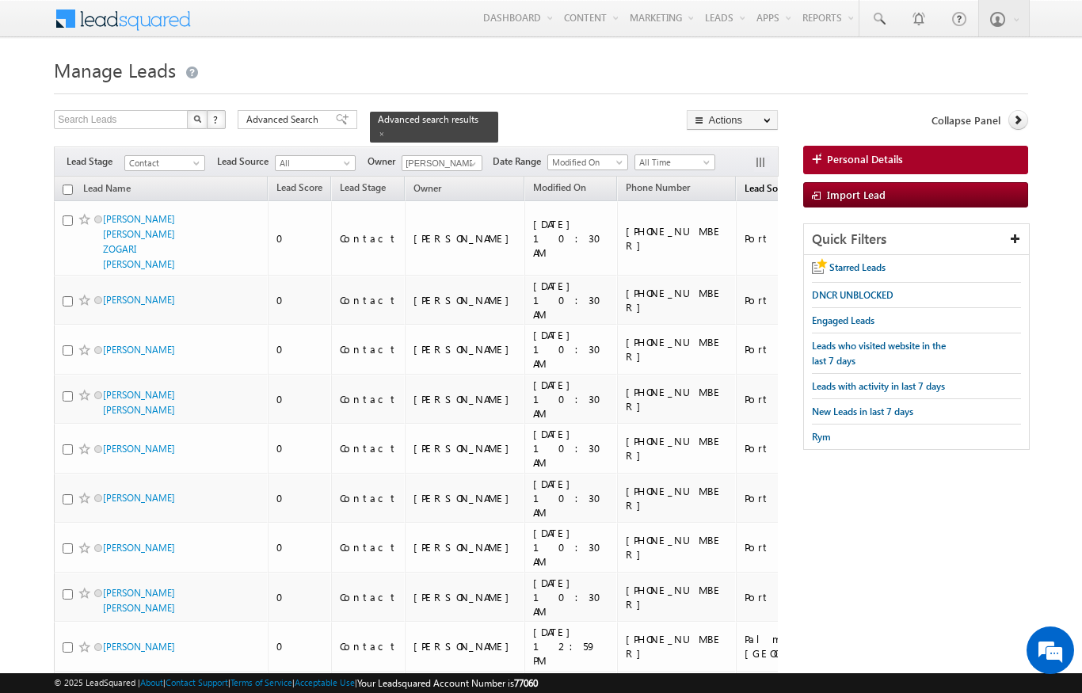
click at [745, 182] on span "Lead Source" at bounding box center [770, 188] width 51 height 12
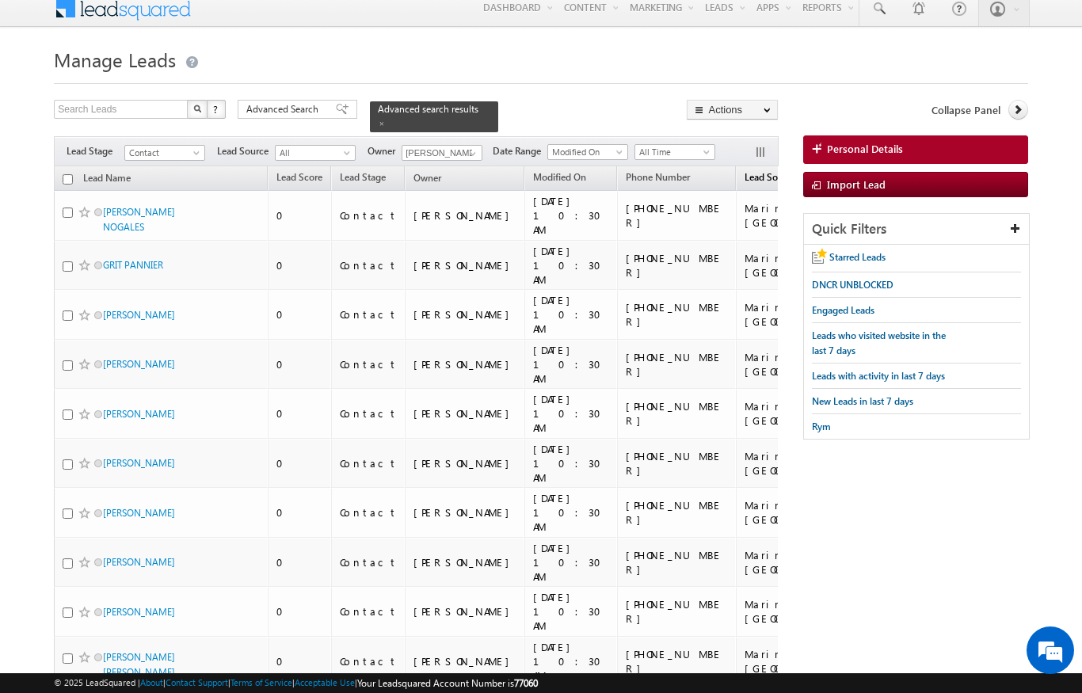
scroll to position [0, 0]
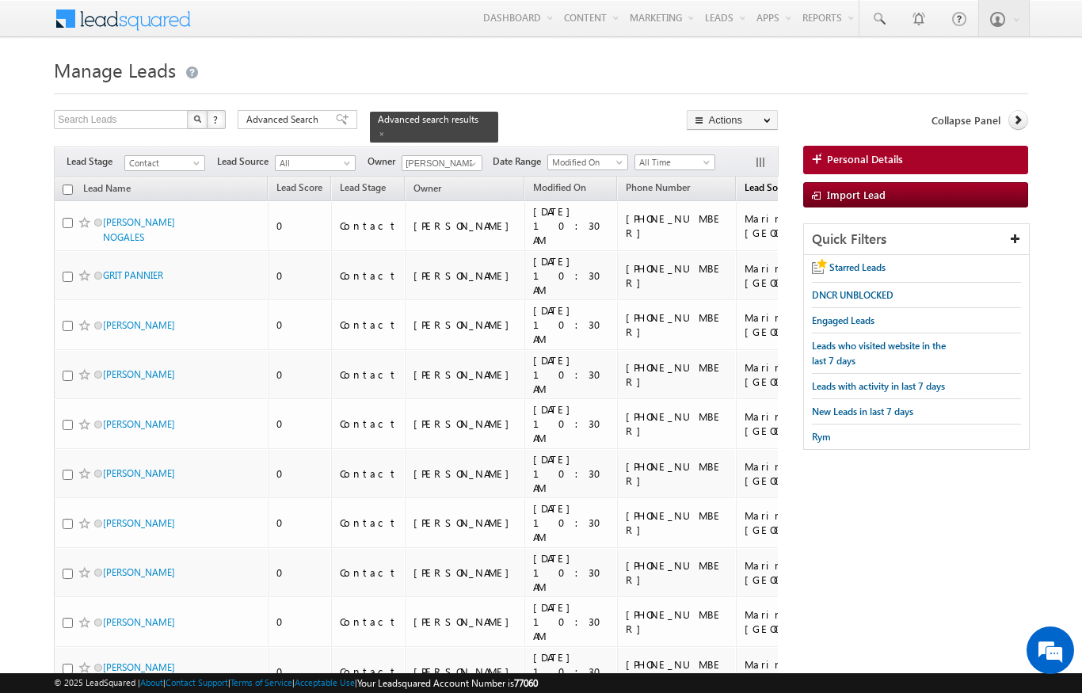
click at [745, 181] on span "Lead Source" at bounding box center [770, 187] width 51 height 12
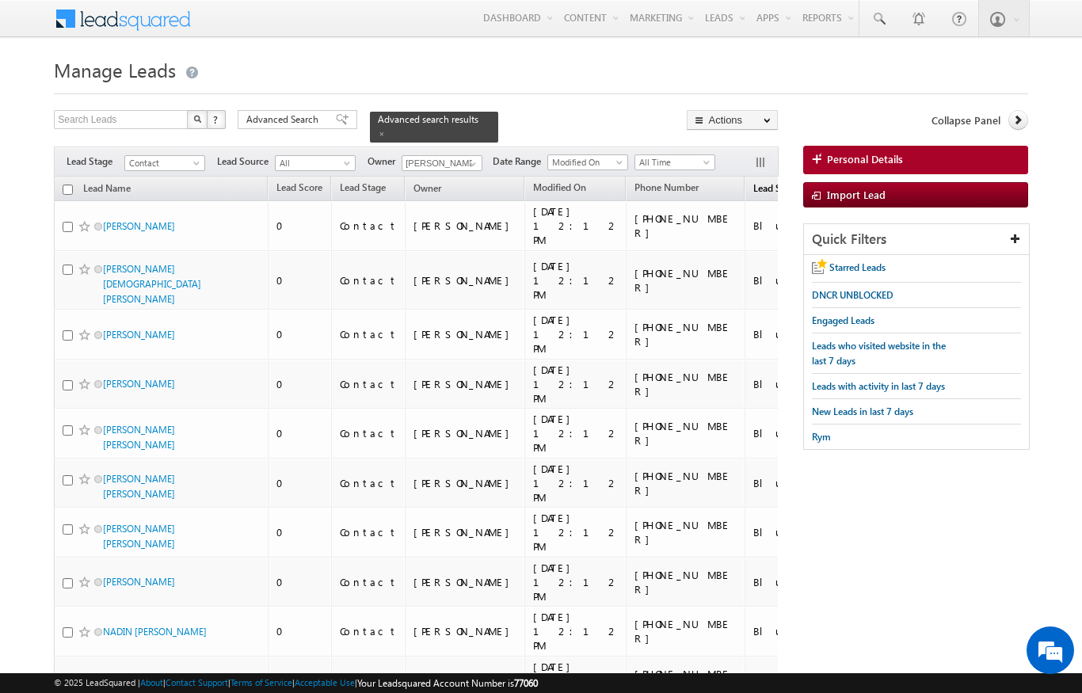
click at [753, 182] on span "Lead Source" at bounding box center [778, 188] width 51 height 12
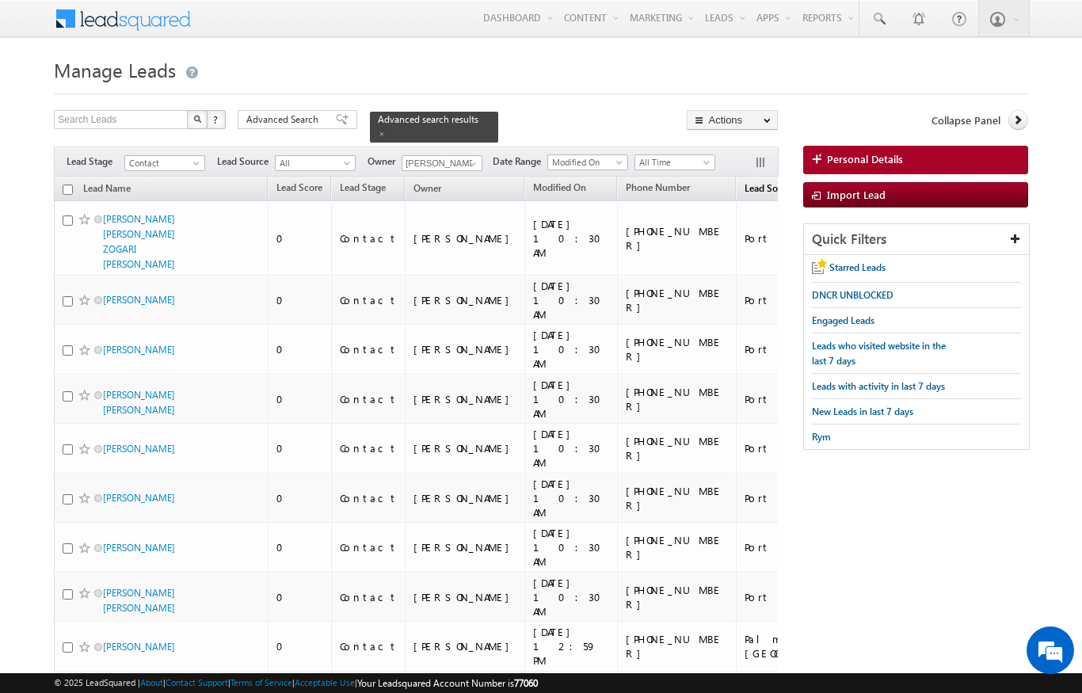
click at [745, 182] on span "Lead Source" at bounding box center [770, 188] width 51 height 12
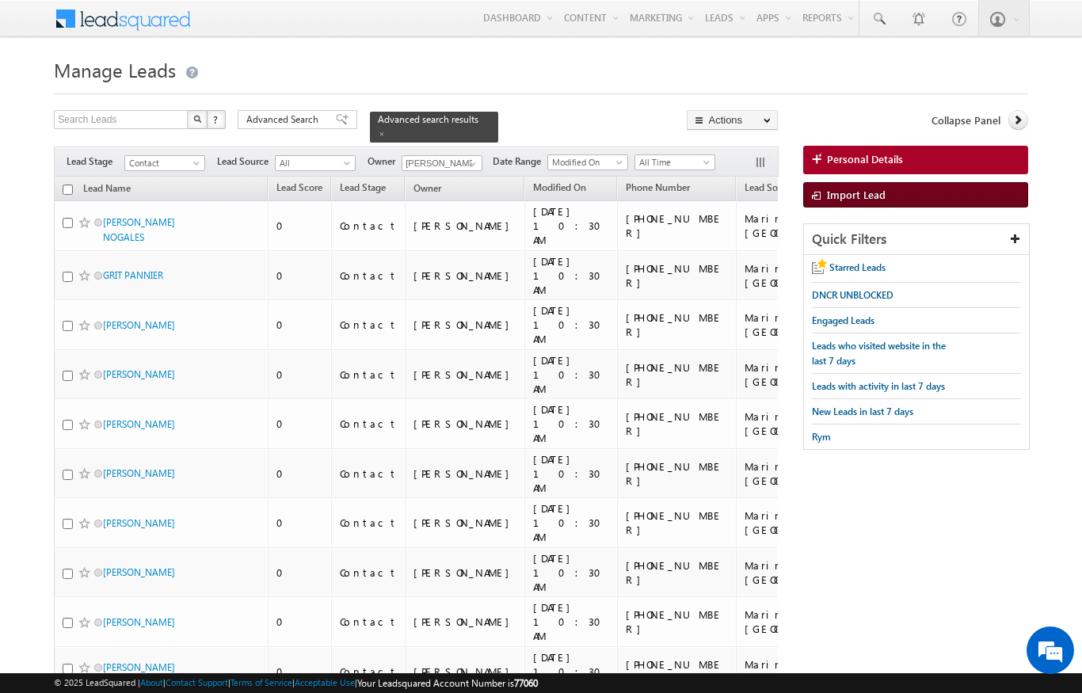
click at [957, 203] on link "Import Lead" at bounding box center [915, 194] width 225 height 25
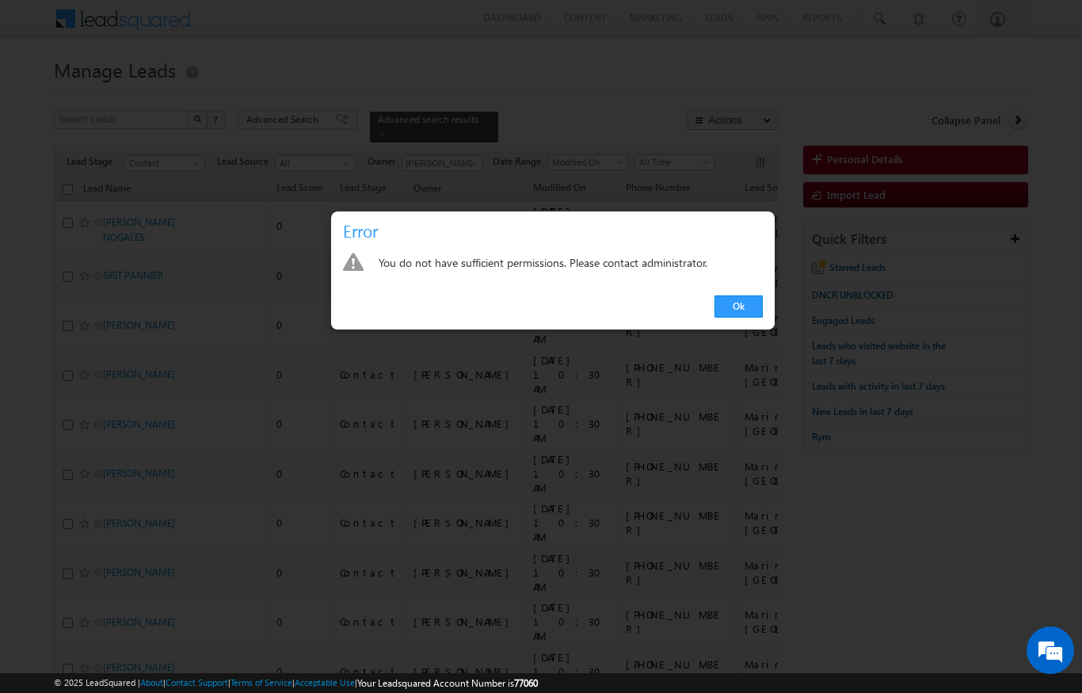
click at [810, 384] on div at bounding box center [541, 346] width 1082 height 693
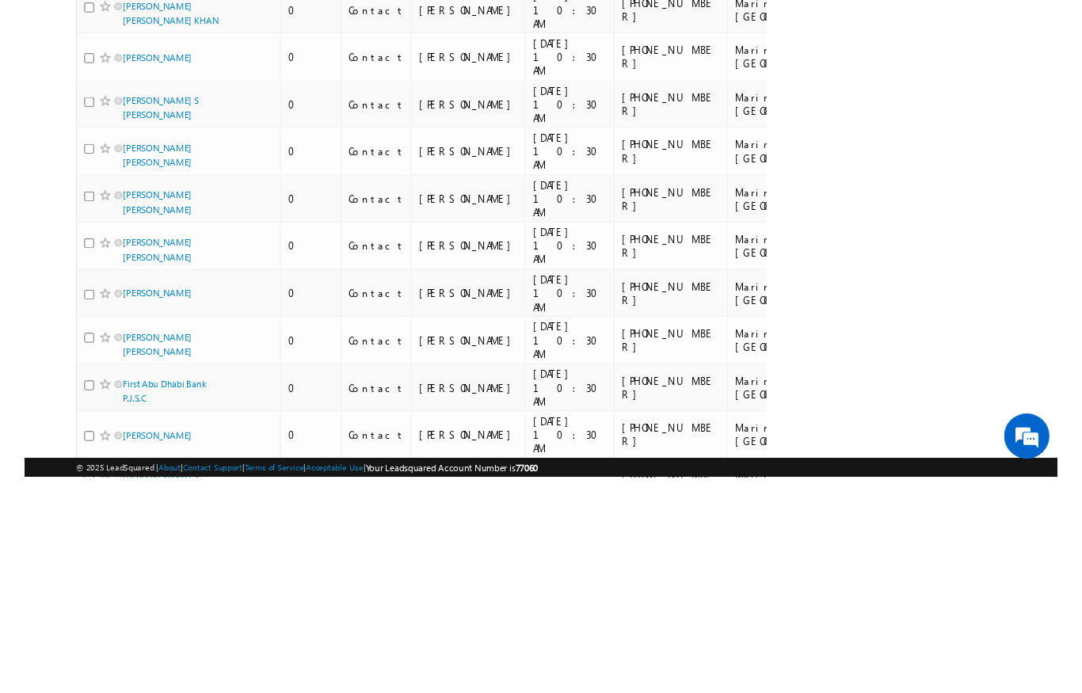
scroll to position [7701, 0]
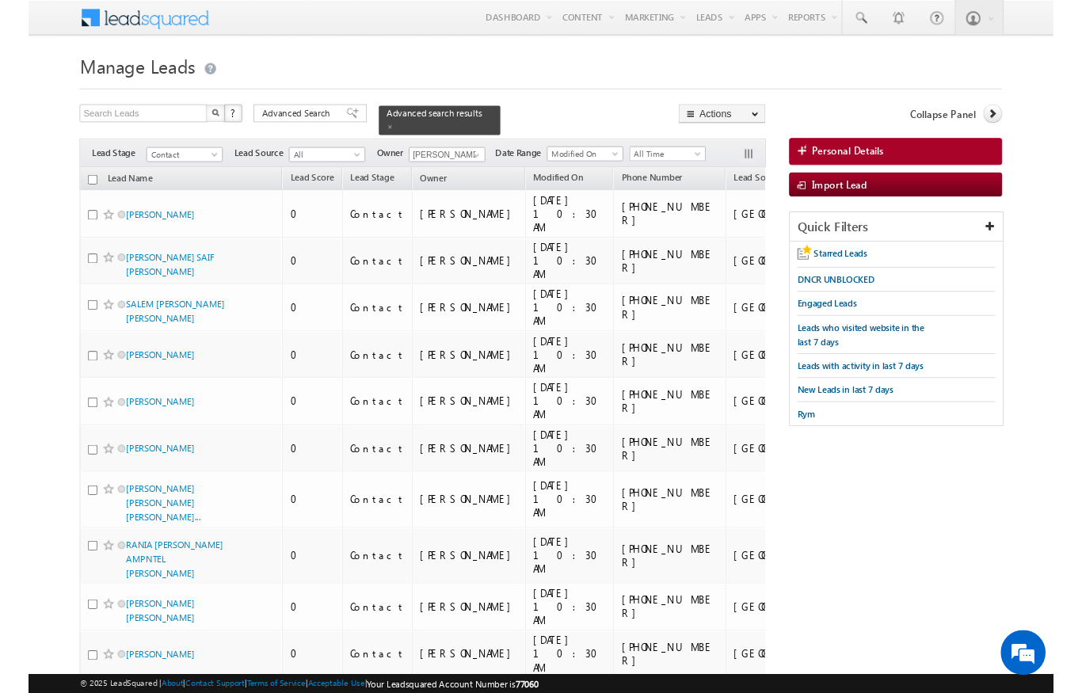
scroll to position [29, 0]
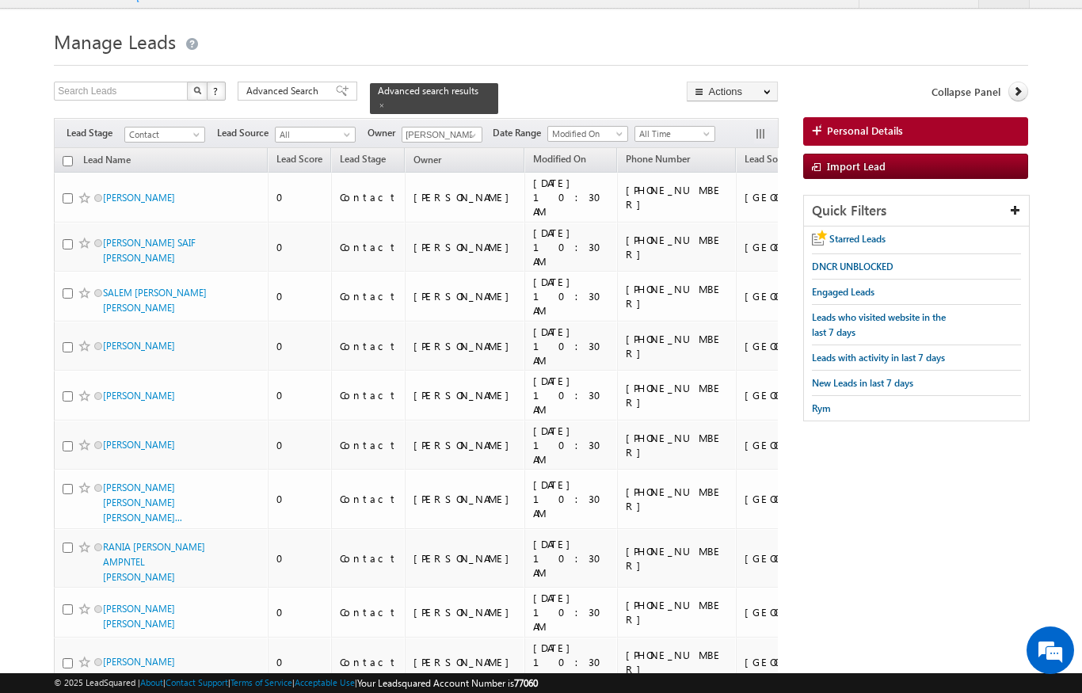
click at [68, 156] on input "checkbox" at bounding box center [68, 161] width 10 height 10
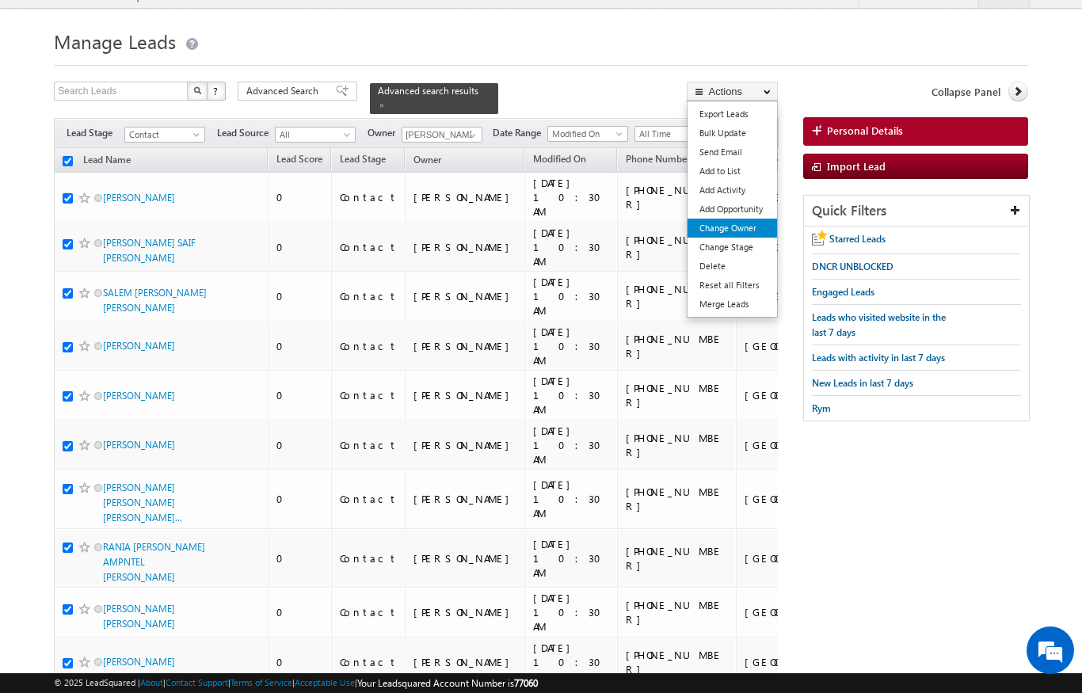
click at [750, 227] on link "Change Owner" at bounding box center [733, 228] width 90 height 19
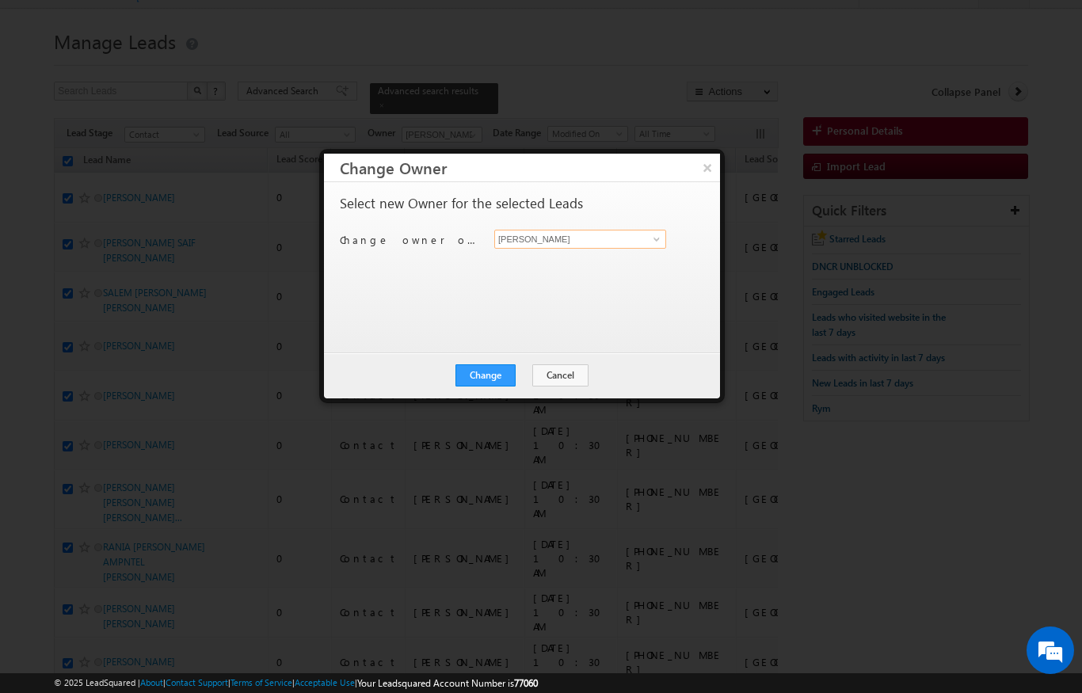
click at [665, 237] on input "[PERSON_NAME]" at bounding box center [580, 239] width 172 height 19
click at [551, 246] on input "As" at bounding box center [580, 239] width 172 height 19
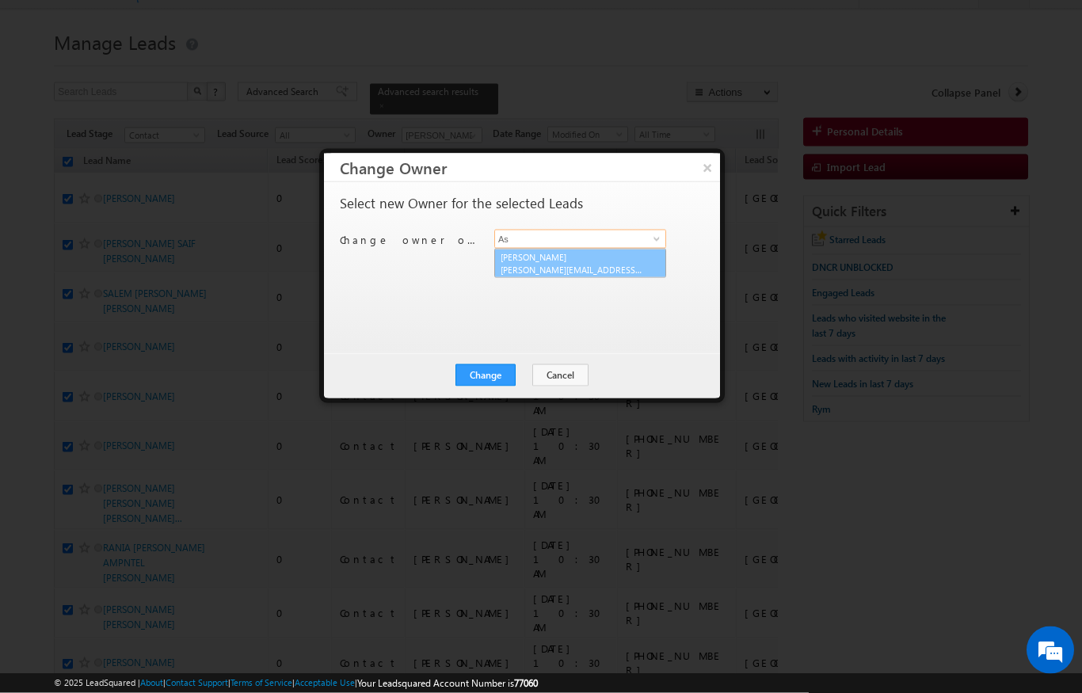
click at [554, 268] on span "aswathi.ezhunamannil@indglobal.ae" at bounding box center [572, 270] width 143 height 12
click at [486, 394] on div "Change Cancel Close" at bounding box center [522, 376] width 396 height 46
click at [480, 375] on button "Change" at bounding box center [486, 375] width 60 height 22
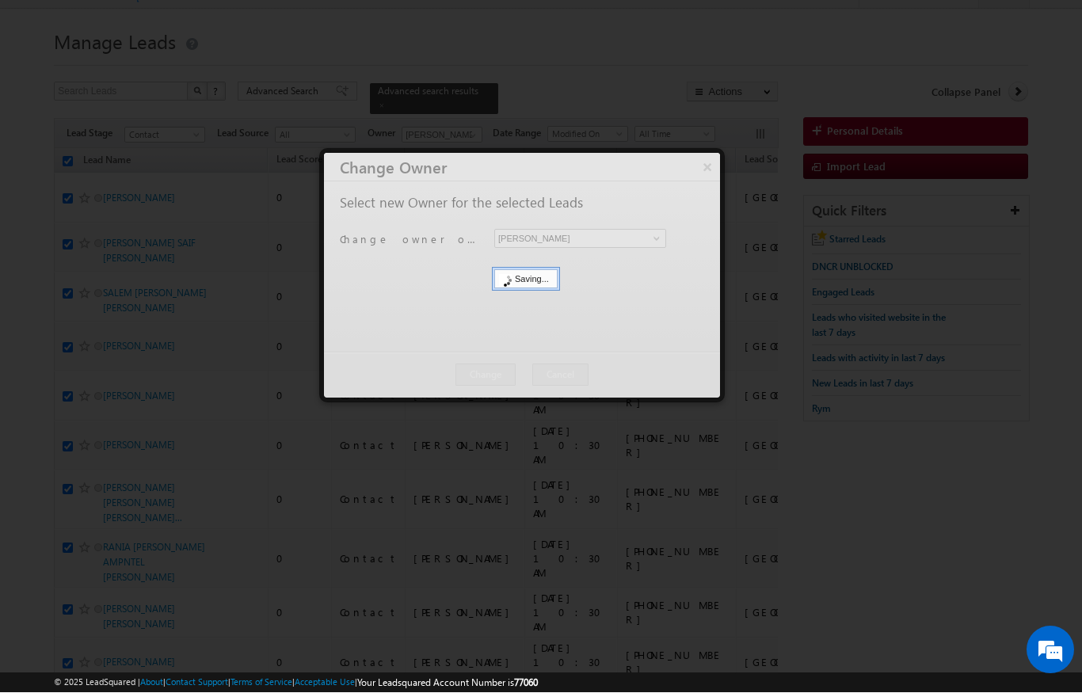
scroll to position [29, 0]
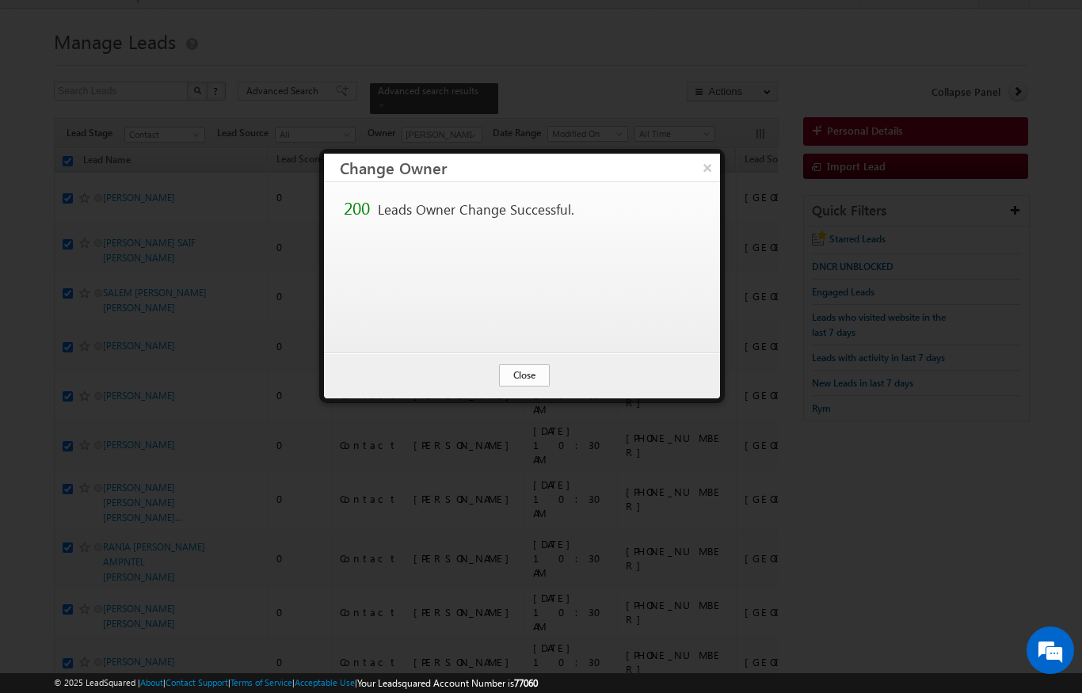
click at [505, 386] on button "Close" at bounding box center [524, 375] width 51 height 22
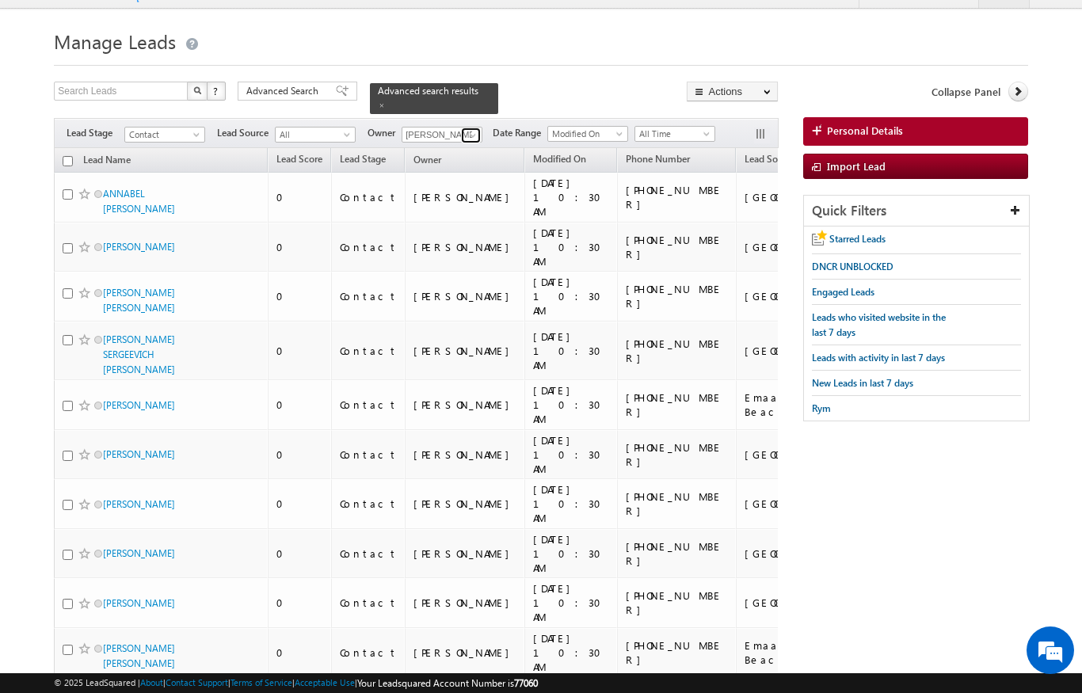
click at [471, 129] on span at bounding box center [473, 135] width 13 height 13
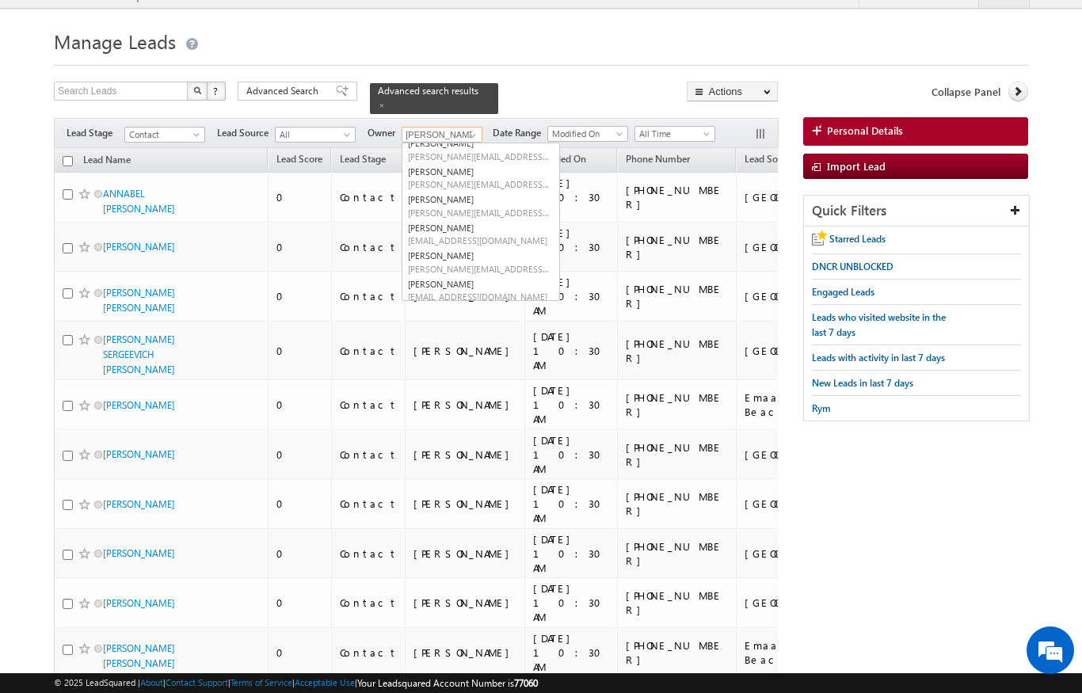
scroll to position [28, 0]
click at [545, 40] on h1 "Manage Leads" at bounding box center [541, 40] width 974 height 31
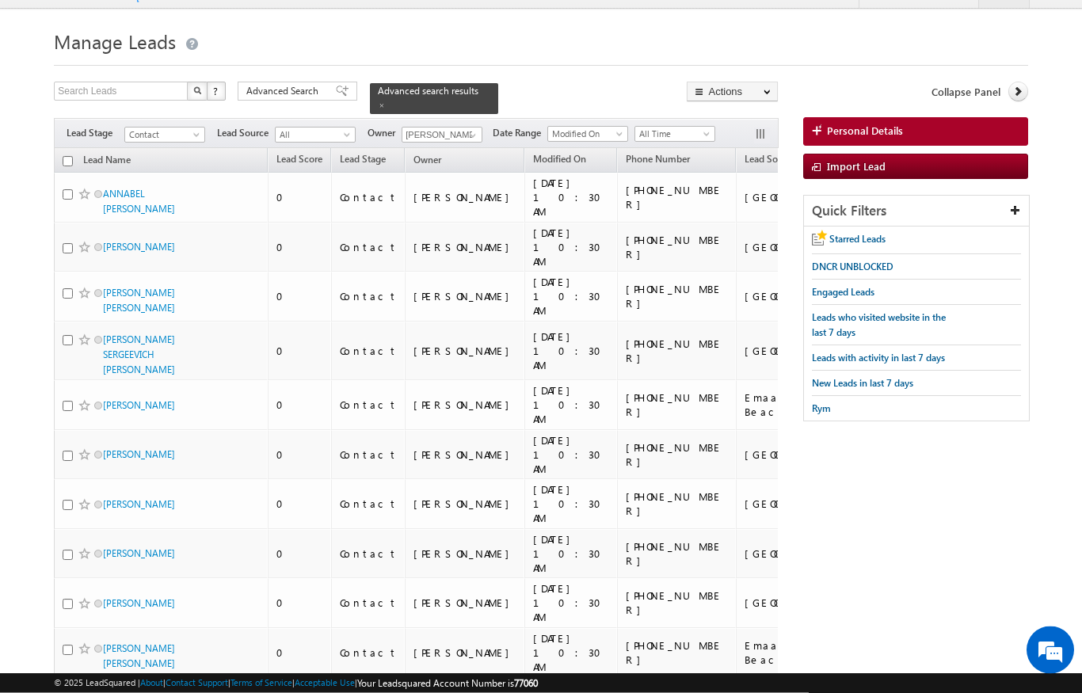
click at [191, 128] on span "Contact" at bounding box center [162, 135] width 75 height 14
click at [160, 175] on link "Prospect" at bounding box center [165, 174] width 80 height 14
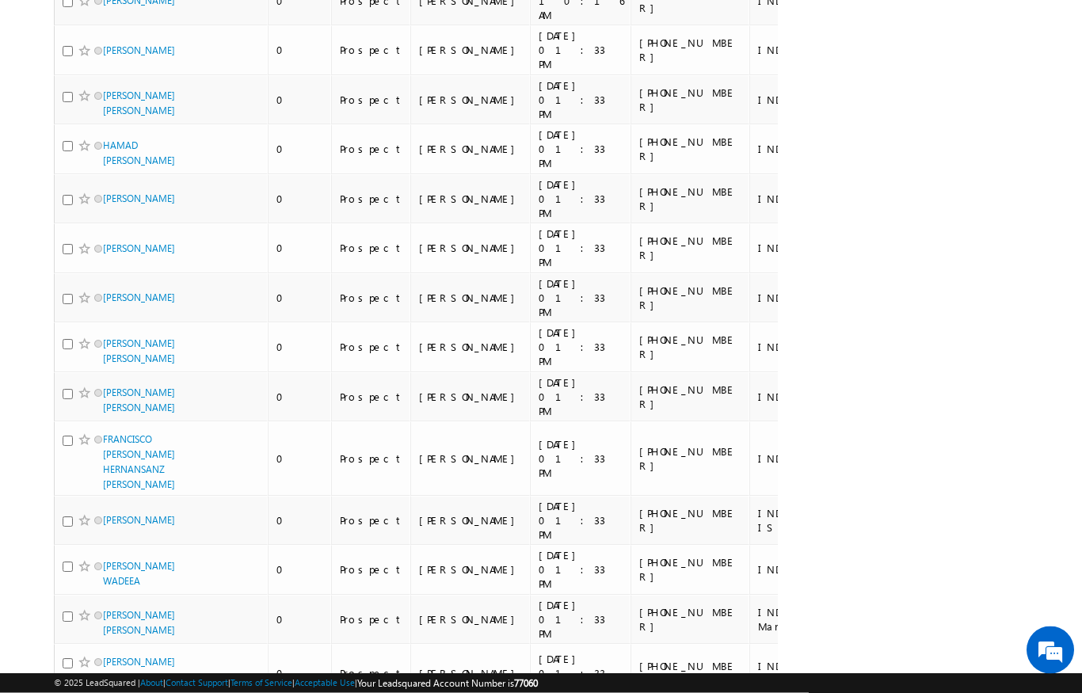
scroll to position [0, 0]
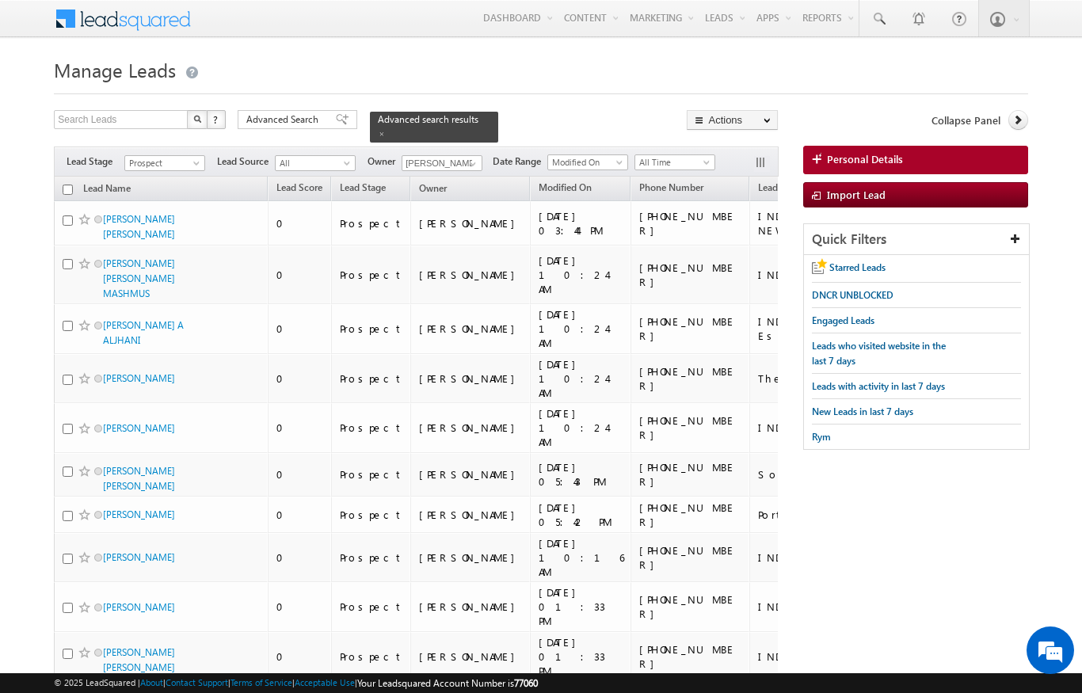
click at [197, 160] on span at bounding box center [198, 166] width 13 height 13
click at [164, 182] on link "Contact" at bounding box center [165, 187] width 80 height 14
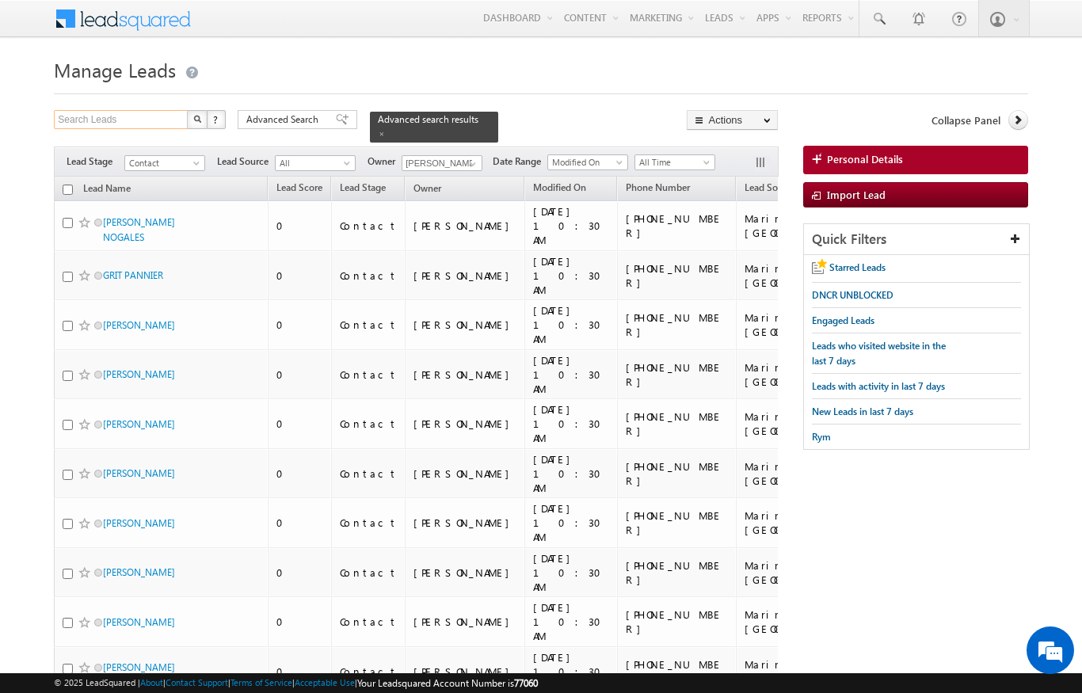
click at [164, 126] on input "Search Leads" at bounding box center [121, 119] width 135 height 19
click at [287, 114] on span "Advanced Search" at bounding box center [284, 119] width 77 height 14
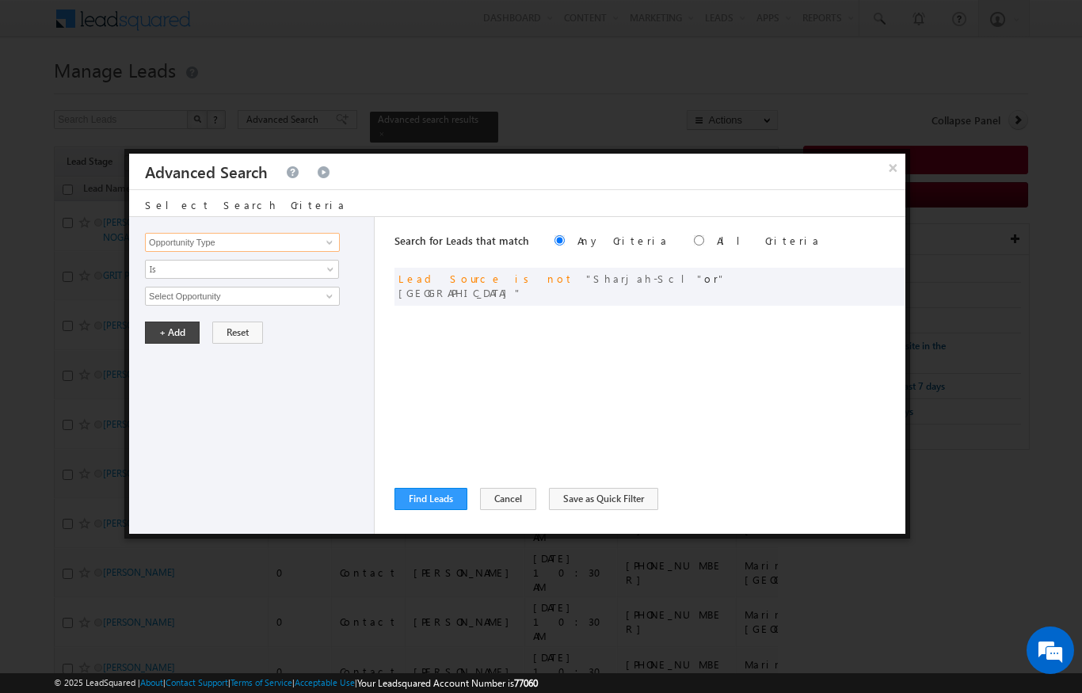
click at [223, 247] on input "Opportunity Type" at bounding box center [242, 242] width 195 height 19
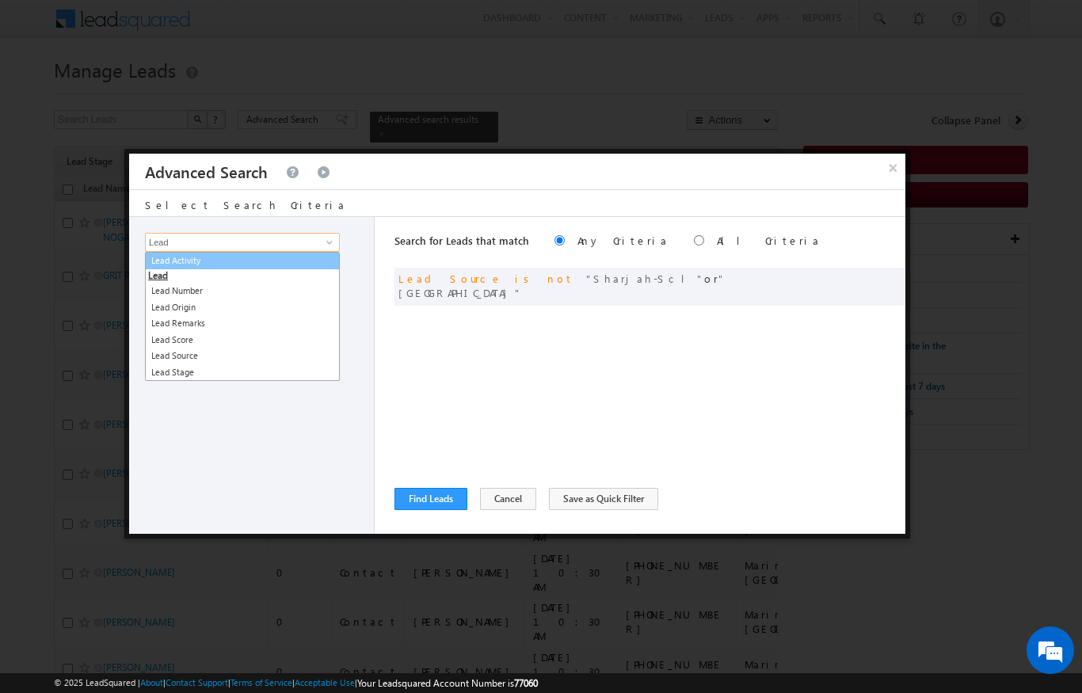
click at [190, 261] on link "Lead Activity" at bounding box center [242, 261] width 195 height 18
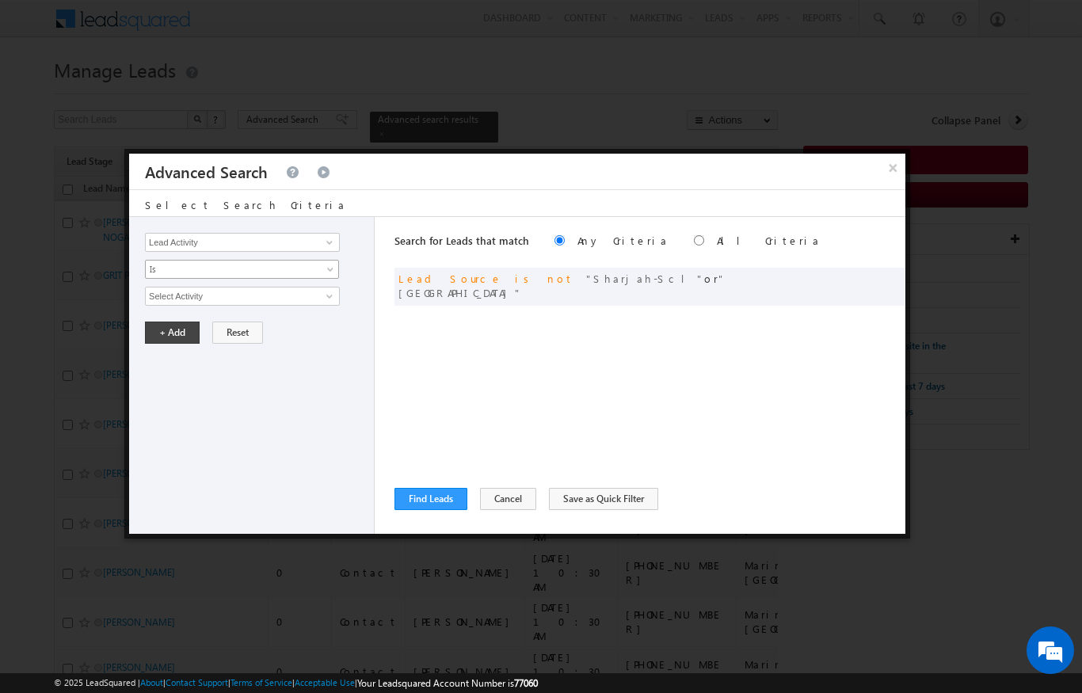
click at [162, 274] on span "Is" at bounding box center [232, 269] width 172 height 14
click at [206, 399] on div "Opportunity Type Lead Activity Task Sales Group Prospect Id Address 1 Address 2…" at bounding box center [252, 375] width 246 height 317
click at [178, 292] on input "Select Activity" at bounding box center [242, 296] width 195 height 19
click at [330, 305] on input "Select Activity" at bounding box center [242, 296] width 195 height 19
click at [330, 299] on span at bounding box center [329, 296] width 13 height 13
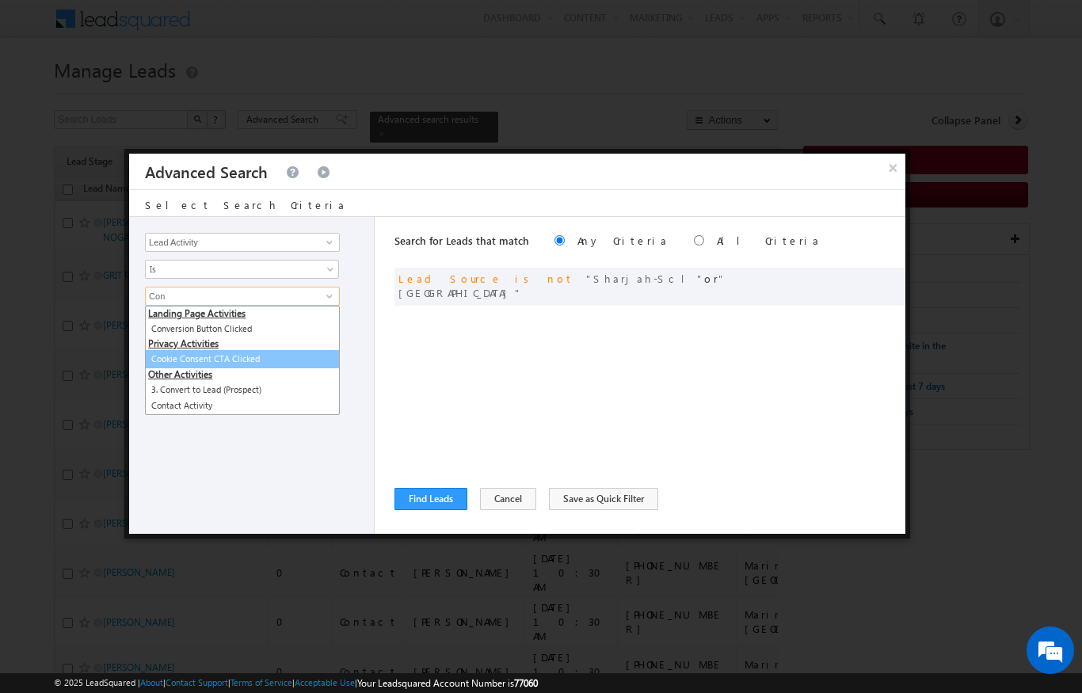
click at [236, 366] on link "Cookie Consent CTA Clicked" at bounding box center [242, 359] width 195 height 18
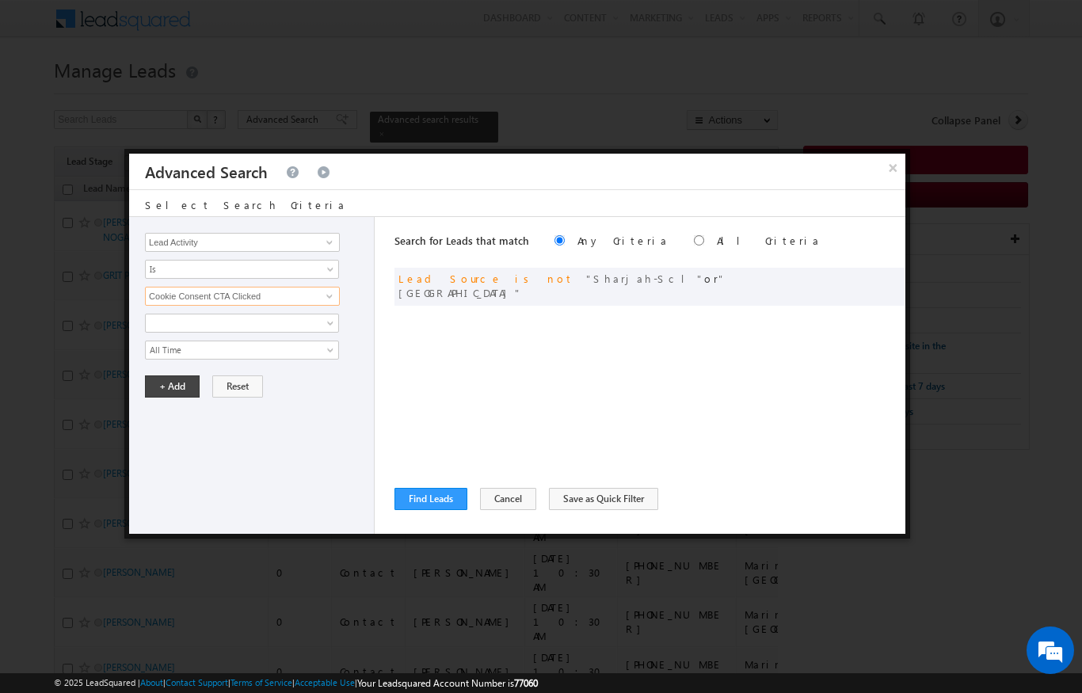
click at [204, 295] on input "Cookie Consent CTA Clicked" at bounding box center [242, 296] width 195 height 19
click at [334, 296] on span at bounding box center [329, 296] width 13 height 13
click at [263, 330] on link "3. Convert to Lead (Prospect)" at bounding box center [242, 329] width 195 height 18
click at [176, 341] on link "All Time" at bounding box center [242, 350] width 194 height 19
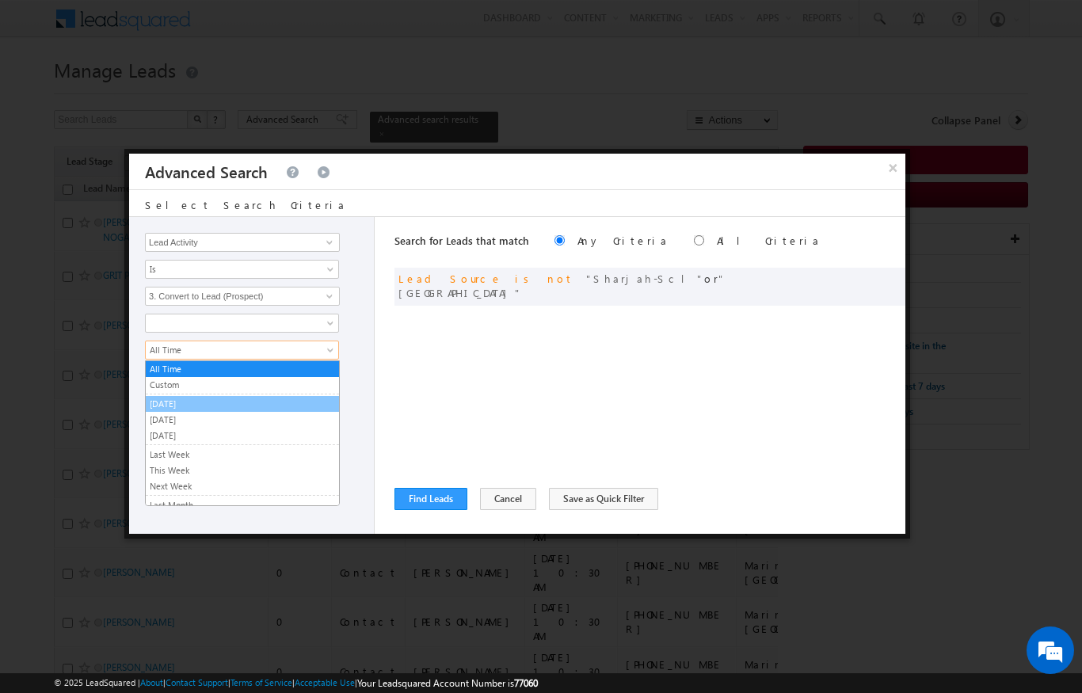
click at [157, 401] on link "[DATE]" at bounding box center [242, 404] width 193 height 14
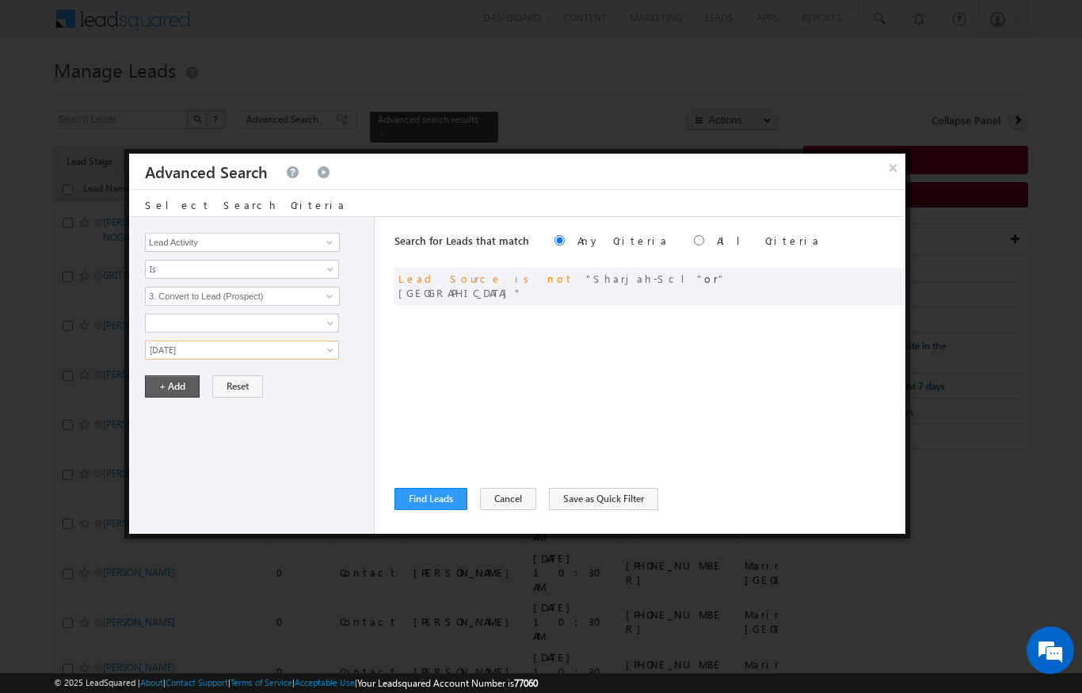
click at [176, 387] on button "+ Add" at bounding box center [172, 387] width 55 height 22
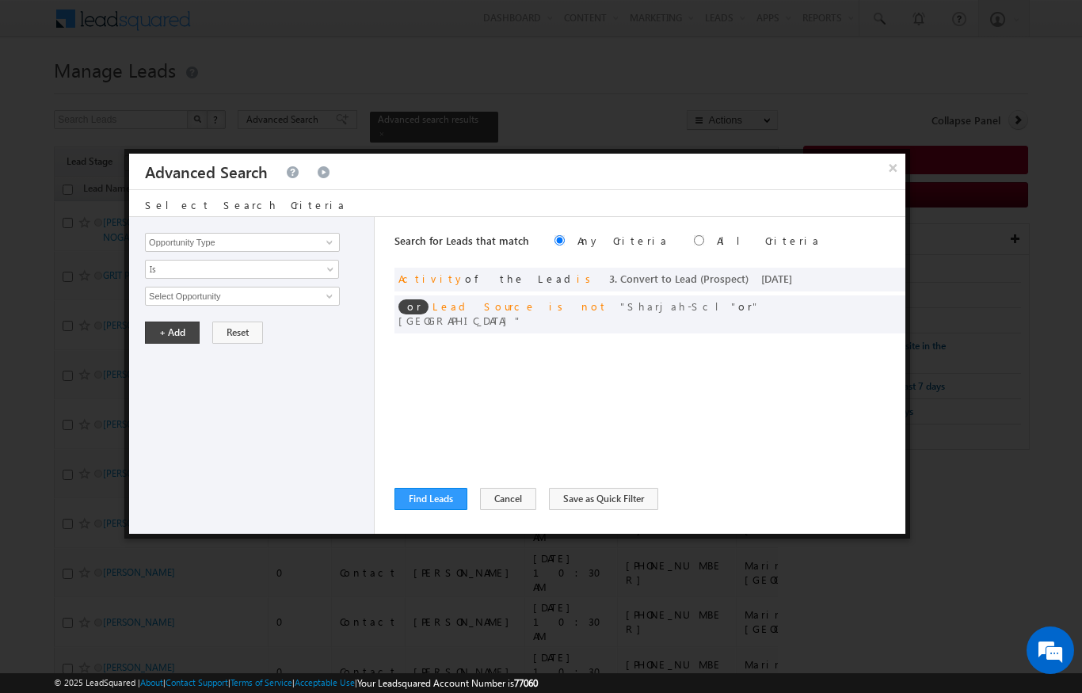
click at [795, 330] on div "Search for Leads that match Any Criteria All Criteria Note that the current tri…" at bounding box center [650, 375] width 511 height 317
click at [794, 330] on div "Search for Leads that match Any Criteria All Criteria Note that the current tri…" at bounding box center [650, 375] width 511 height 317
click at [894, 299] on span at bounding box center [888, 304] width 11 height 11
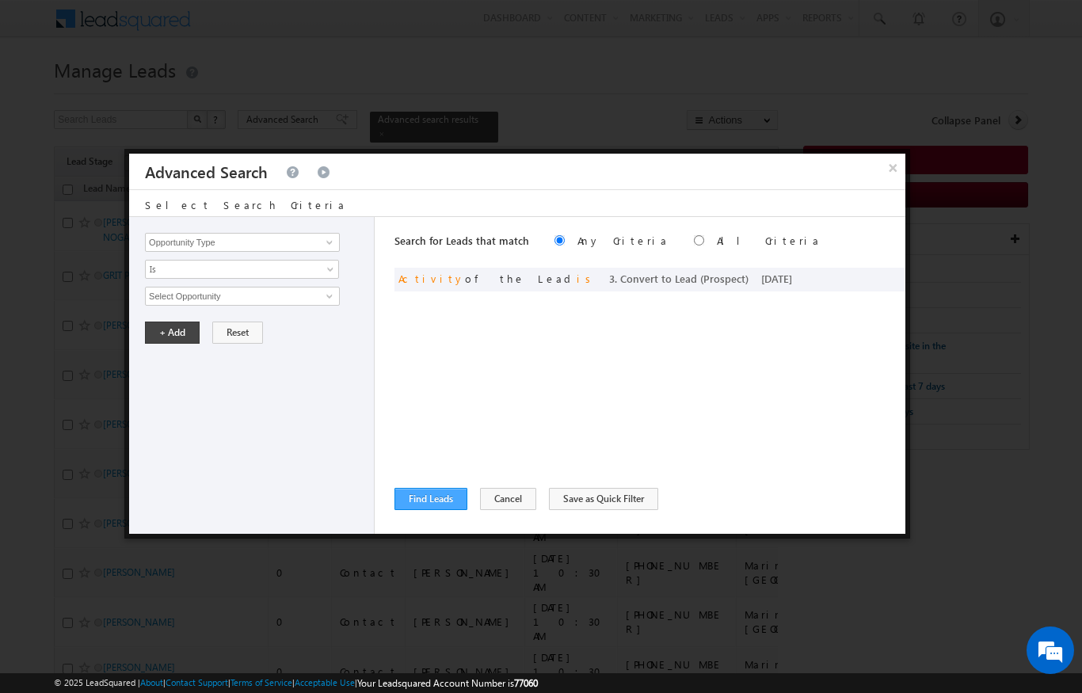
click at [448, 505] on button "Find Leads" at bounding box center [431, 499] width 73 height 22
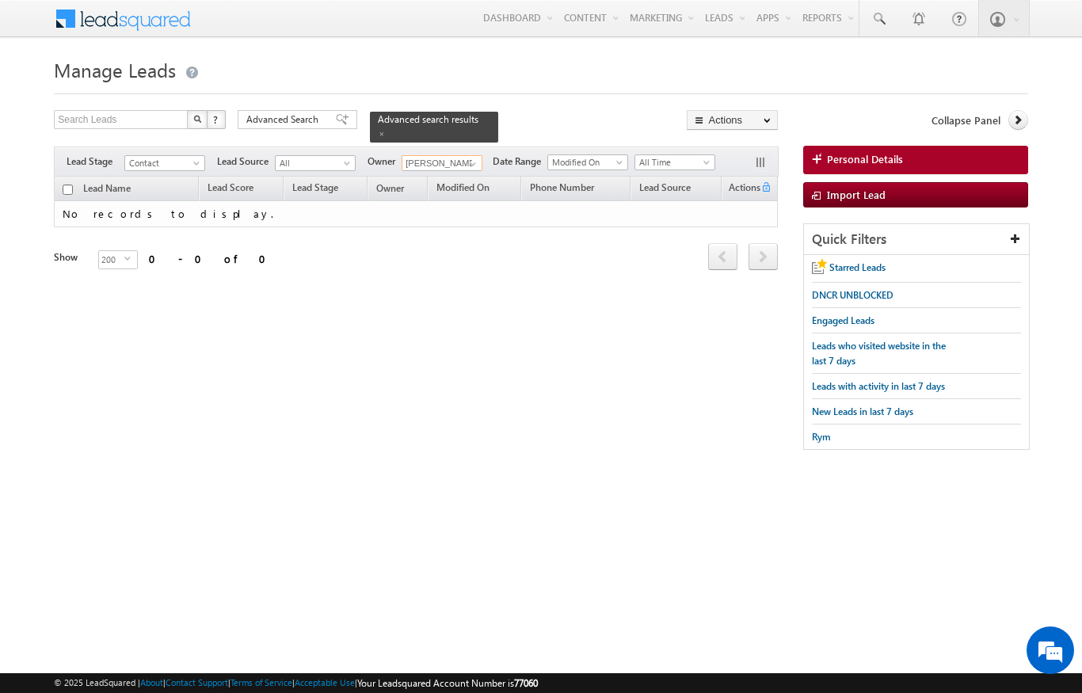
click at [460, 155] on input "[PERSON_NAME]" at bounding box center [442, 163] width 81 height 16
click at [471, 158] on span at bounding box center [473, 164] width 13 height 13
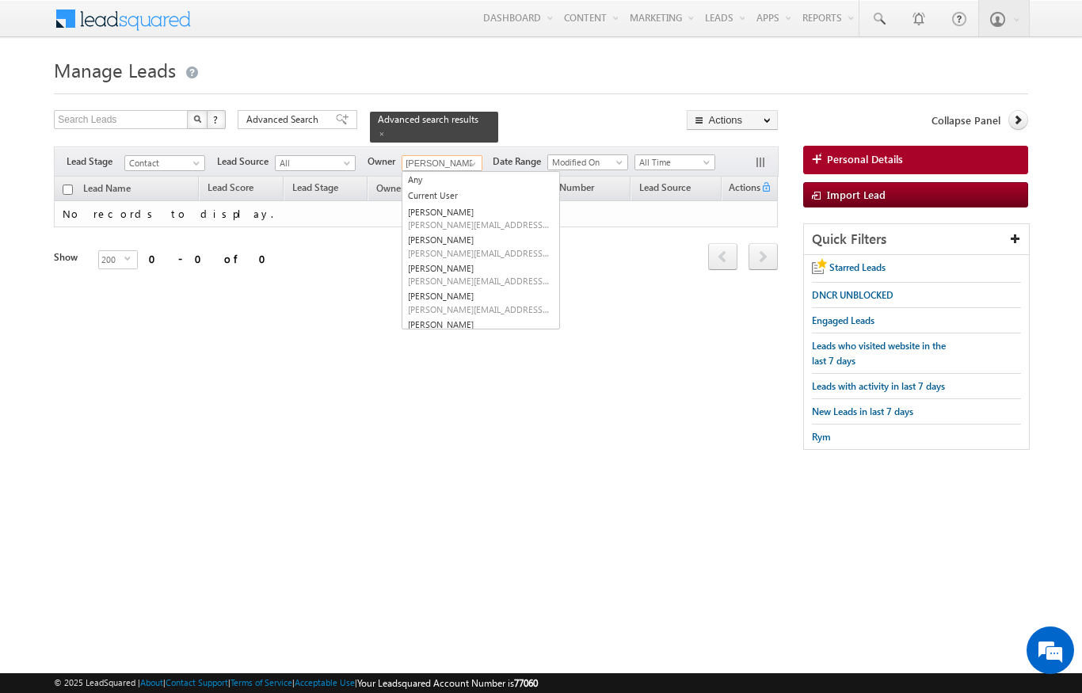
click at [407, 156] on input "[PERSON_NAME]" at bounding box center [442, 163] width 81 height 16
click at [423, 176] on link "Any" at bounding box center [481, 180] width 158 height 18
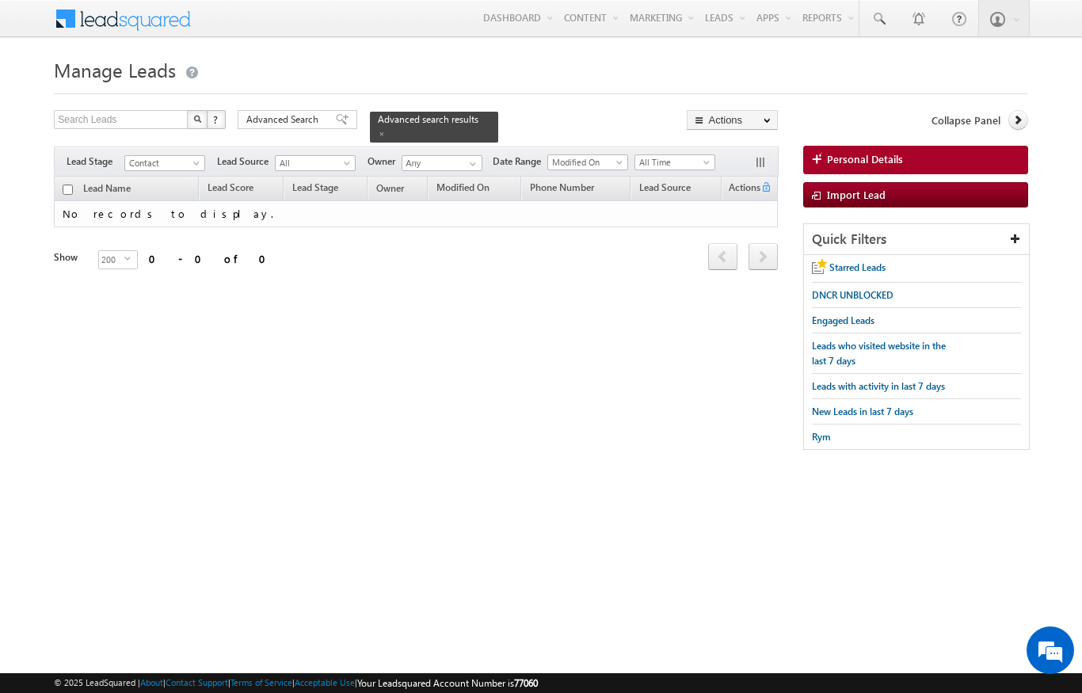
click at [205, 155] on link "Contact" at bounding box center [164, 163] width 81 height 16
click at [137, 167] on link "All" at bounding box center [165, 171] width 80 height 14
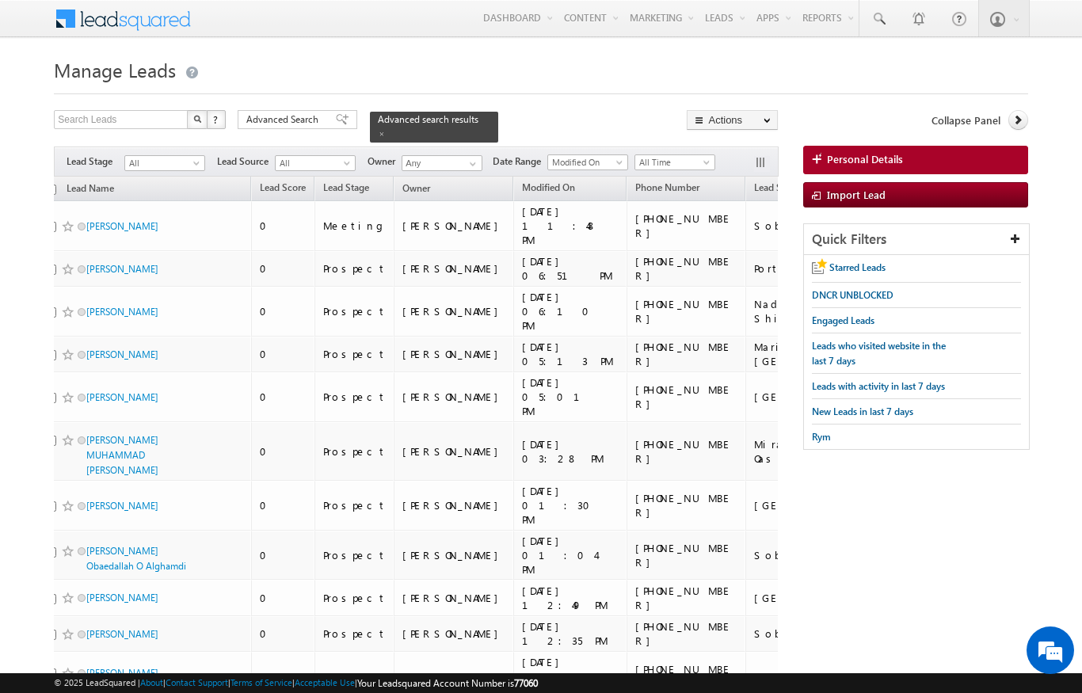
scroll to position [0, 15]
click at [132, 220] on link "Mr. Qudratullah Safi" at bounding box center [124, 226] width 72 height 12
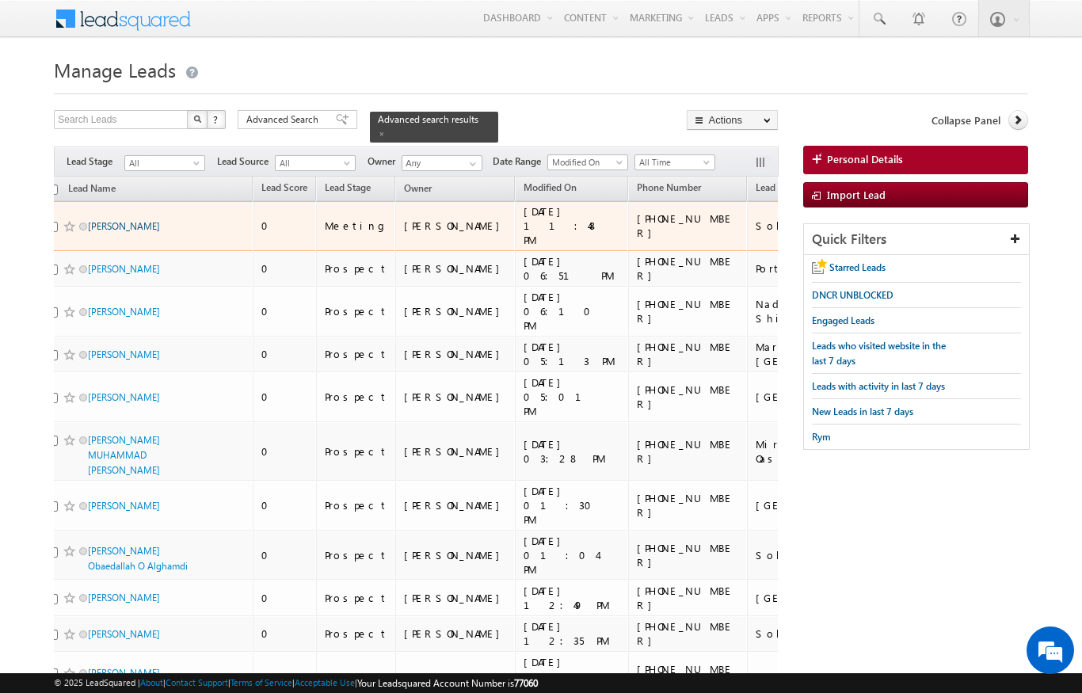
click at [141, 220] on link "Mr. Qudratullah Safi" at bounding box center [124, 226] width 72 height 12
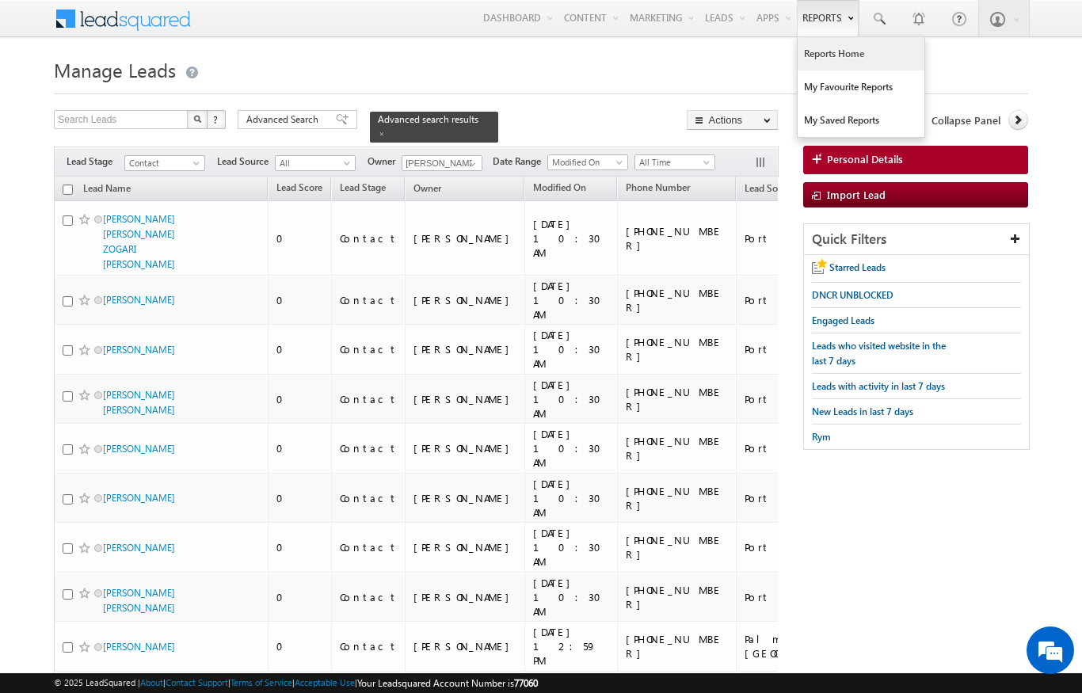
click at [846, 51] on link "Reports Home" at bounding box center [861, 53] width 127 height 33
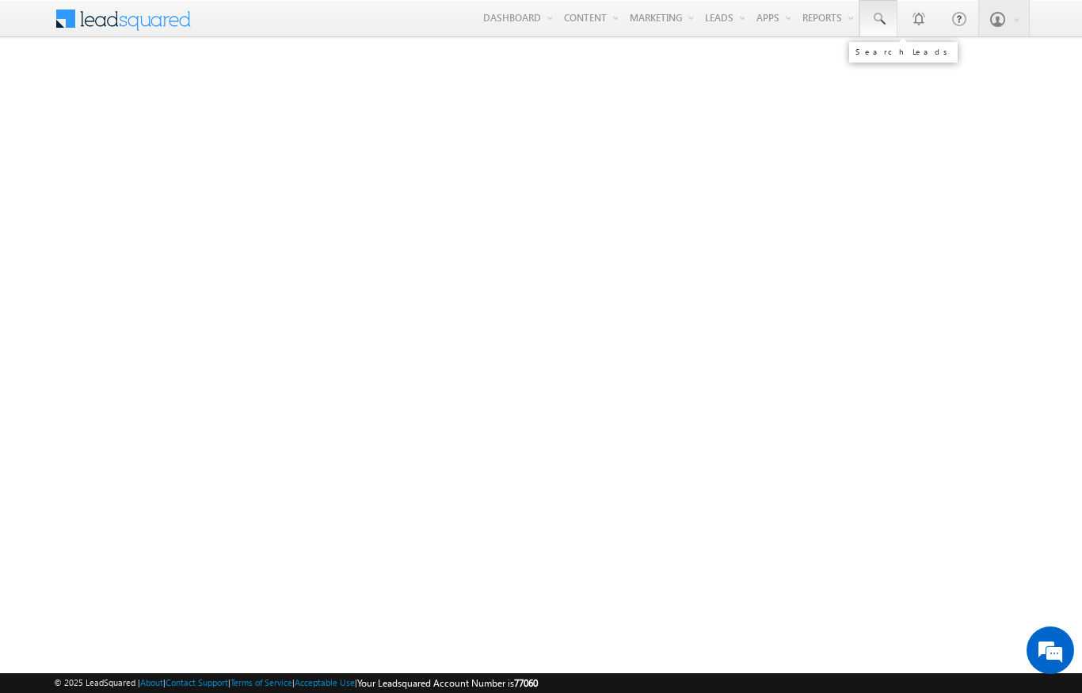
click at [875, 18] on span at bounding box center [879, 19] width 16 height 16
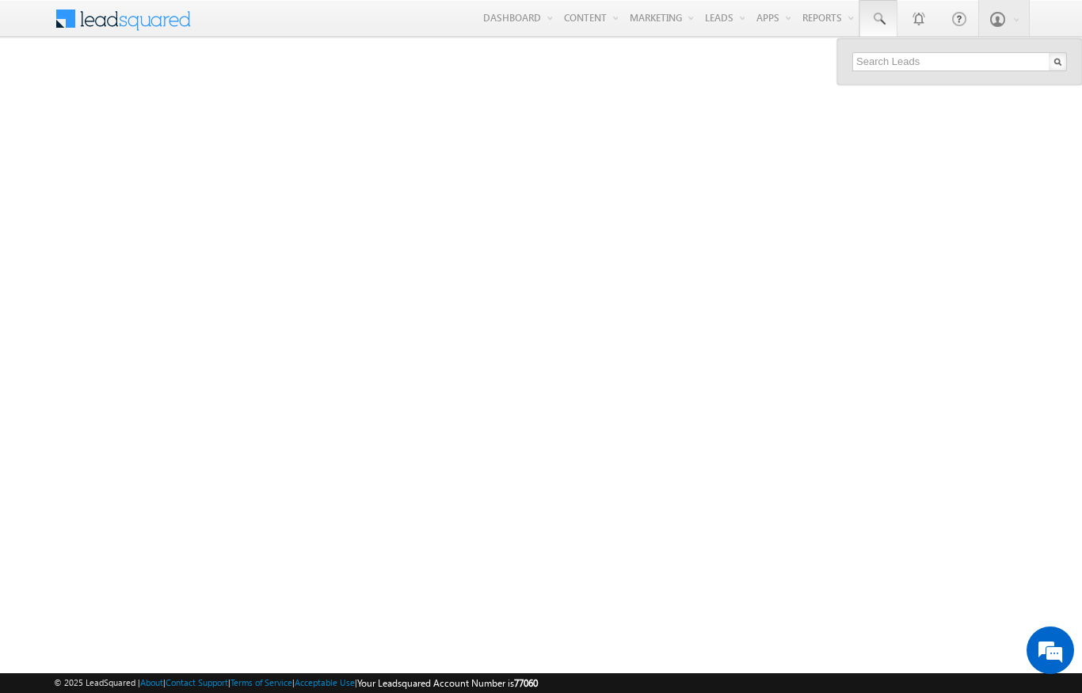
click at [872, 26] on span at bounding box center [879, 19] width 16 height 16
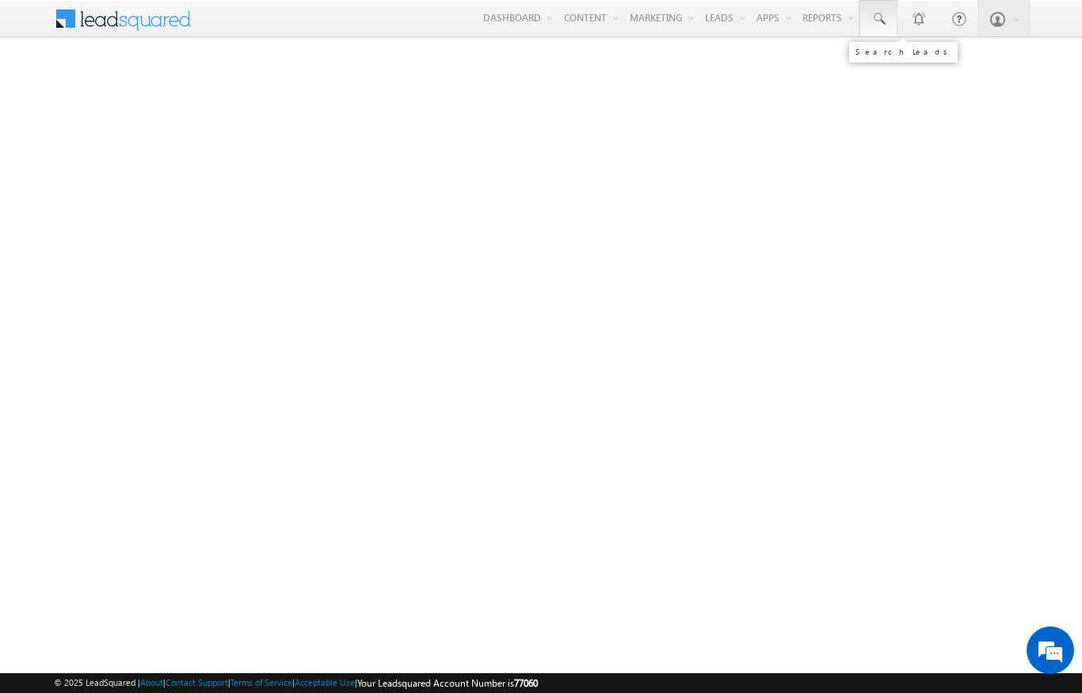
click at [883, 16] on span at bounding box center [879, 19] width 16 height 16
click at [884, 18] on span at bounding box center [879, 19] width 16 height 16
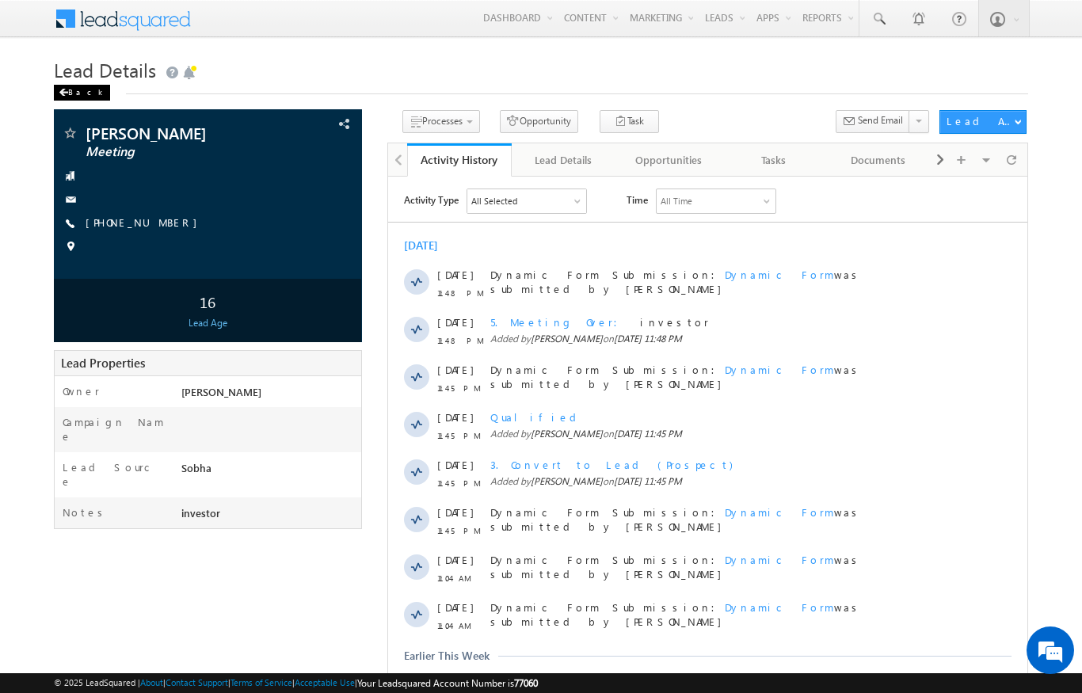
click at [67, 95] on span at bounding box center [64, 93] width 10 height 8
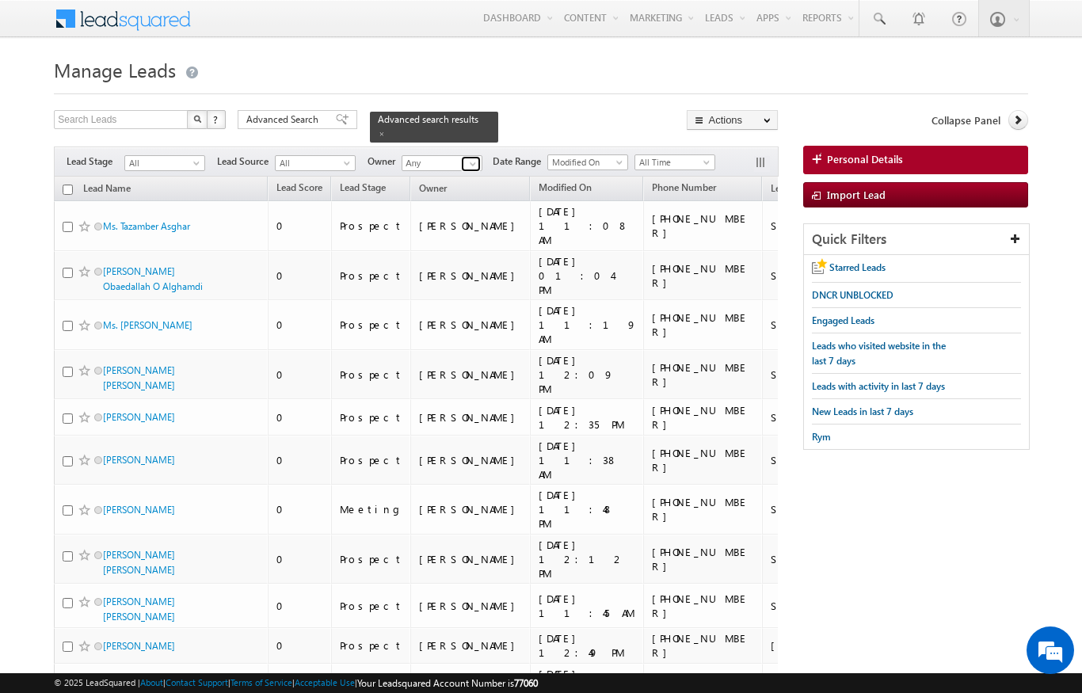
click at [475, 158] on span at bounding box center [473, 164] width 13 height 13
click at [508, 176] on link "Karan Solanki Karan.solanki@indglobal.ae" at bounding box center [481, 186] width 158 height 30
type input "[PERSON_NAME]"
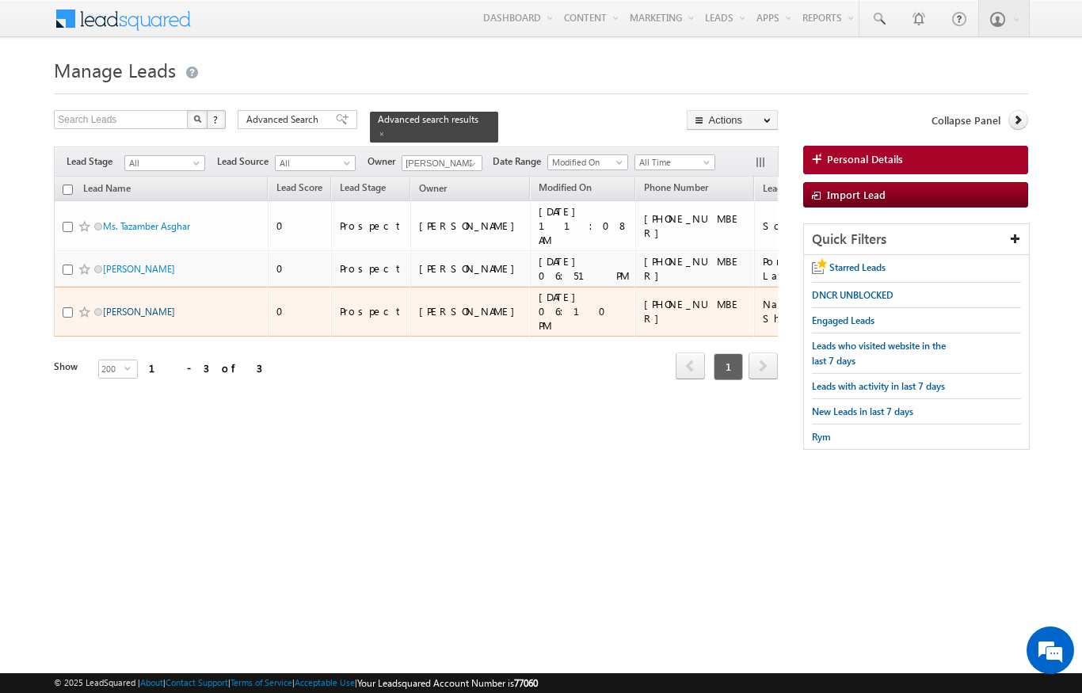
click at [126, 306] on link "GAJARIA NILU PRAKASH" at bounding box center [139, 312] width 72 height 12
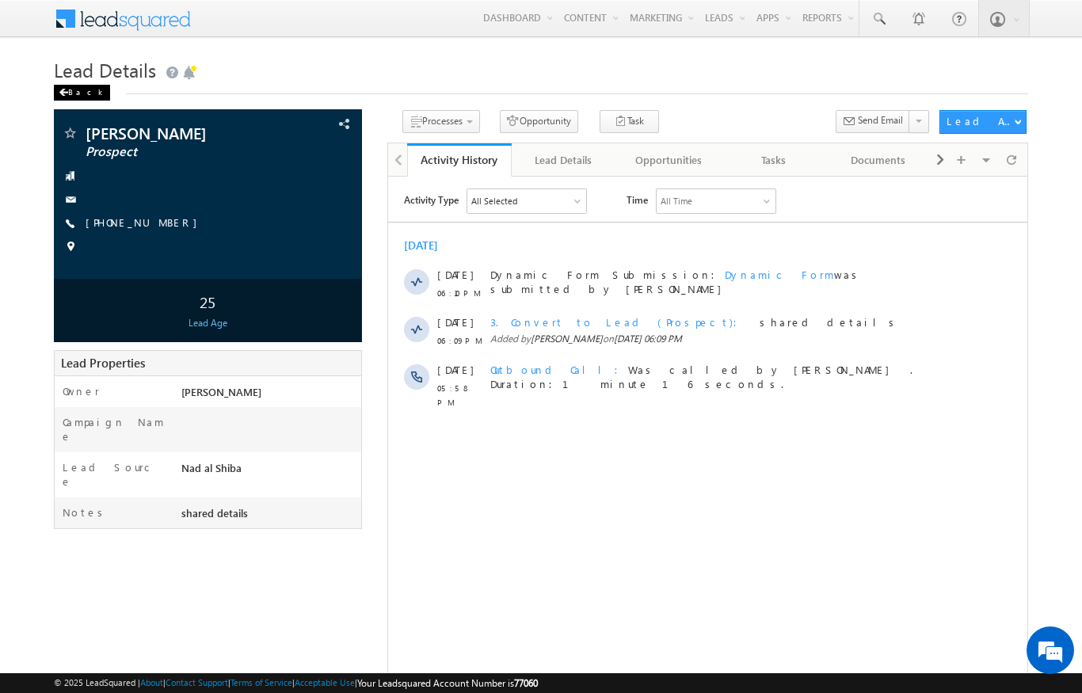
click at [66, 92] on span at bounding box center [64, 93] width 10 height 8
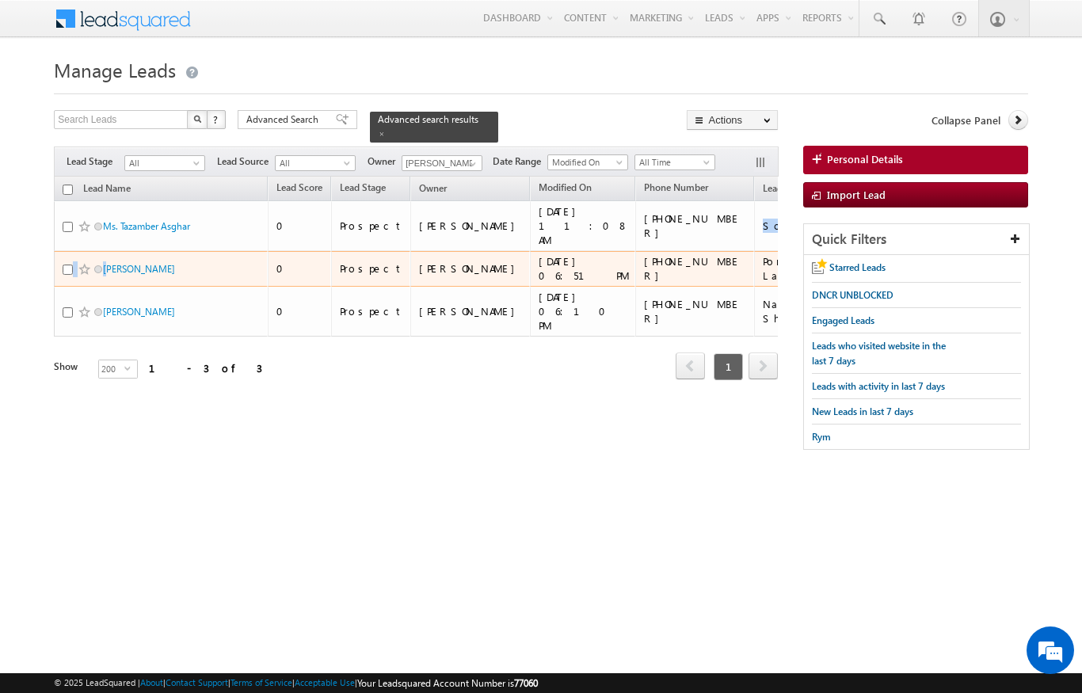
click at [192, 387] on div "Tags × Select at-least one lead to tag... × Close Lead Name Lead Score" at bounding box center [416, 300] width 724 height 247
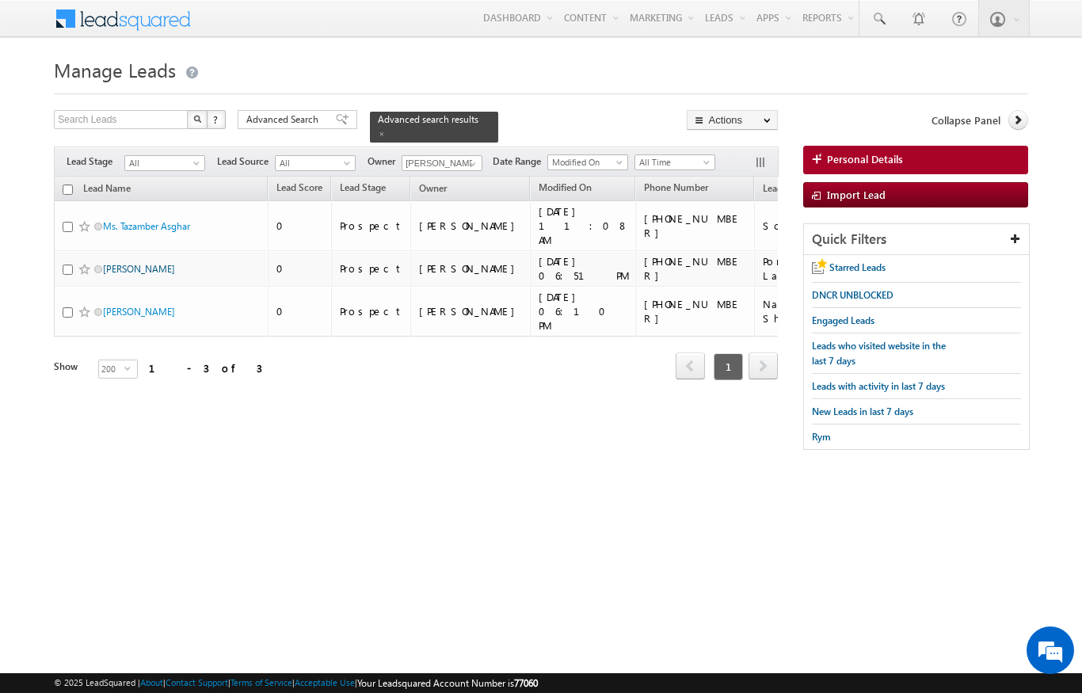
click at [158, 263] on link "[PERSON_NAME]" at bounding box center [139, 269] width 72 height 12
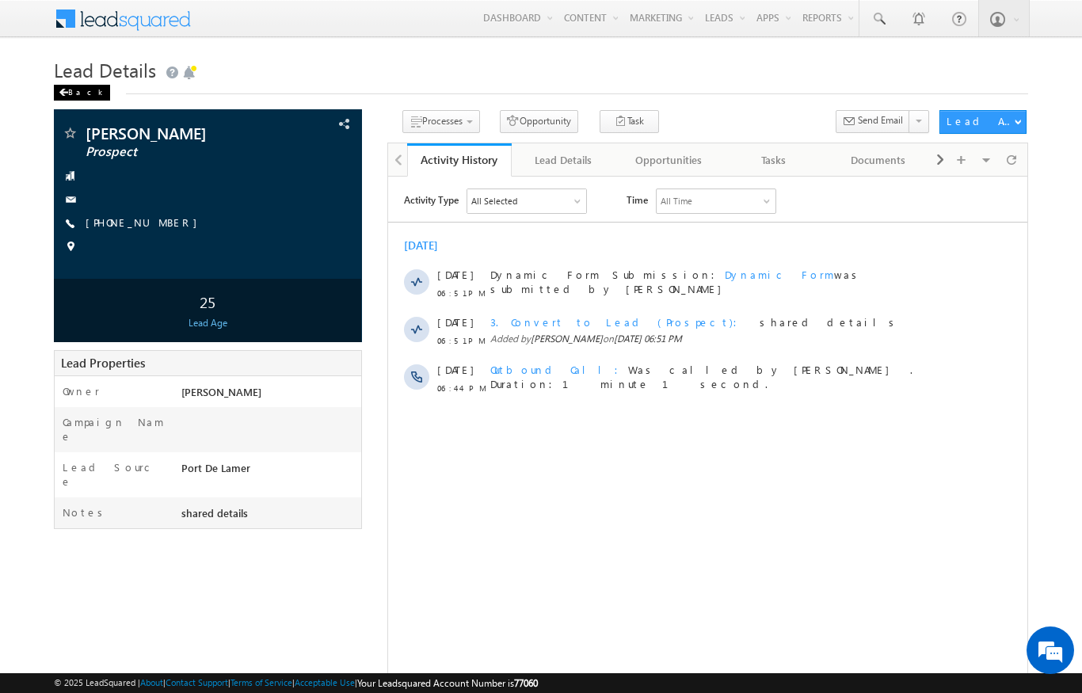
click at [71, 89] on div "Back" at bounding box center [82, 93] width 56 height 16
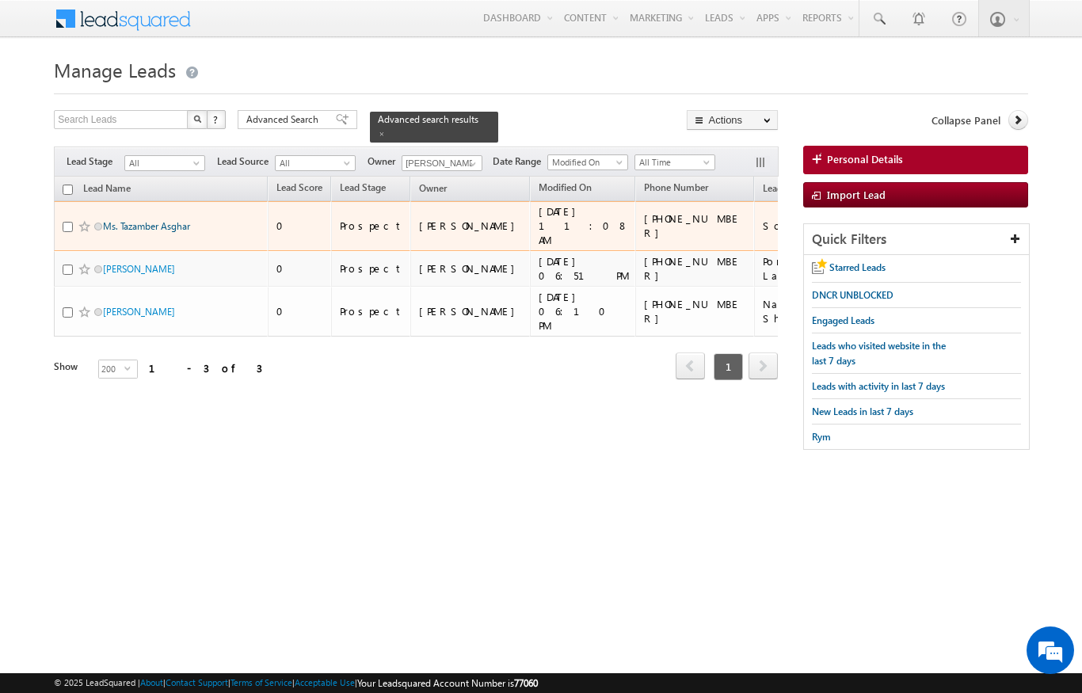
click at [131, 220] on link "Ms. Tazamber Asghar" at bounding box center [146, 226] width 87 height 12
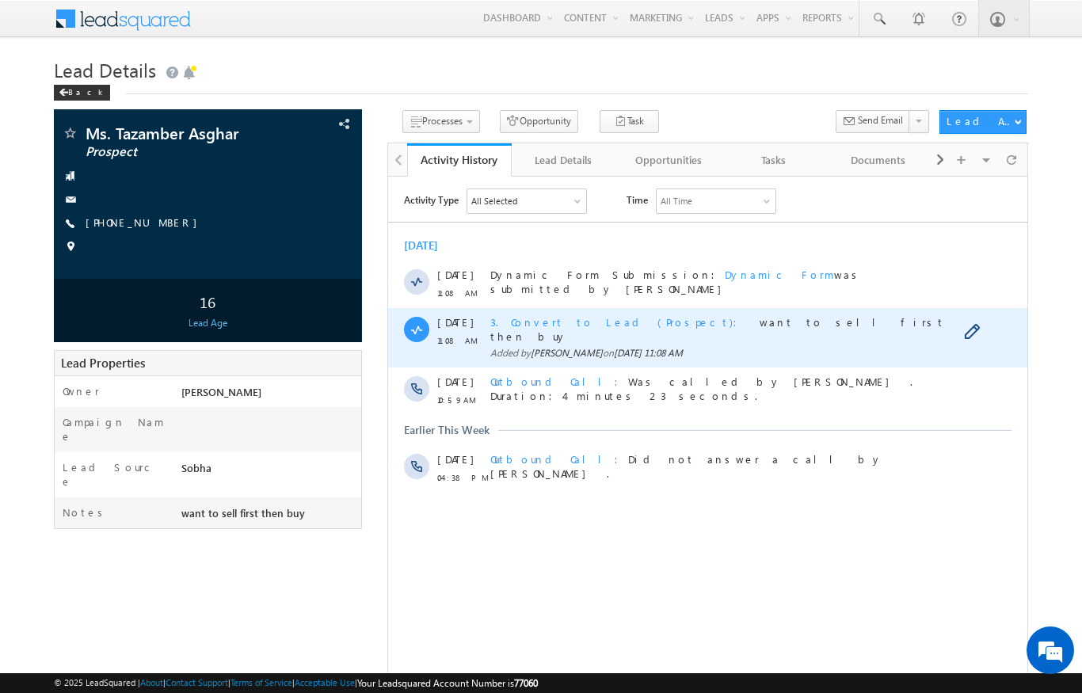
click at [540, 346] on span "[PERSON_NAME]" at bounding box center [566, 352] width 72 height 12
click at [528, 345] on span "Added by Karan Solanki on 13 Aug 2025 11:08 AM" at bounding box center [723, 352] width 467 height 14
click at [527, 326] on span "3. Convert to Lead (Prospect)" at bounding box center [618, 321] width 257 height 13
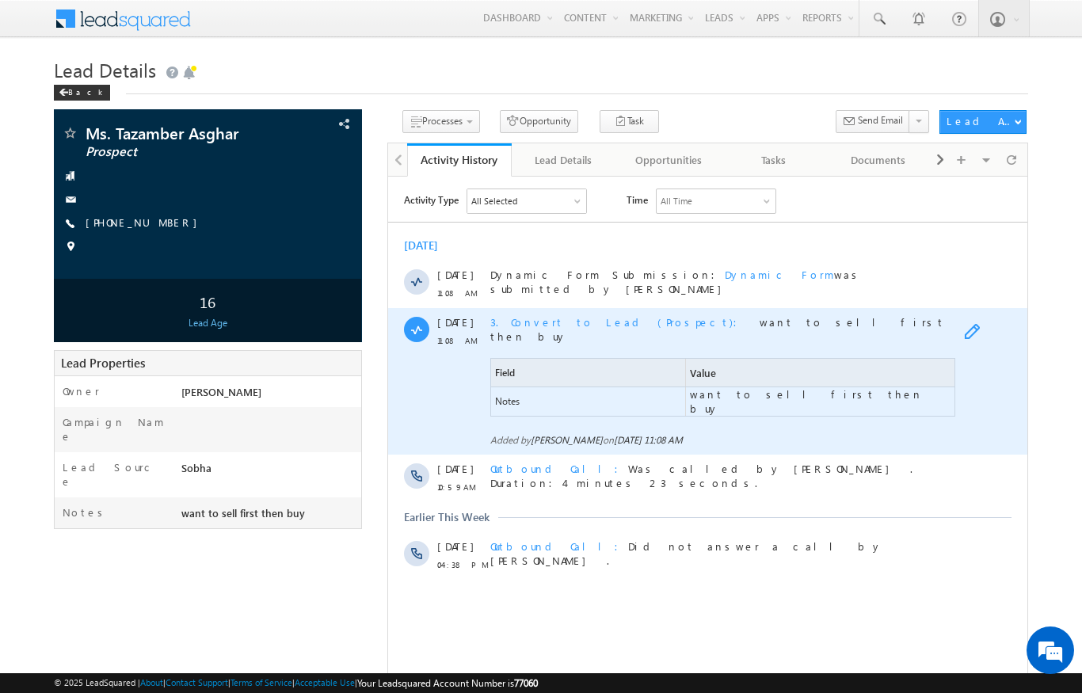
click at [969, 331] on span at bounding box center [975, 332] width 25 height 19
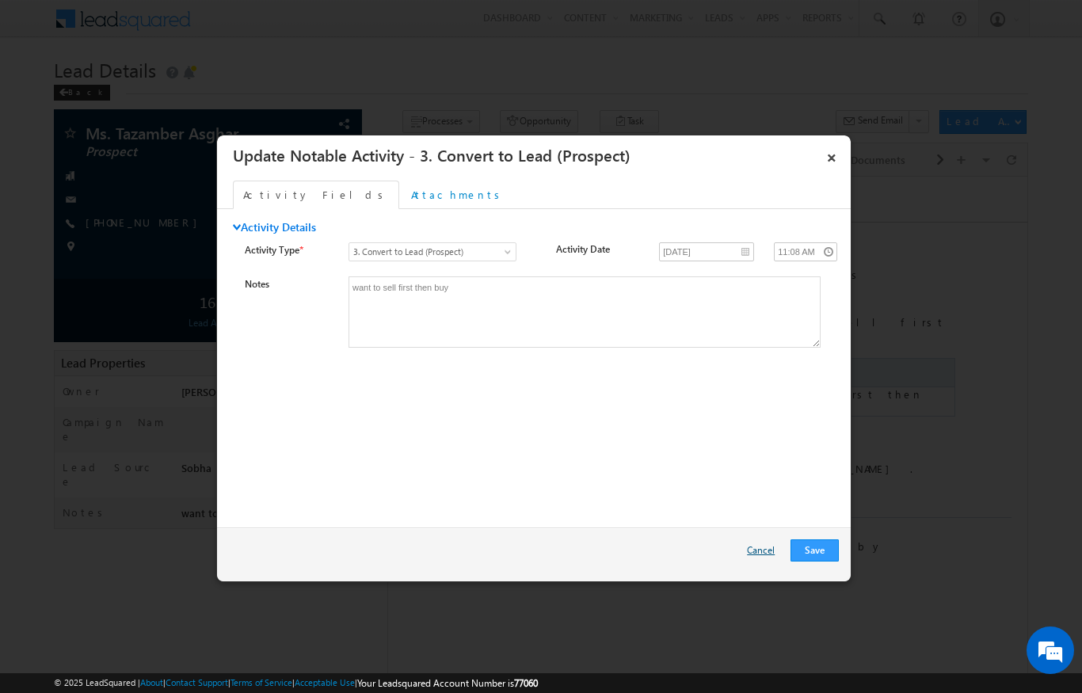
click at [777, 542] on link "Cancel" at bounding box center [765, 555] width 36 height 30
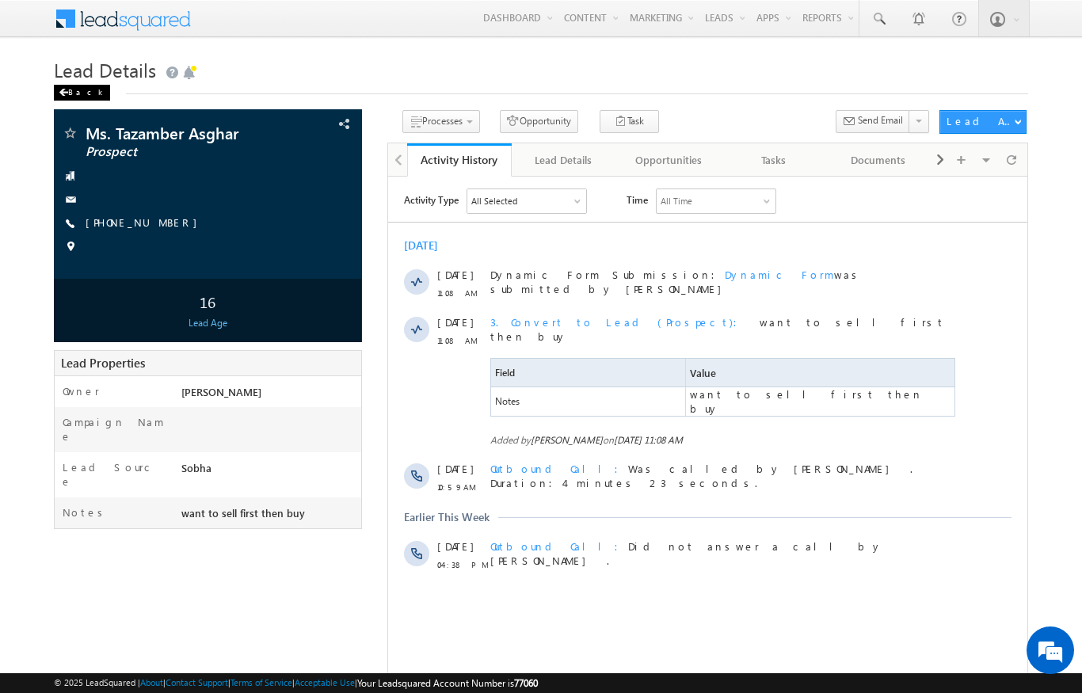
click at [59, 94] on span at bounding box center [64, 93] width 10 height 8
